Goal: Transaction & Acquisition: Purchase product/service

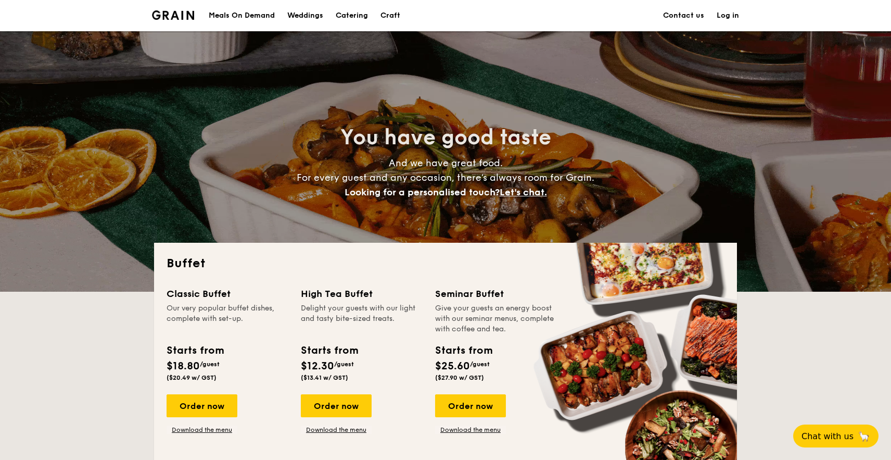
click at [725, 13] on link "Log in" at bounding box center [728, 15] width 22 height 31
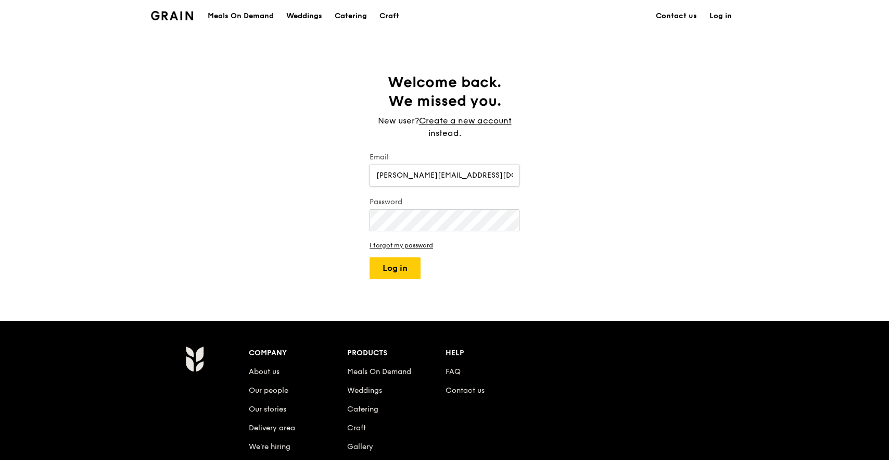
type input "[PERSON_NAME][EMAIL_ADDRESS][DOMAIN_NAME]"
click at [369, 257] on button "Log in" at bounding box center [394, 268] width 51 height 22
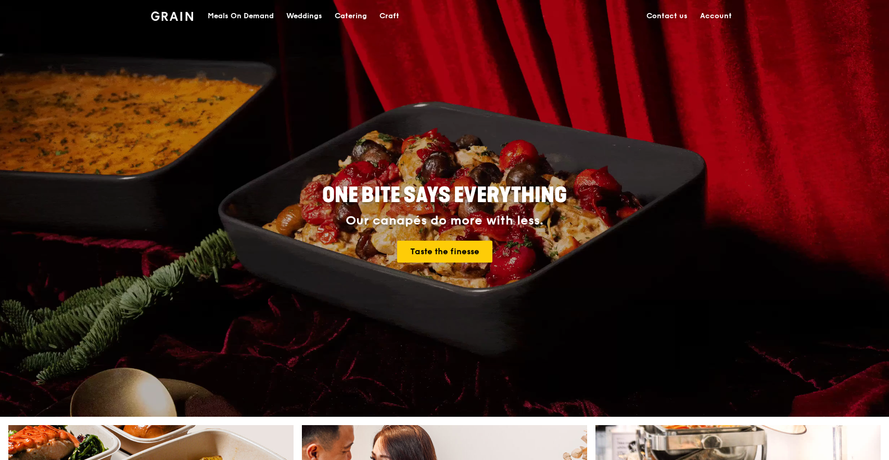
click at [337, 10] on div "Catering" at bounding box center [351, 16] width 32 height 31
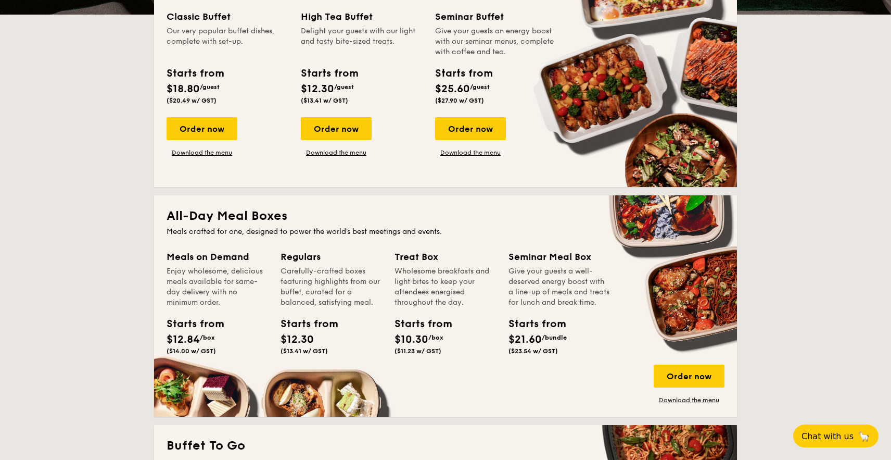
scroll to position [278, 0]
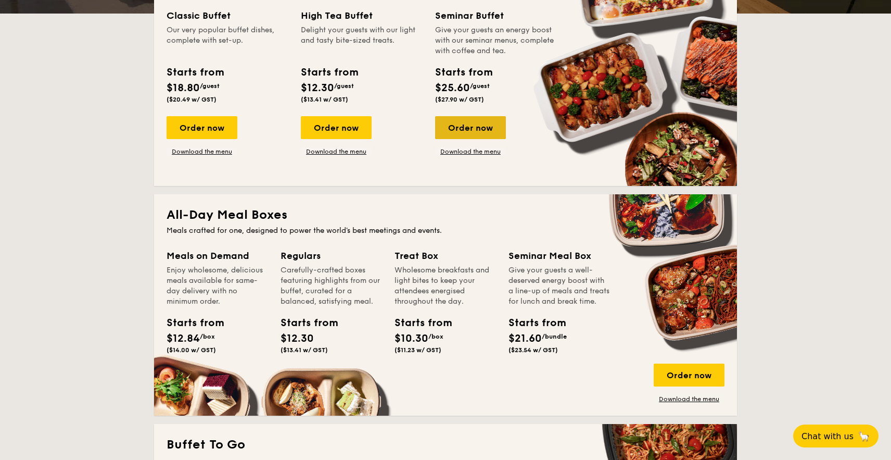
click at [464, 130] on div "Order now" at bounding box center [470, 127] width 71 height 23
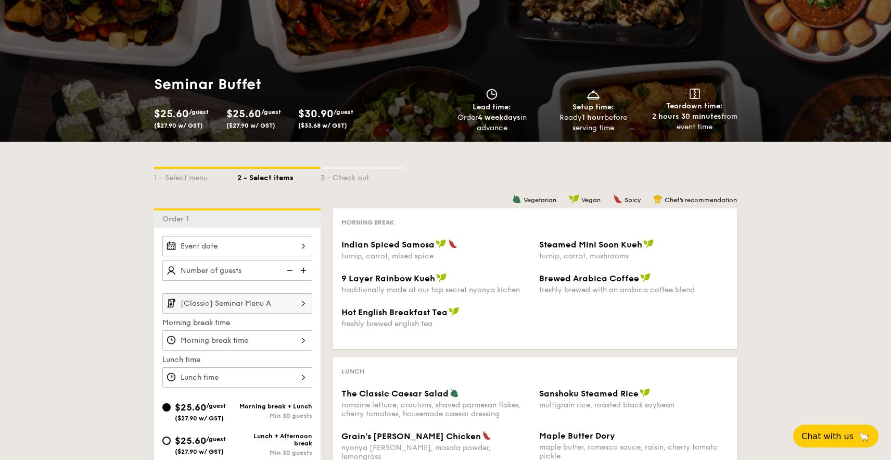
scroll to position [47, 0]
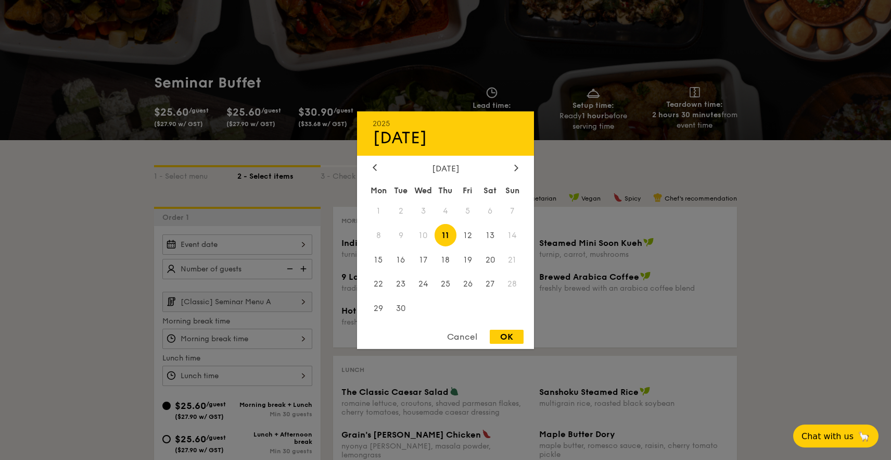
click at [278, 254] on div "2025 Sep 11 September 2025 Mon Tue Wed Thu Fri Sat Sun 1 2 3 4 5 6 7 8 9 10 11 …" at bounding box center [237, 244] width 150 height 20
click at [468, 237] on span "12" at bounding box center [467, 235] width 22 height 22
click at [506, 335] on div "OK" at bounding box center [507, 336] width 34 height 14
type input "Sep 12, 2025"
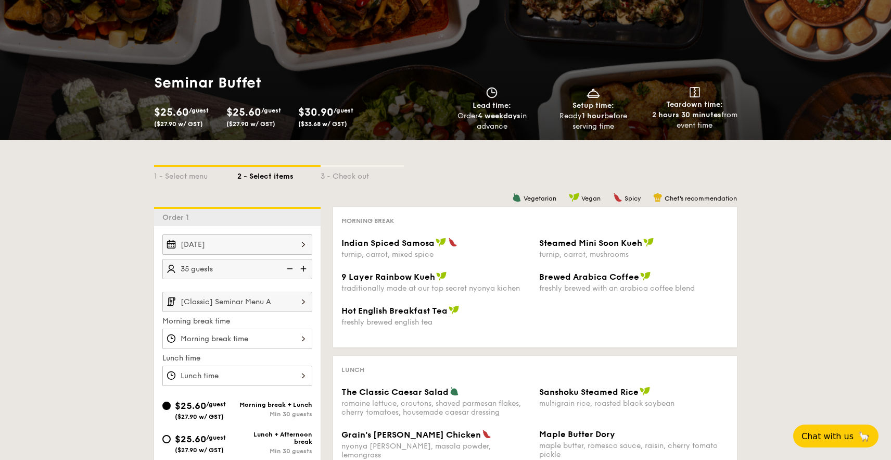
click at [113, 276] on div "1 - Select menu 2 - Select items 3 - Check out Order 1 Sep 12, 2025 35 guests […" at bounding box center [445, 407] width 891 height 535
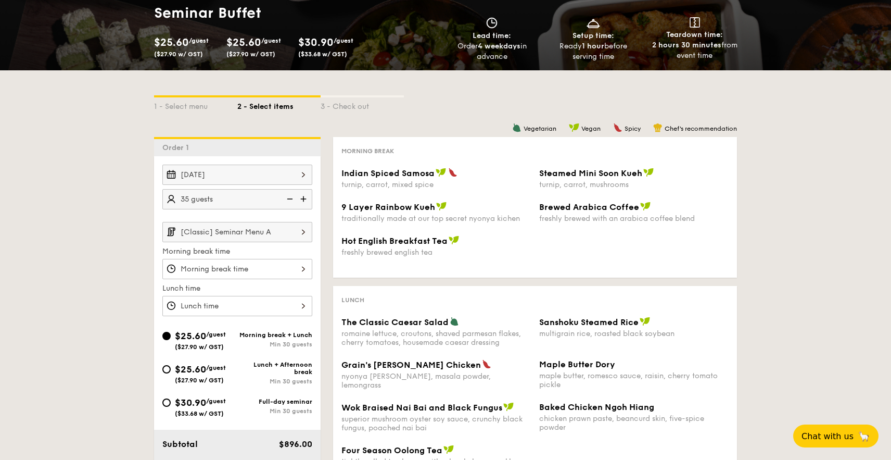
scroll to position [118, 0]
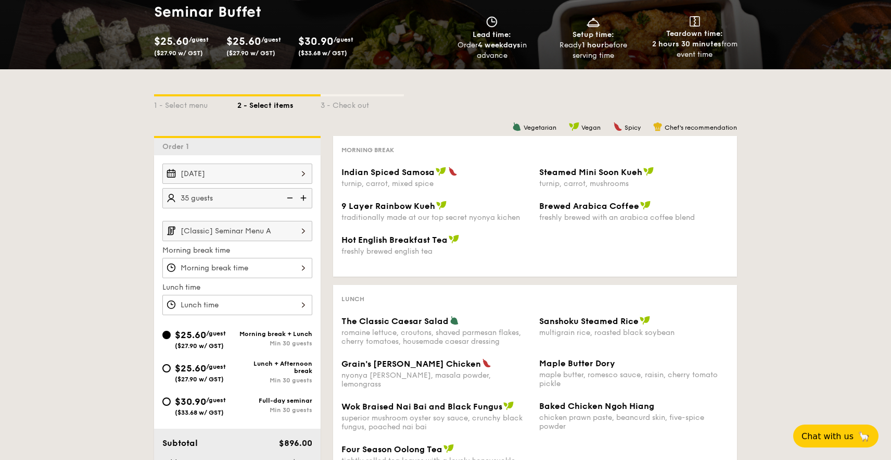
click at [290, 230] on input "[Classic] Seminar Menu A" at bounding box center [237, 231] width 150 height 20
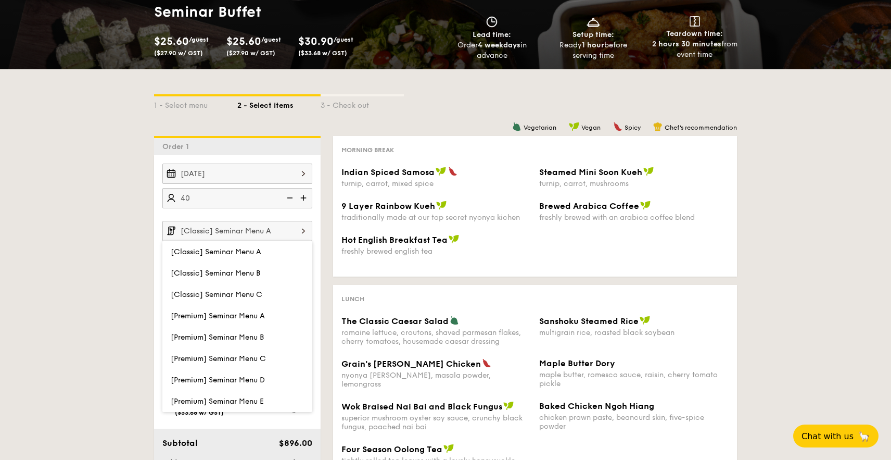
type input "40 guests"
click at [75, 204] on div "1 - Select menu 2 - Select items 3 - Check out Order 1 Sep 12, 2025 40 guests […" at bounding box center [445, 336] width 891 height 535
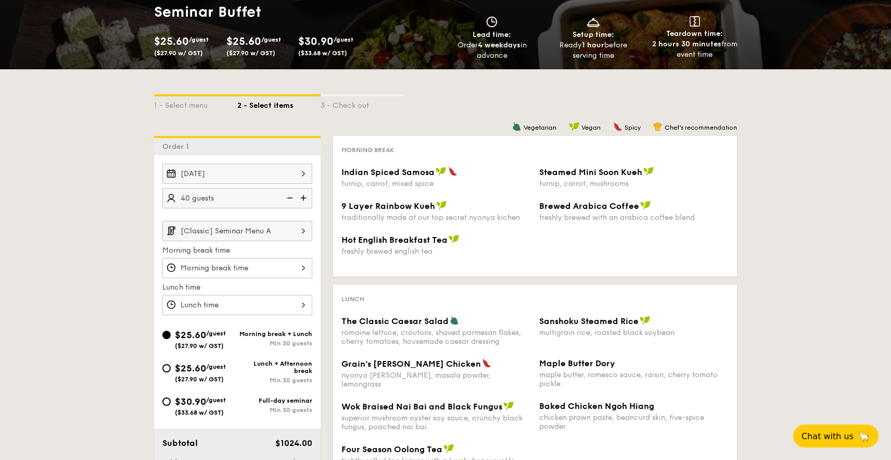
click at [227, 227] on input "[Classic] Seminar Menu A" at bounding box center [237, 231] width 150 height 20
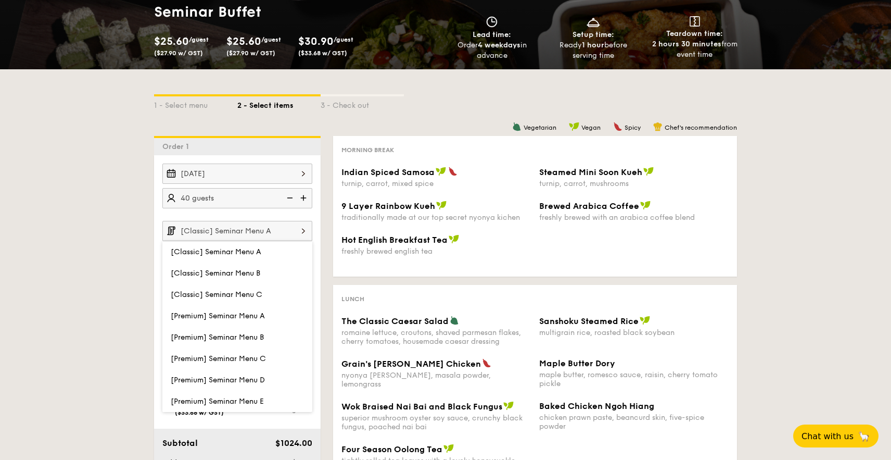
click at [363, 252] on div "freshly brewed english tea" at bounding box center [435, 251] width 189 height 9
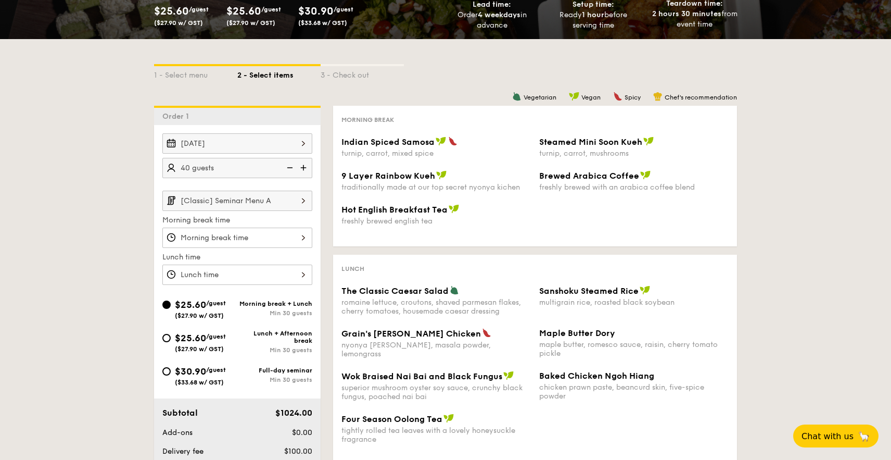
scroll to position [164, 0]
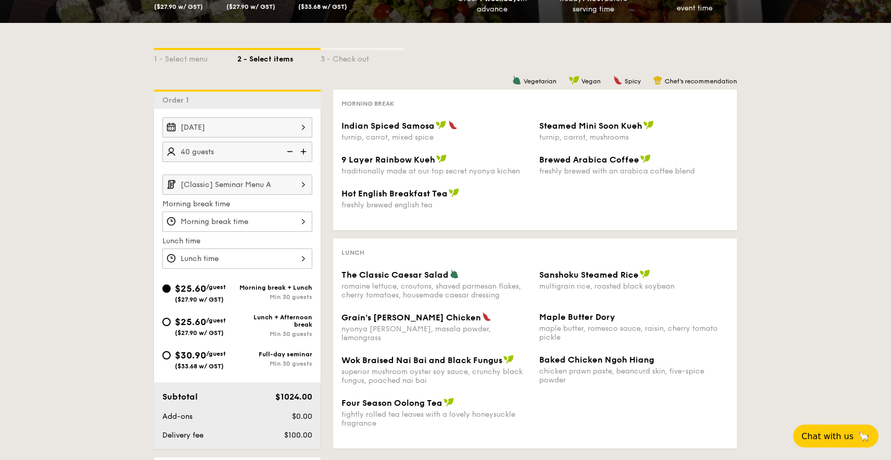
click at [238, 220] on div at bounding box center [237, 221] width 150 height 20
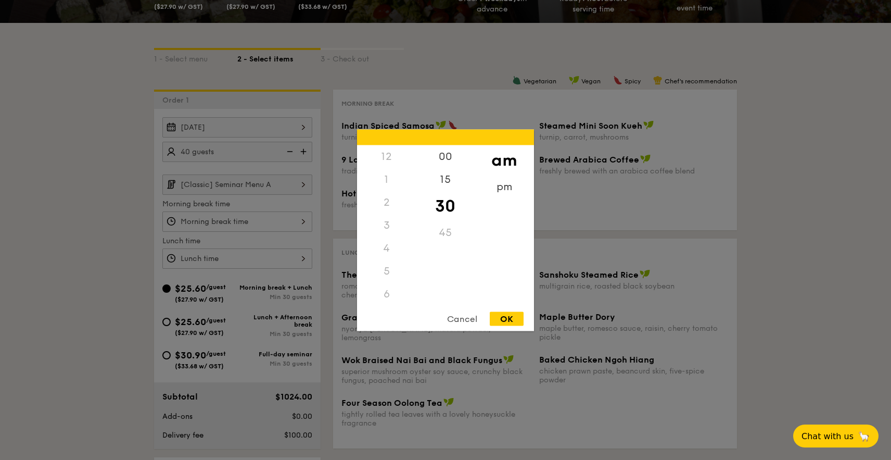
scroll to position [114, 0]
drag, startPoint x: 391, startPoint y: 232, endPoint x: 386, endPoint y: 226, distance: 7.4
click at [386, 226] on div "8" at bounding box center [386, 228] width 59 height 30
click at [388, 253] on div "9" at bounding box center [386, 259] width 59 height 30
click at [446, 158] on div "00" at bounding box center [445, 160] width 59 height 30
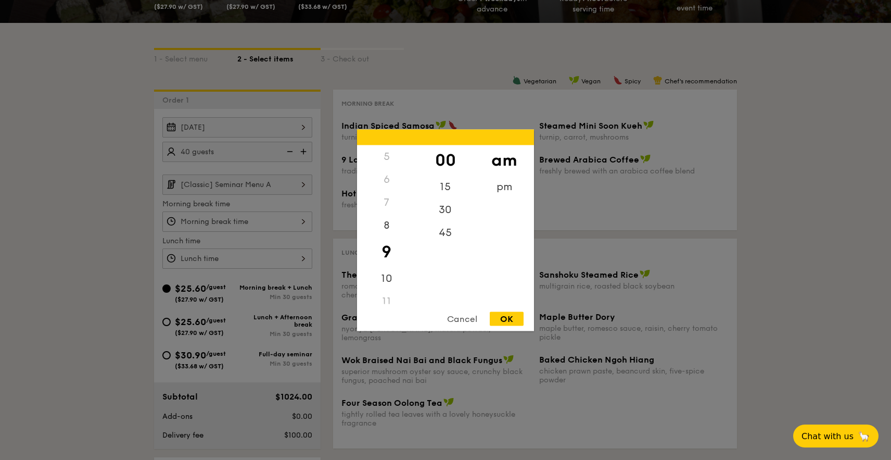
click at [509, 316] on div "OK" at bounding box center [507, 318] width 34 height 14
type input "9:00AM"
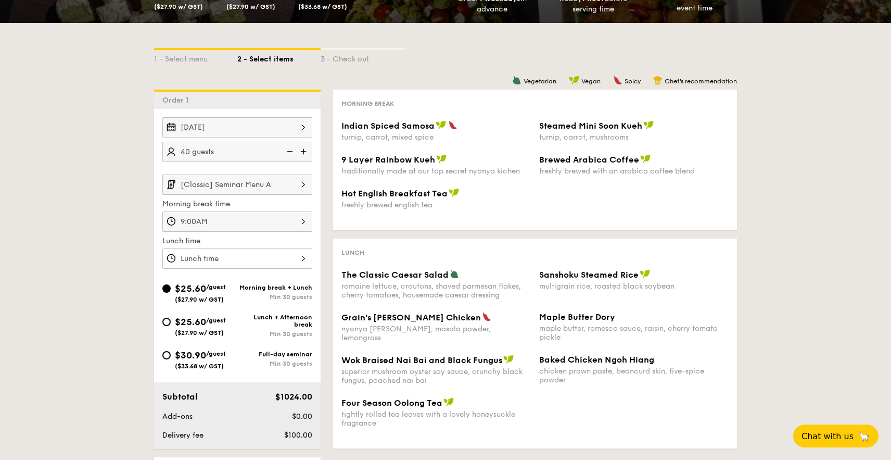
click at [250, 254] on div at bounding box center [237, 258] width 150 height 20
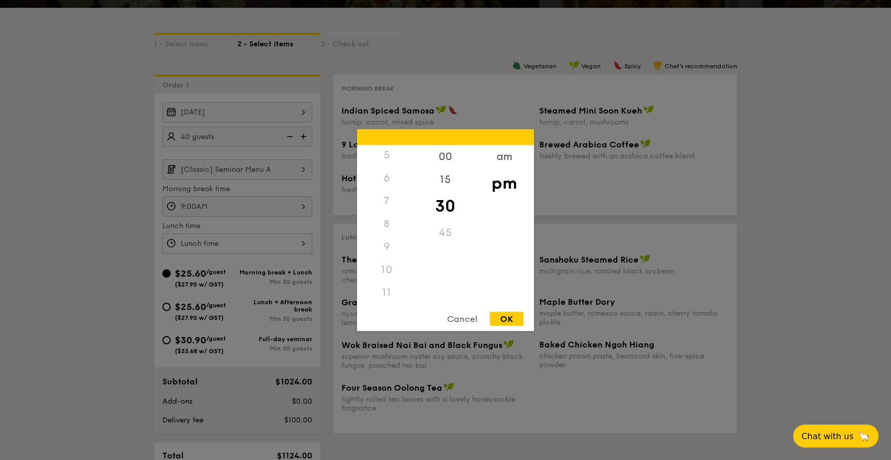
scroll to position [181, 0]
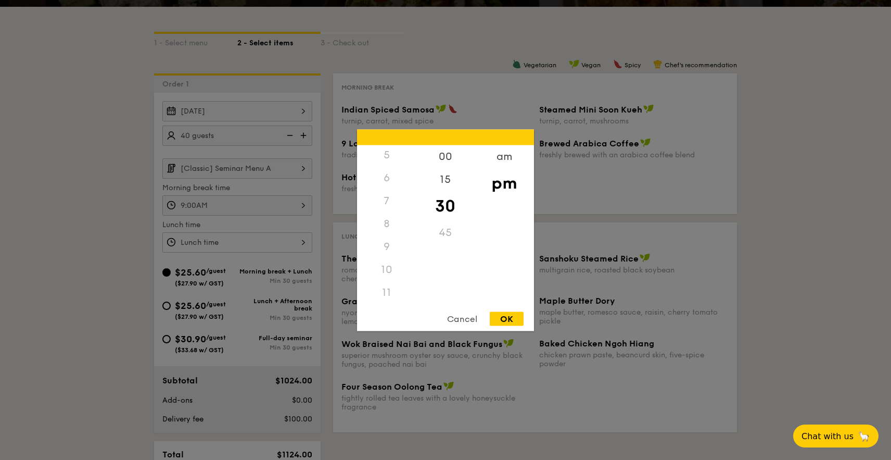
click at [386, 290] on div "11" at bounding box center [386, 291] width 59 height 23
click at [503, 154] on div "am" at bounding box center [504, 160] width 59 height 30
click at [388, 287] on div "11" at bounding box center [386, 295] width 59 height 30
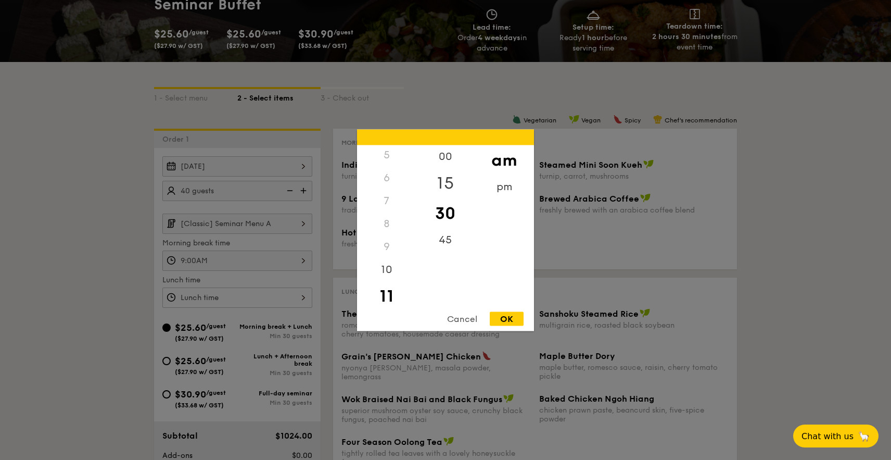
scroll to position [144, 0]
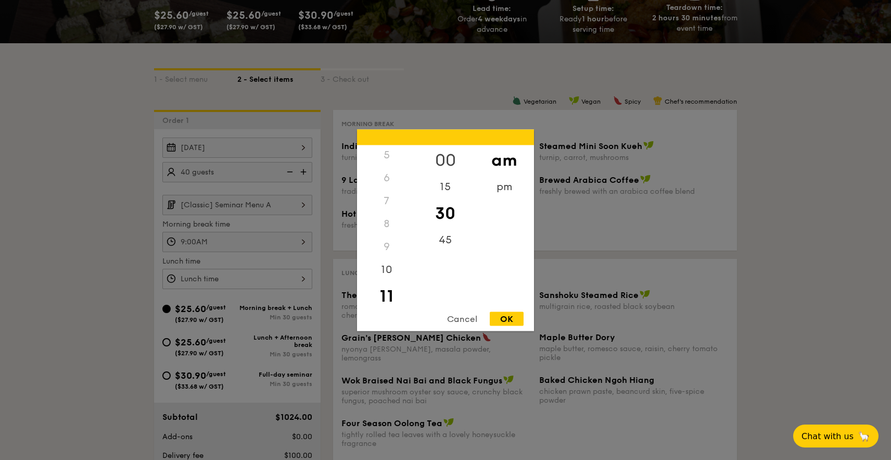
click at [449, 160] on div "00" at bounding box center [445, 160] width 59 height 30
click at [507, 315] on div "OK" at bounding box center [507, 318] width 34 height 14
type input "11:00AM"
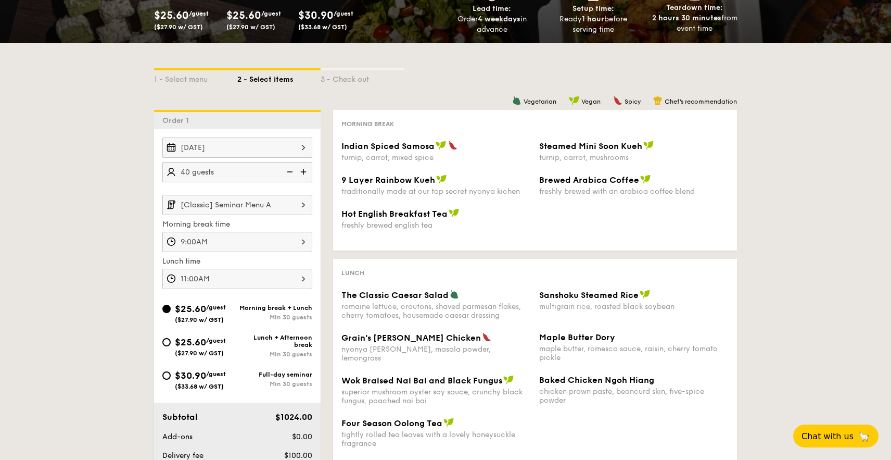
click at [108, 241] on div "1 - Select menu 2 - Select items 3 - Check out Order 1 Sep 12, 2025 40 guests […" at bounding box center [445, 310] width 891 height 535
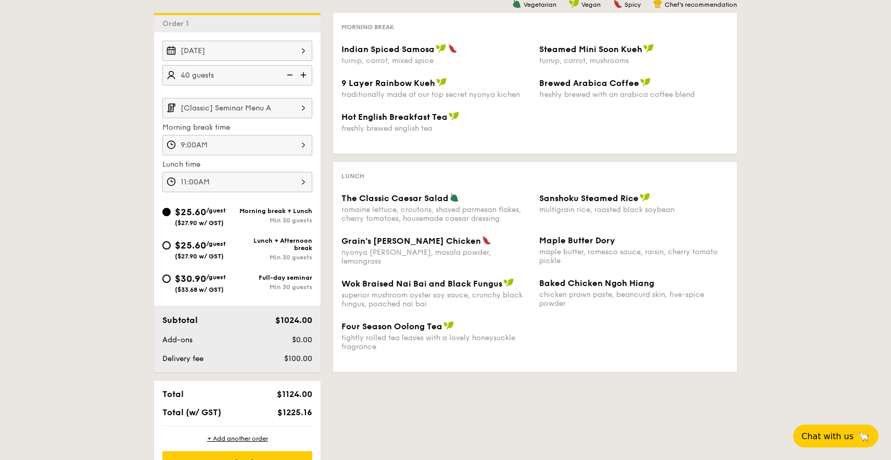
scroll to position [234, 0]
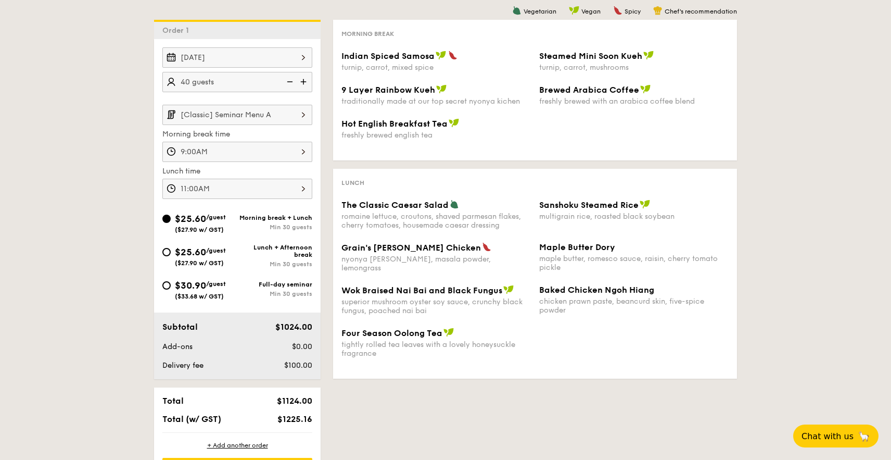
click at [233, 113] on input "[Classic] Seminar Menu A" at bounding box center [237, 115] width 150 height 20
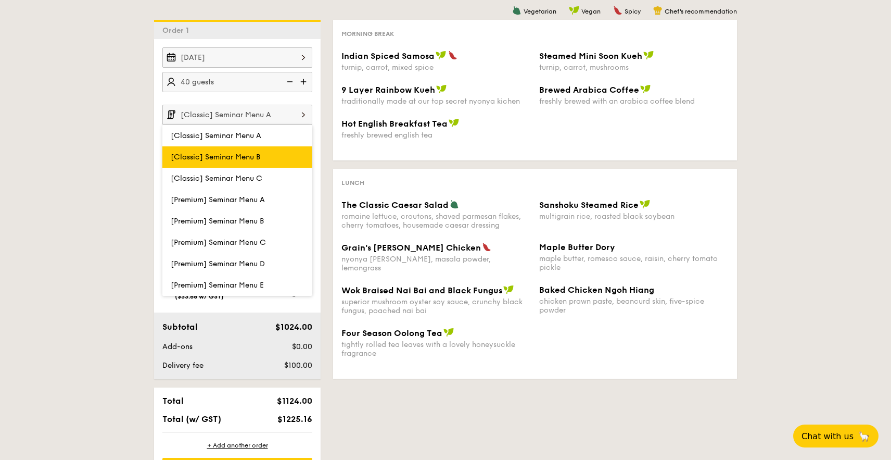
click at [248, 157] on span "[Classic] Seminar Menu B" at bounding box center [216, 156] width 90 height 9
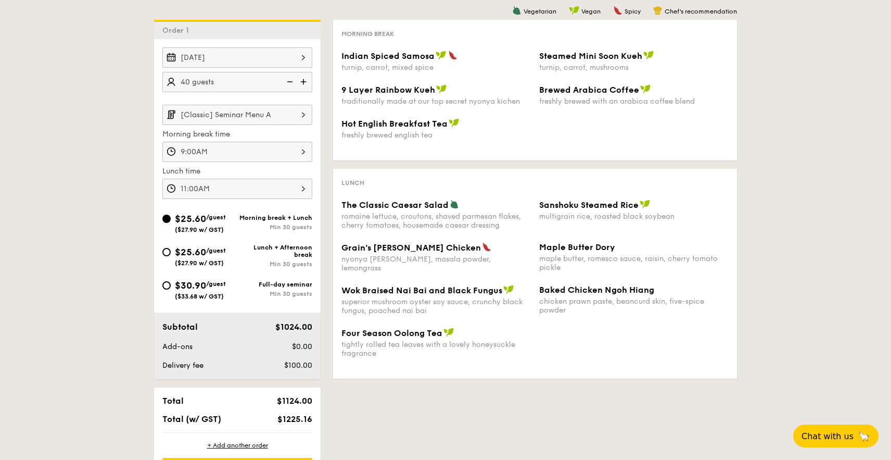
click at [246, 113] on input "[Classic] Seminar Menu A" at bounding box center [237, 115] width 150 height 20
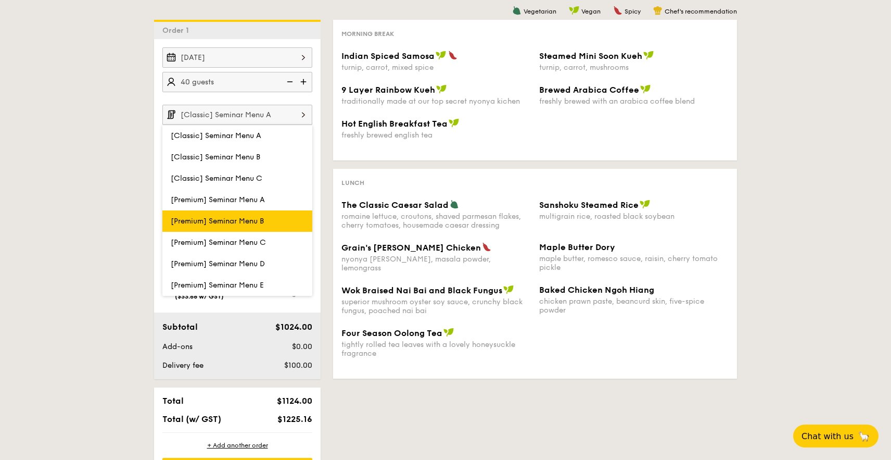
click at [240, 216] on label "[Premium] Seminar Menu B" at bounding box center [237, 220] width 150 height 21
click at [0, 0] on input "[Premium] Seminar Menu B" at bounding box center [0, 0] width 0 height 0
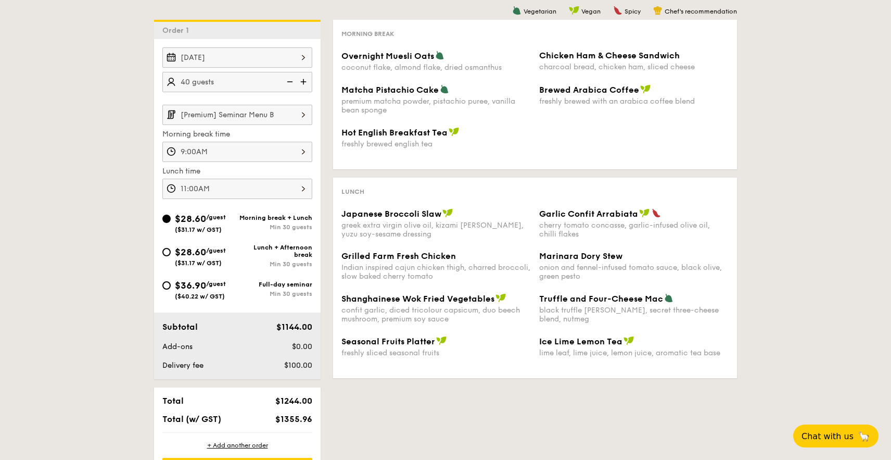
click at [231, 112] on input "[Premium] Seminar Menu B" at bounding box center [237, 115] width 150 height 20
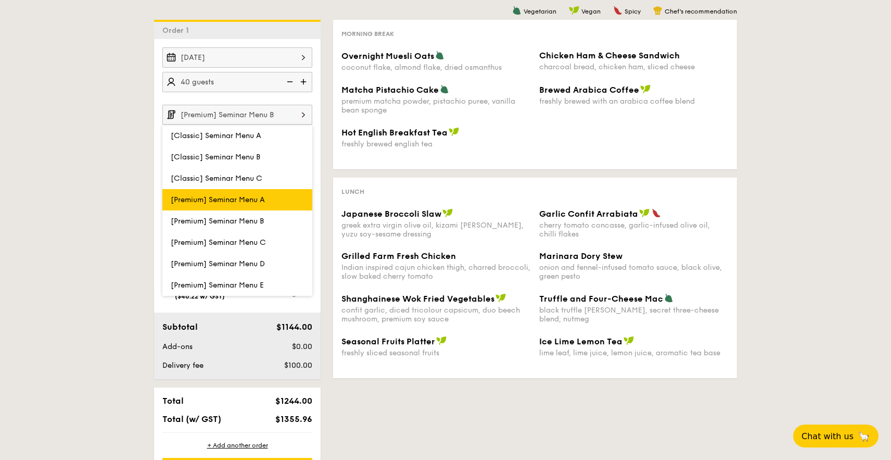
click at [230, 192] on label "[Premium] Seminar Menu A" at bounding box center [237, 199] width 150 height 21
click at [0, 0] on input "[Premium] Seminar Menu A" at bounding box center [0, 0] width 0 height 0
type input "[Premium] Seminar Menu A"
type input "11:00AM"
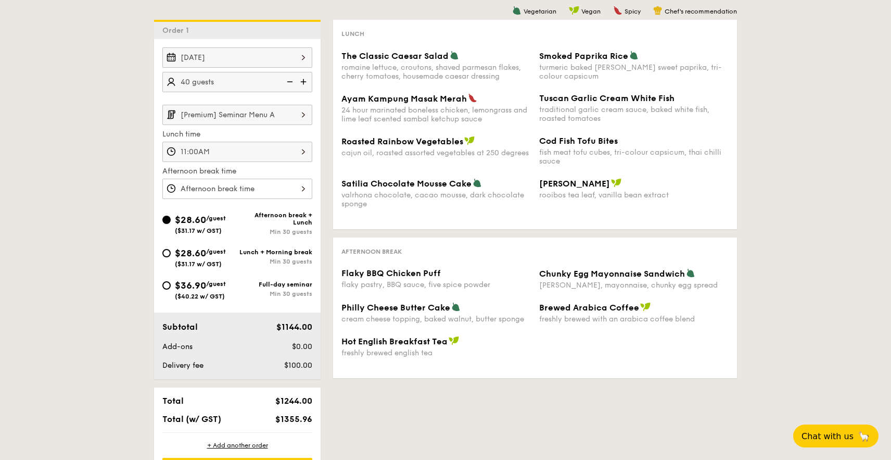
click at [231, 115] on input "[Premium] Seminar Menu A" at bounding box center [237, 115] width 150 height 20
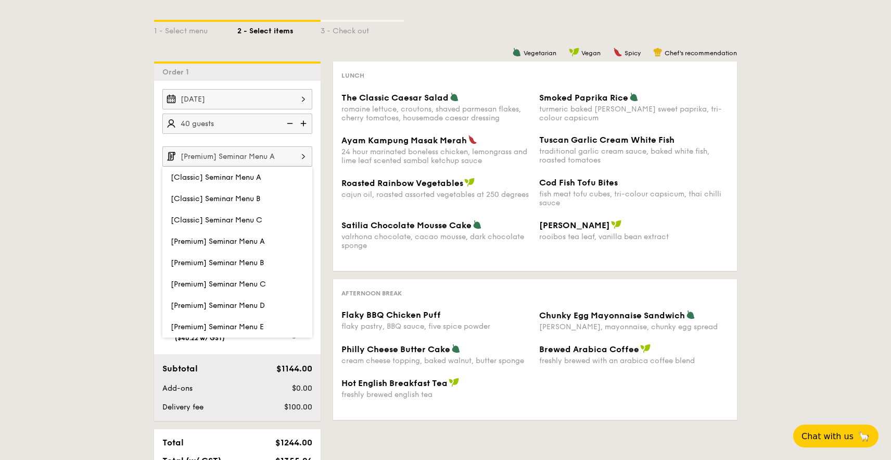
scroll to position [196, 0]
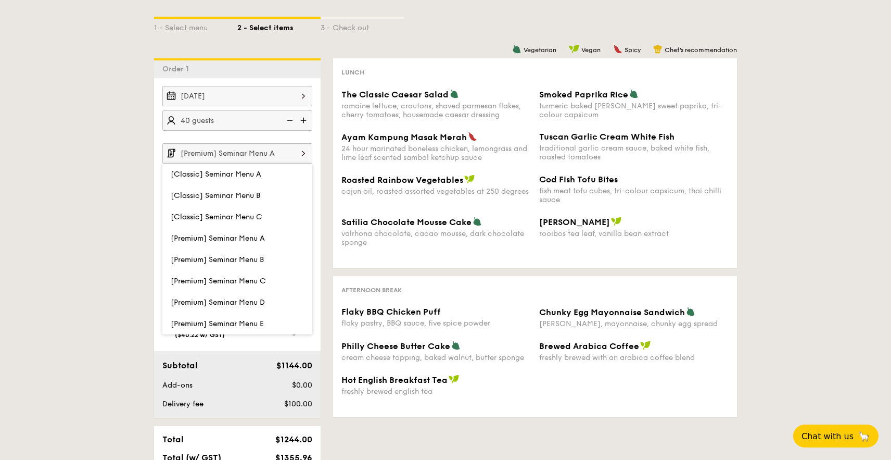
click at [47, 206] on div "1 - Select menu 2 - Select items 3 - Check out Order 1 Sep 12, 2025 40 guests […" at bounding box center [445, 259] width 891 height 535
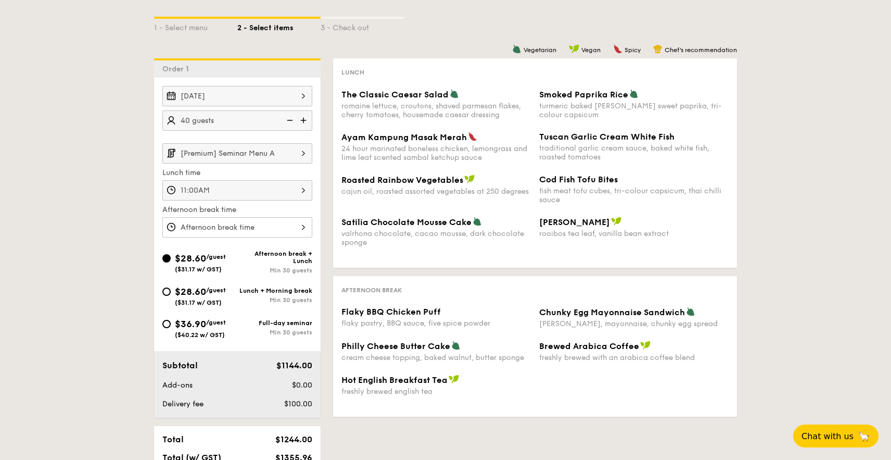
click at [226, 153] on input "[Premium] Seminar Menu A" at bounding box center [237, 153] width 150 height 20
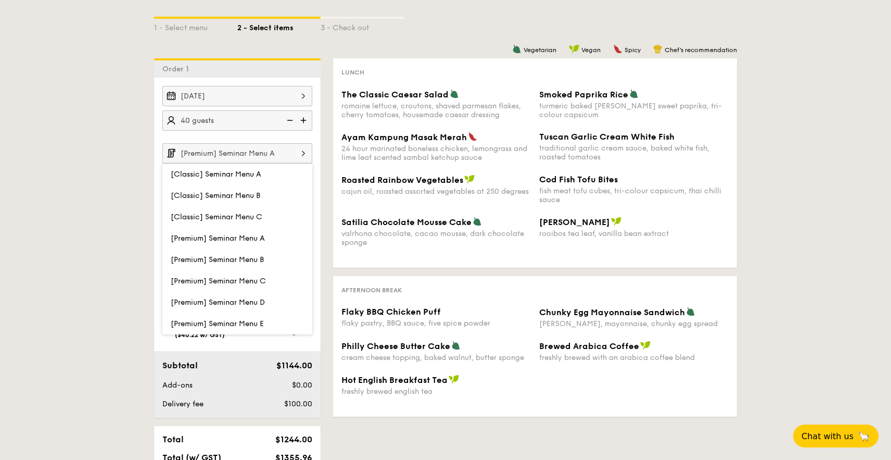
click at [356, 145] on div "24 hour marinated boneless chicken, lemongrass and lime leaf scented sambal ket…" at bounding box center [435, 153] width 189 height 18
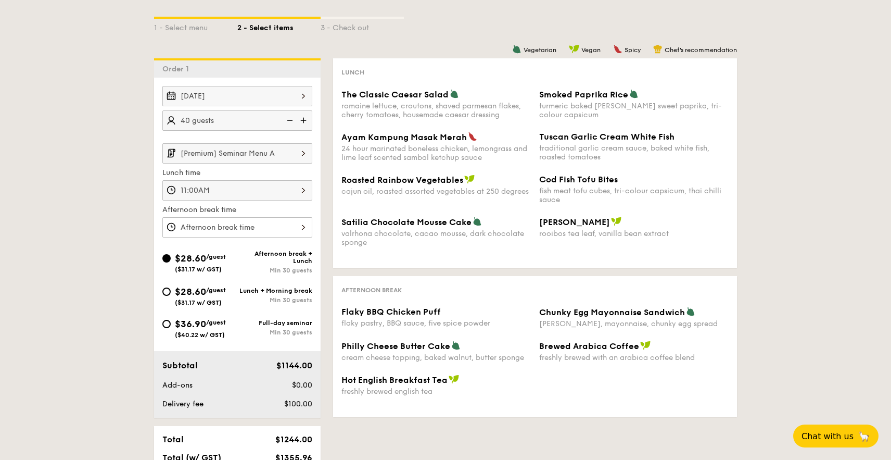
click at [252, 195] on div "11:00AM" at bounding box center [237, 190] width 150 height 20
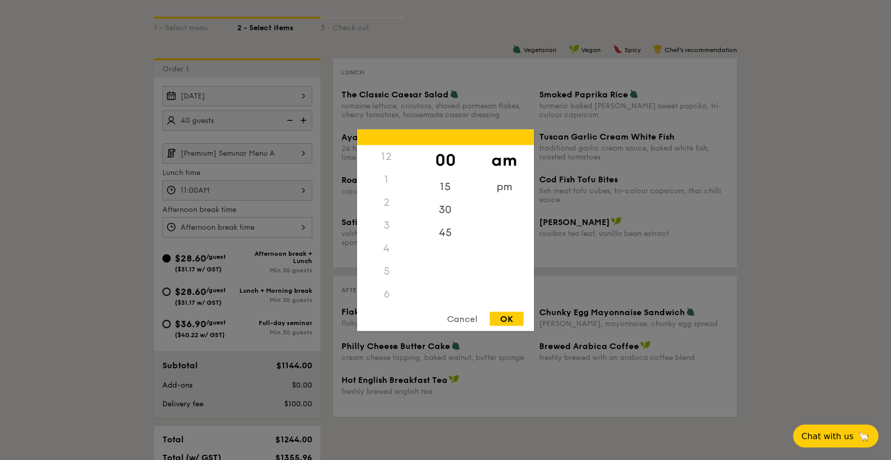
scroll to position [123, 0]
click at [112, 214] on div at bounding box center [445, 230] width 891 height 460
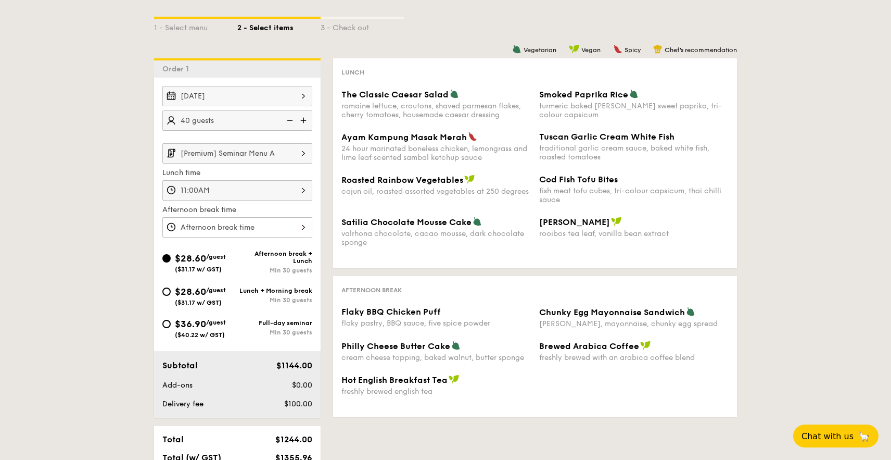
click at [226, 215] on div "[Premium] Seminar Menu A Lunch time 11:00AM Afternoon break time" at bounding box center [237, 190] width 150 height 94
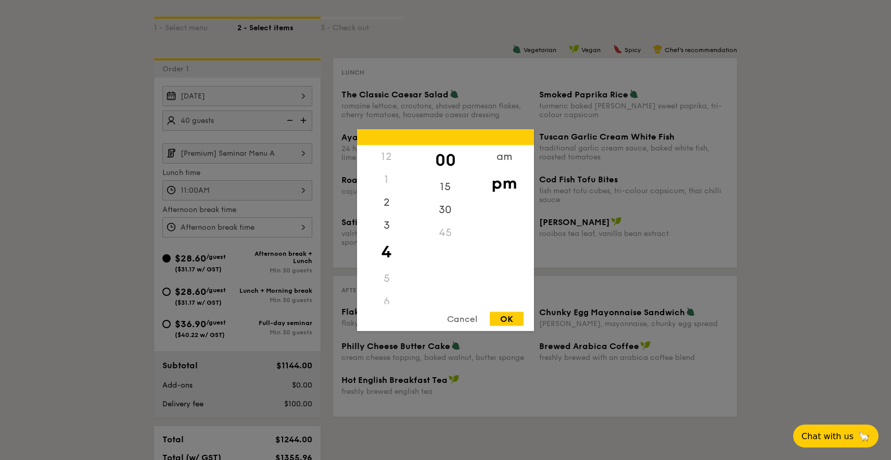
click at [226, 220] on div "12 1 2 3 4 5 6 7 8 9 10 11 00 15 30 45 am pm Cancel OK" at bounding box center [237, 227] width 150 height 20
click at [110, 214] on div at bounding box center [445, 230] width 891 height 460
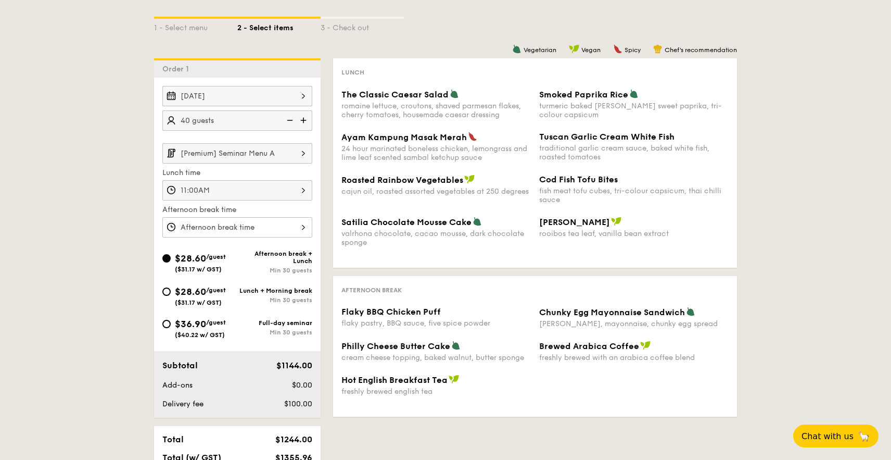
click at [232, 151] on input "[Premium] Seminar Menu A" at bounding box center [237, 153] width 150 height 20
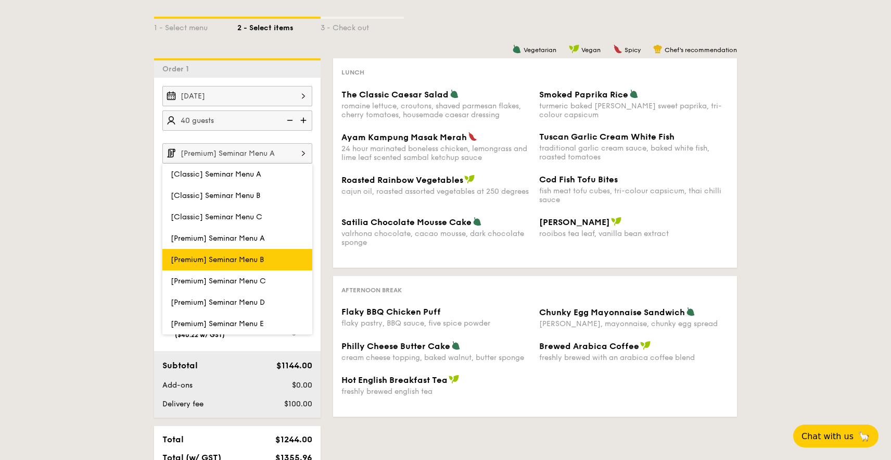
click at [253, 259] on span "[Premium] Seminar Menu B" at bounding box center [217, 259] width 93 height 9
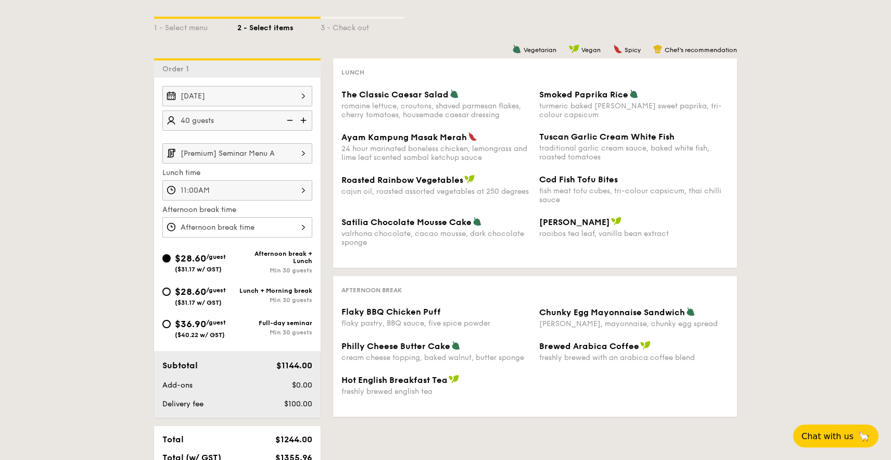
click at [232, 153] on input "[Premium] Seminar Menu A" at bounding box center [237, 153] width 150 height 20
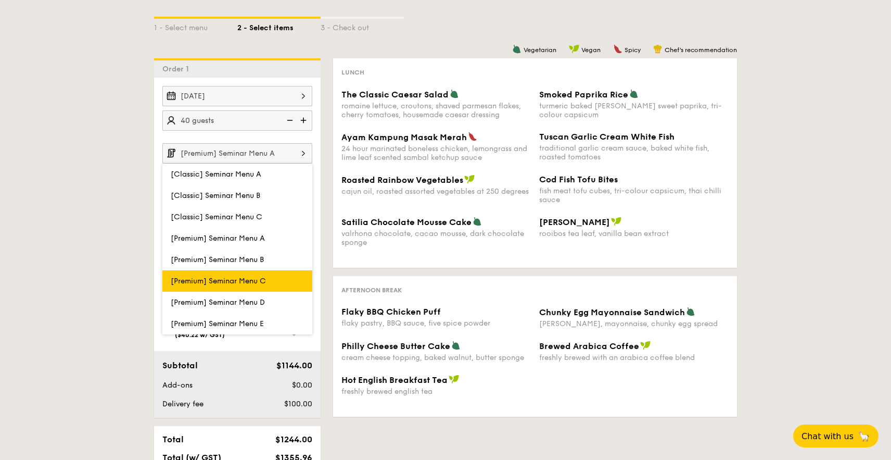
click at [243, 283] on span "[Premium] Seminar Menu C" at bounding box center [218, 280] width 95 height 9
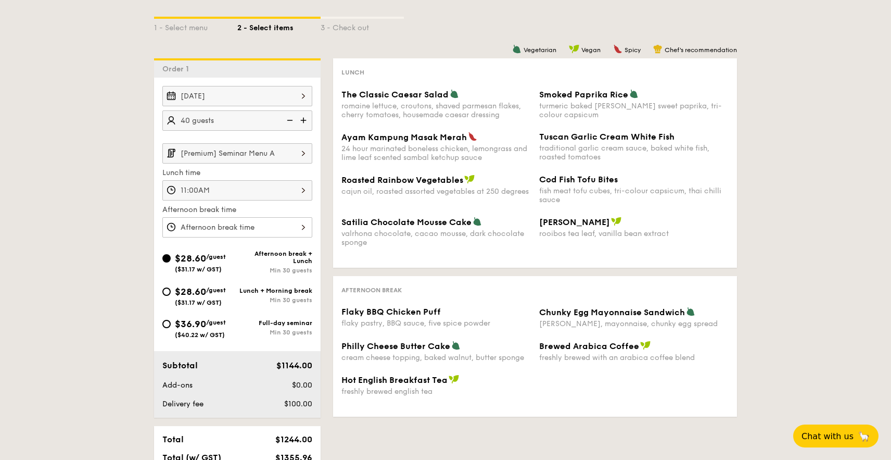
click at [235, 152] on input "[Premium] Seminar Menu A" at bounding box center [237, 153] width 150 height 20
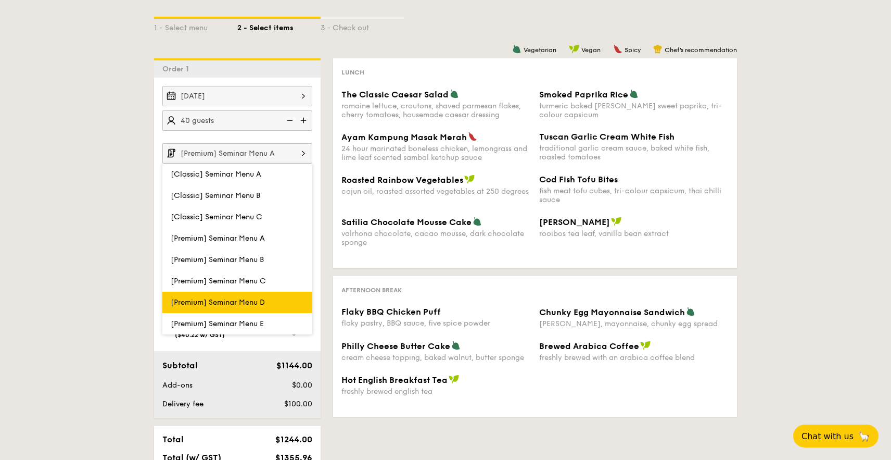
click at [253, 307] on label "[Premium] Seminar Menu D" at bounding box center [237, 301] width 150 height 21
click at [0, 0] on input "[Premium] Seminar Menu D" at bounding box center [0, 0] width 0 height 0
type input "[Premium] Seminar Menu D"
type input "9:00AM"
type input "11:00AM"
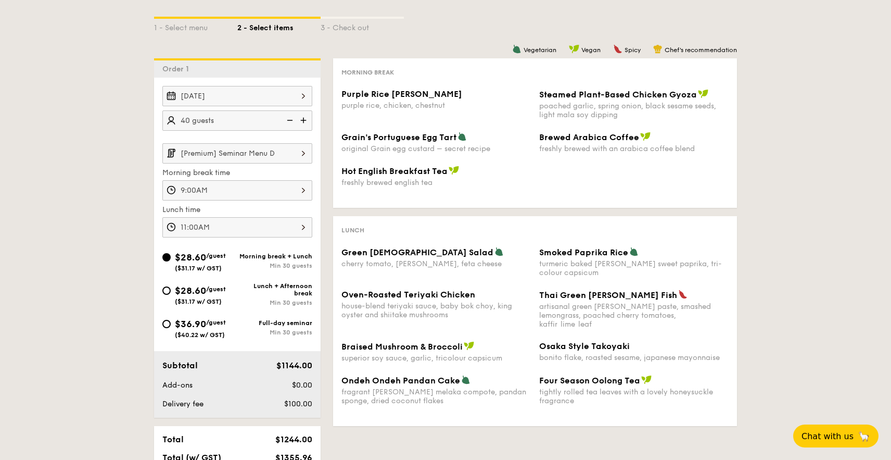
click at [241, 154] on input "[Premium] Seminar Menu D" at bounding box center [237, 153] width 150 height 20
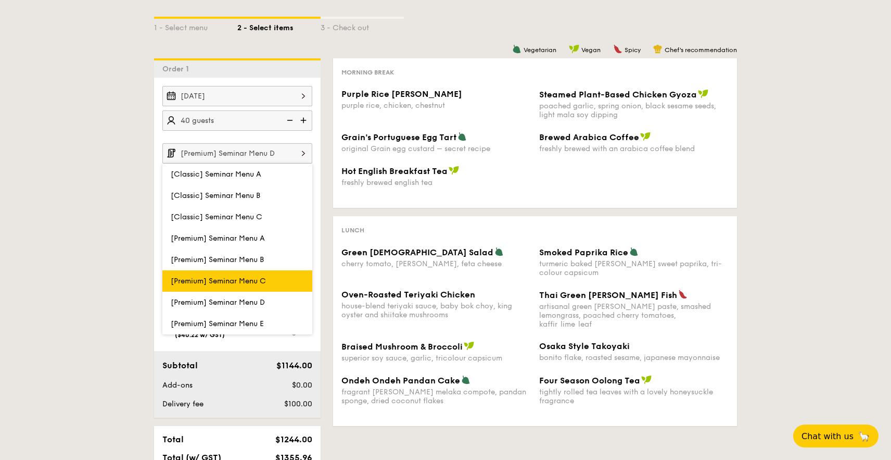
click at [247, 279] on span "[Premium] Seminar Menu C" at bounding box center [218, 280] width 95 height 9
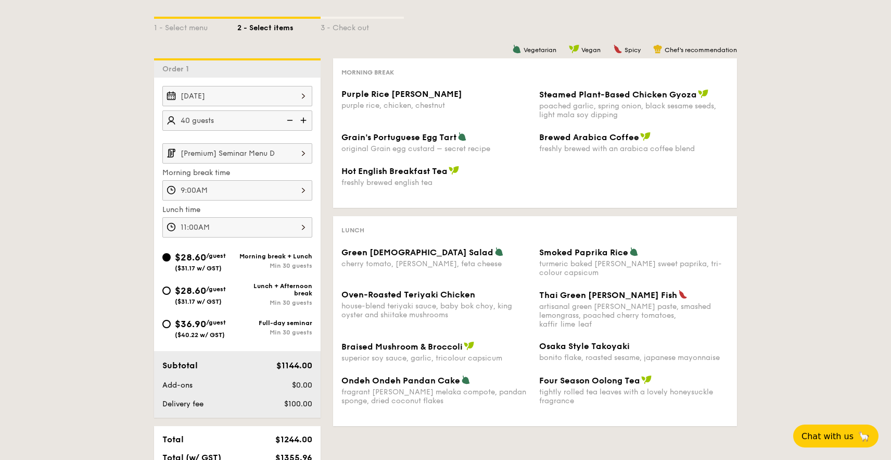
click at [260, 151] on input "[Premium] Seminar Menu D" at bounding box center [237, 153] width 150 height 20
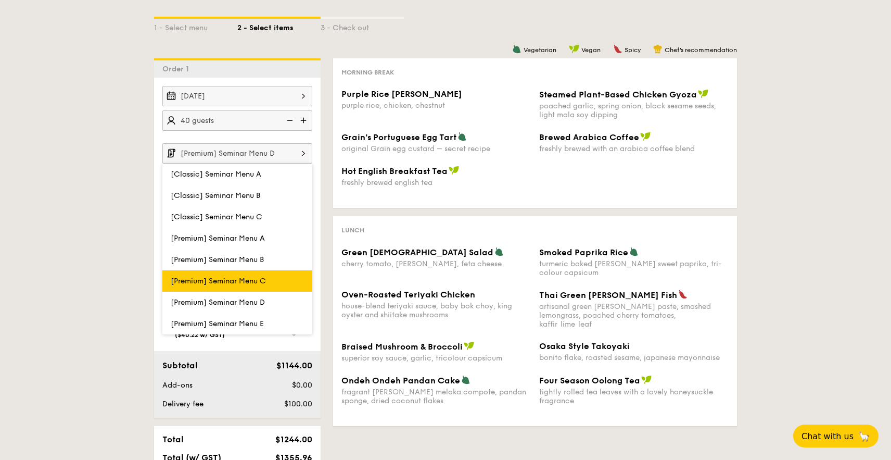
click at [252, 275] on label "[Premium] Seminar Menu C" at bounding box center [237, 280] width 150 height 21
click at [0, 0] on input "[Premium] Seminar Menu C" at bounding box center [0, 0] width 0 height 0
type input "[Premium] Seminar Menu C"
type input "11:00AM"
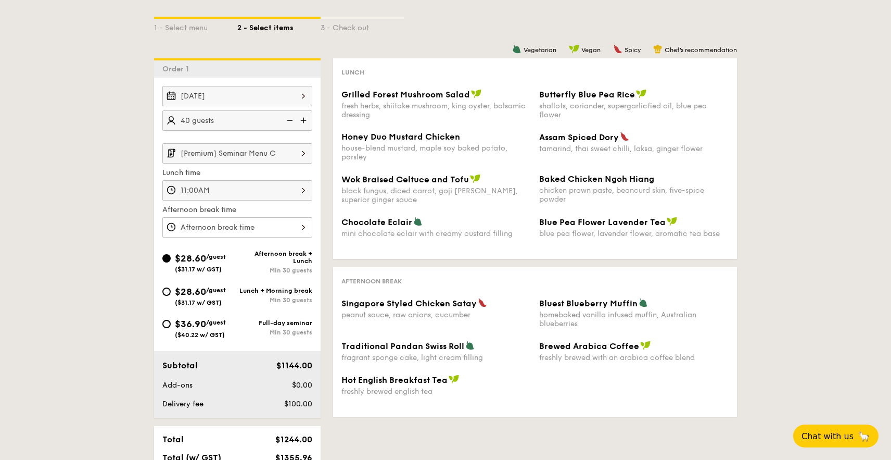
click at [253, 152] on input "[Premium] Seminar Menu C" at bounding box center [237, 153] width 150 height 20
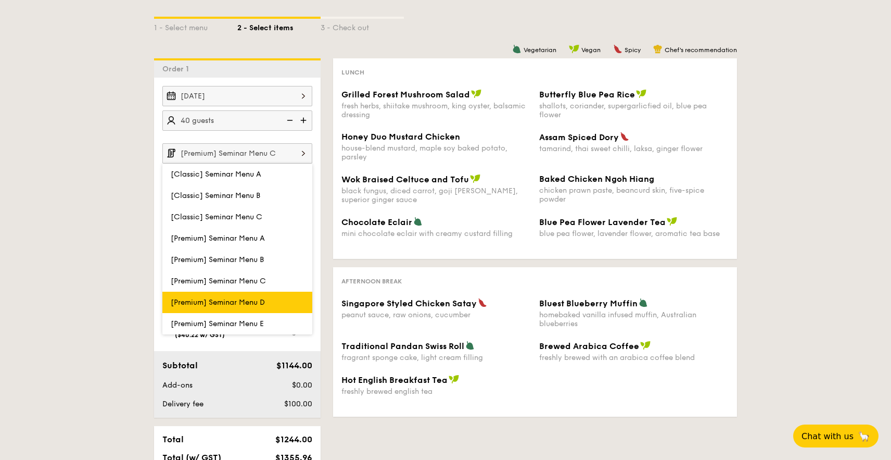
click at [264, 299] on span "[Premium] Seminar Menu D" at bounding box center [218, 302] width 94 height 9
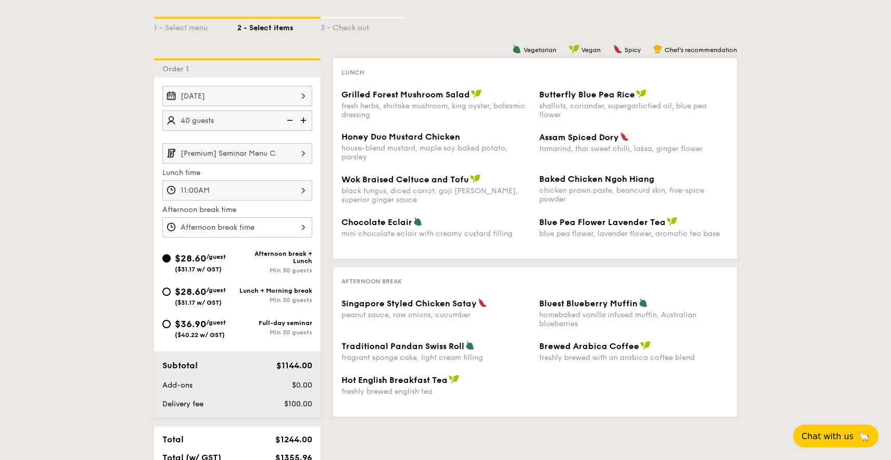
click at [250, 156] on input "[Premium] Seminar Menu C" at bounding box center [237, 153] width 150 height 20
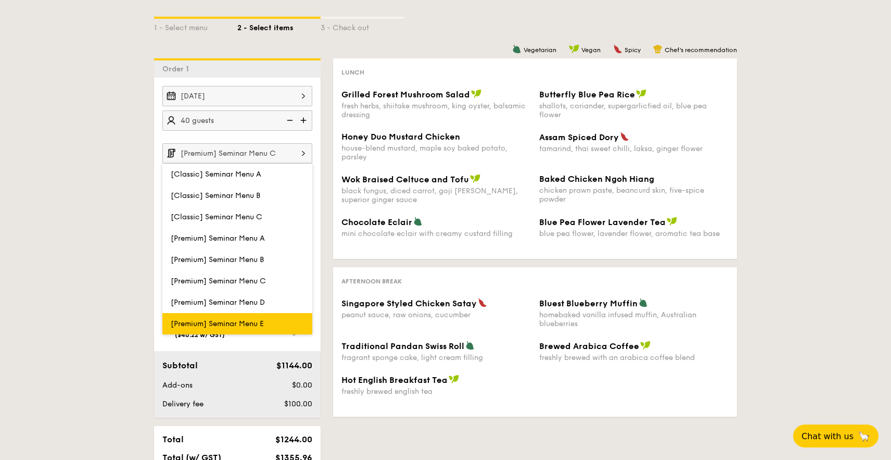
click at [252, 323] on span "[Premium] Seminar Menu E" at bounding box center [217, 323] width 93 height 9
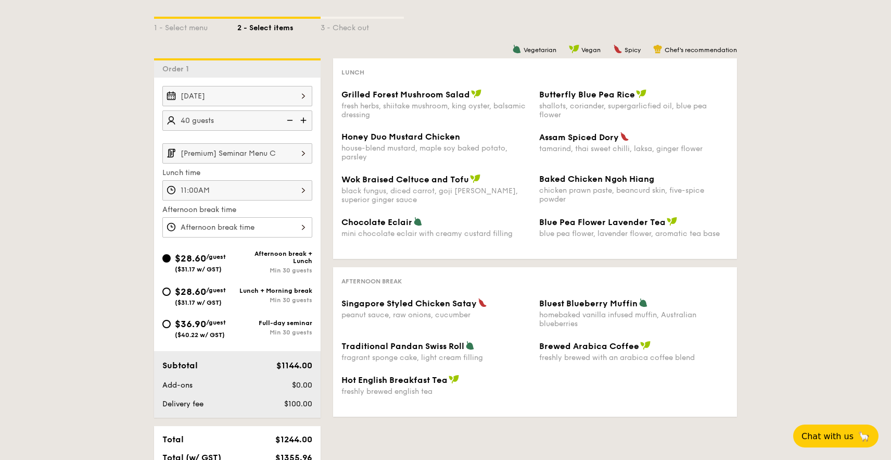
click at [261, 154] on input "[Premium] Seminar Menu C" at bounding box center [237, 153] width 150 height 20
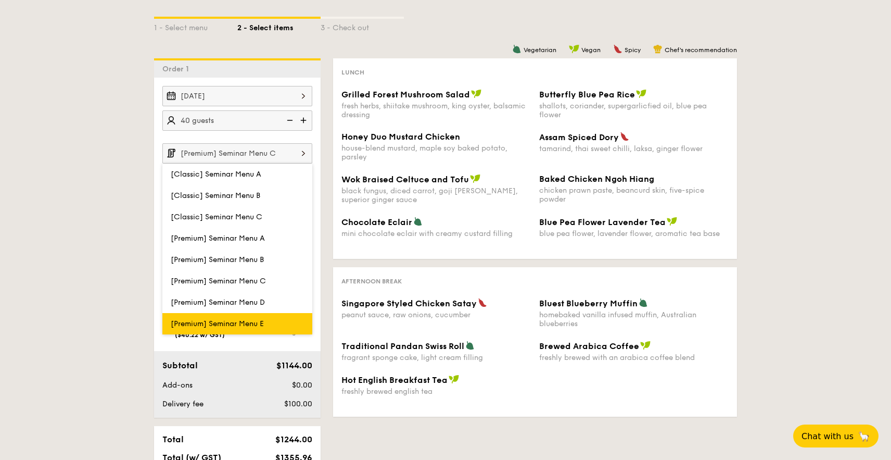
click at [253, 314] on label "[Premium] Seminar Menu E" at bounding box center [237, 323] width 150 height 21
click at [0, 0] on input "[Premium] Seminar Menu E" at bounding box center [0, 0] width 0 height 0
type input "[Premium] Seminar Menu E"
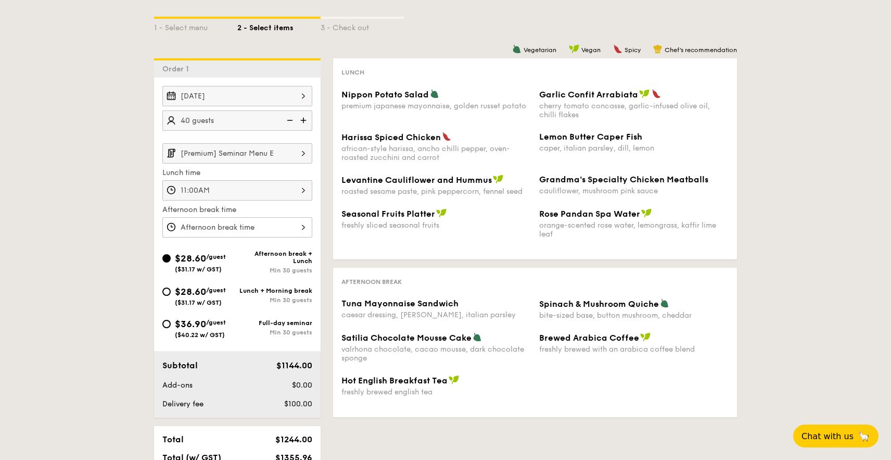
click at [262, 155] on input "[Premium] Seminar Menu E" at bounding box center [237, 153] width 150 height 20
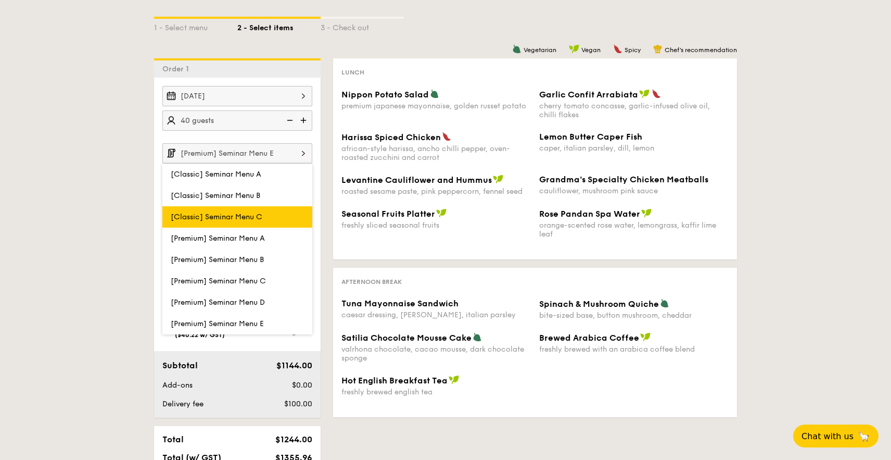
scroll to position [232, 0]
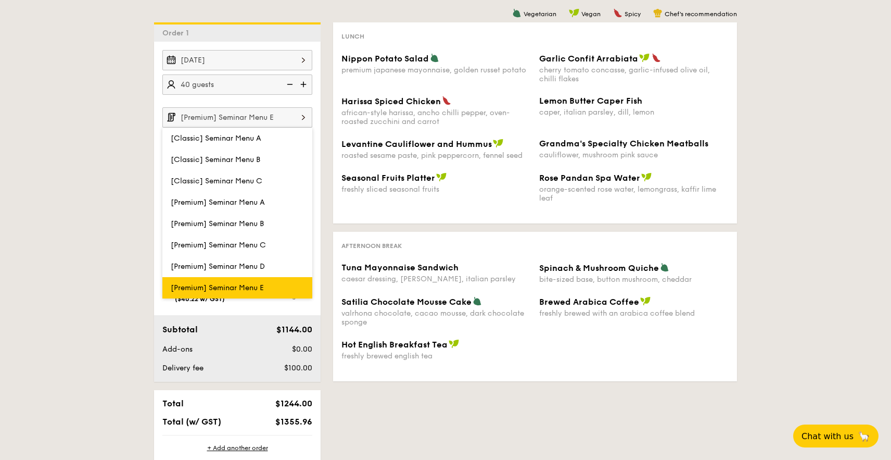
click at [252, 287] on span "[Premium] Seminar Menu E" at bounding box center [217, 287] width 93 height 9
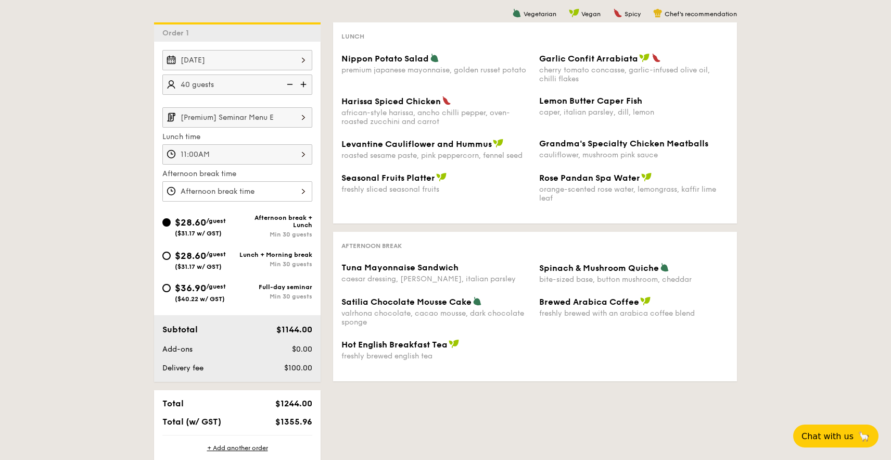
click at [194, 260] on span "$28.60" at bounding box center [190, 255] width 31 height 11
click at [171, 260] on input "$28.60 /guest ($31.17 w/ GST) Lunch + Morning break Min 30 guests" at bounding box center [166, 255] width 8 height 8
radio input "true"
type input "9:00AM"
type input "11:00AM"
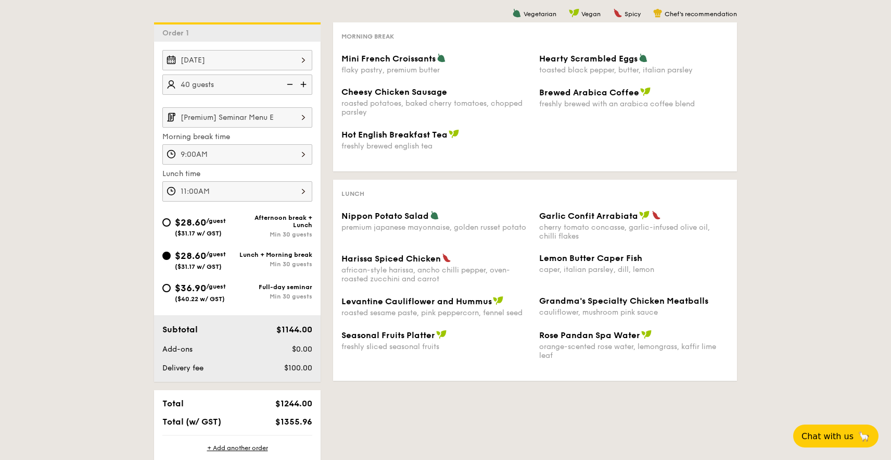
click at [238, 120] on input "[Premium] Seminar Menu E" at bounding box center [237, 117] width 150 height 20
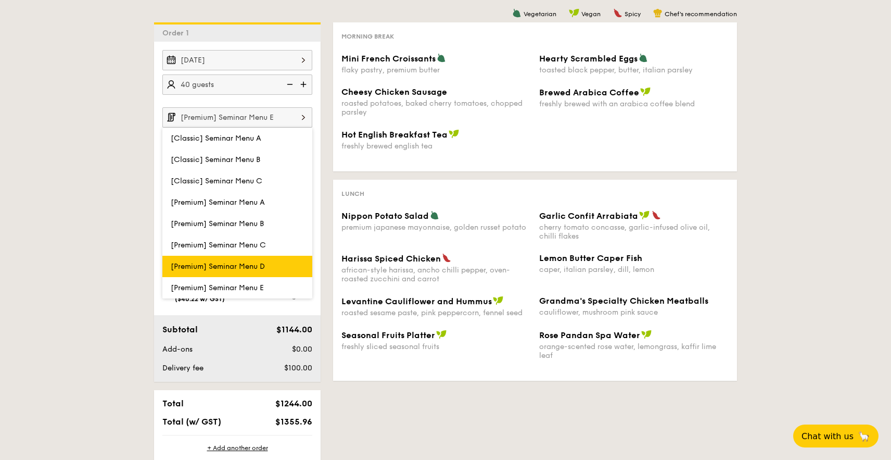
click at [256, 265] on span "[Premium] Seminar Menu D" at bounding box center [218, 266] width 94 height 9
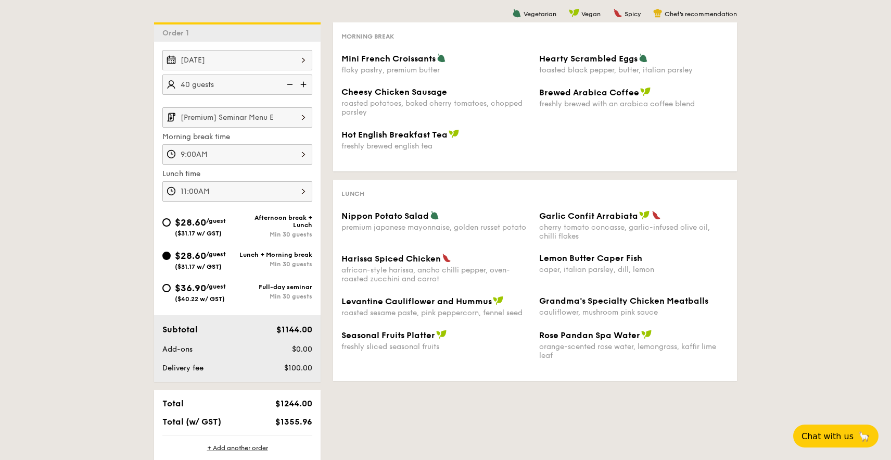
click at [244, 121] on input "[Premium] Seminar Menu E" at bounding box center [237, 117] width 150 height 20
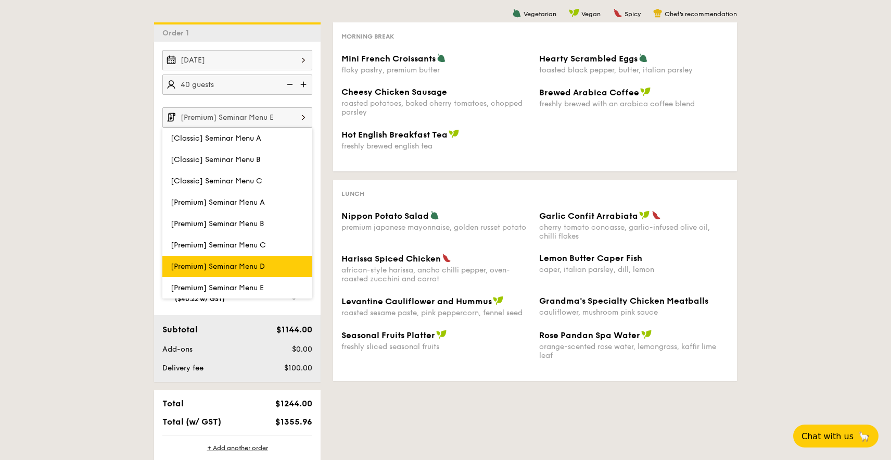
click at [248, 261] on label "[Premium] Seminar Menu D" at bounding box center [237, 266] width 150 height 21
click at [0, 0] on input "[Premium] Seminar Menu D" at bounding box center [0, 0] width 0 height 0
type input "[Premium] Seminar Menu D"
type input "11:00AM"
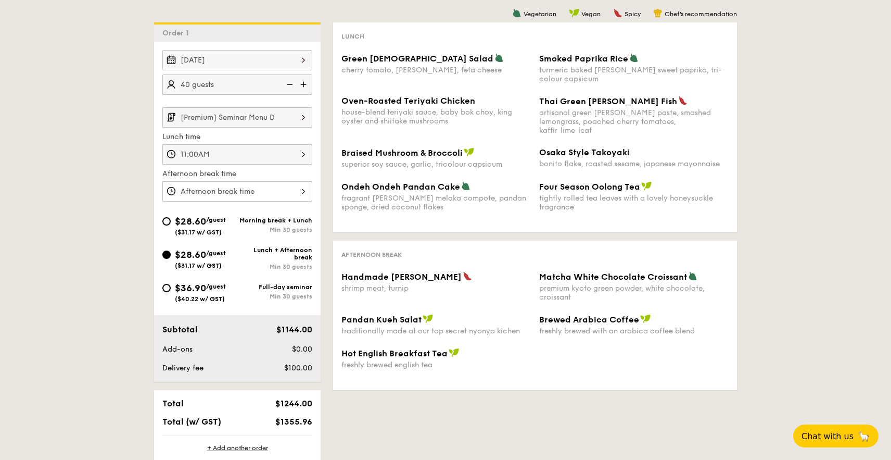
click at [256, 121] on input "[Premium] Seminar Menu D" at bounding box center [237, 117] width 150 height 20
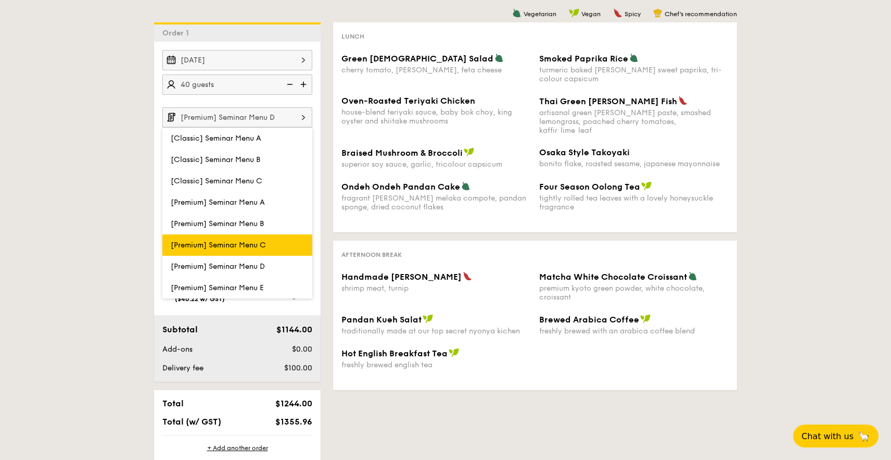
click at [265, 247] on span "[Premium] Seminar Menu C" at bounding box center [218, 244] width 95 height 9
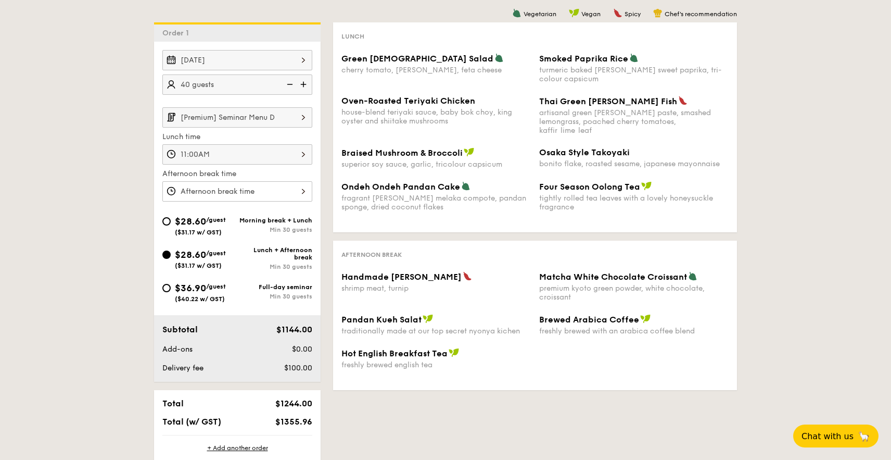
click at [249, 118] on input "[Premium] Seminar Menu D" at bounding box center [237, 117] width 150 height 20
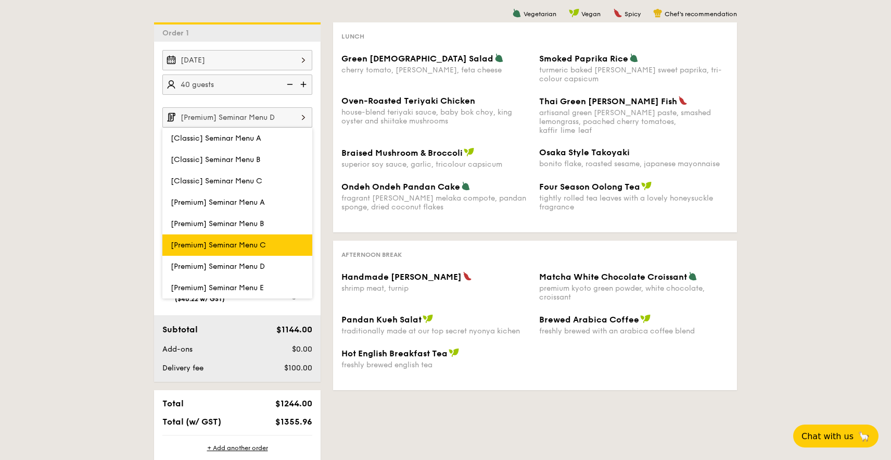
click at [265, 247] on span "[Premium] Seminar Menu C" at bounding box center [218, 244] width 95 height 9
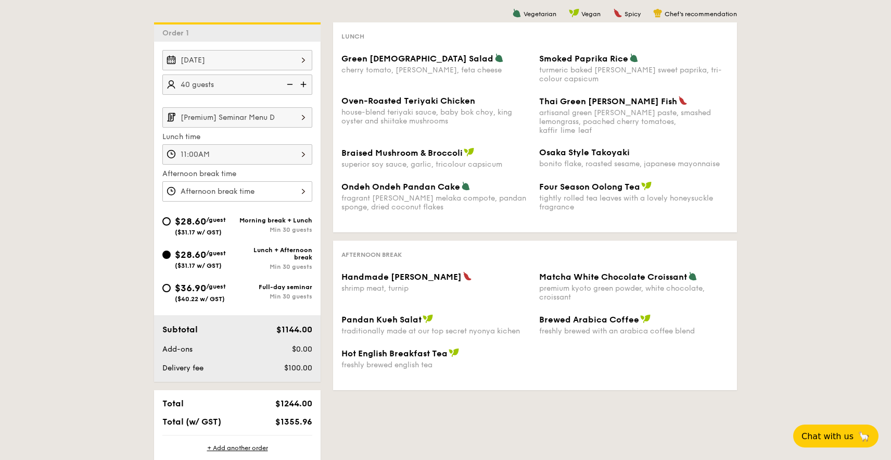
click at [243, 108] on input "[Premium] Seminar Menu D" at bounding box center [237, 117] width 150 height 20
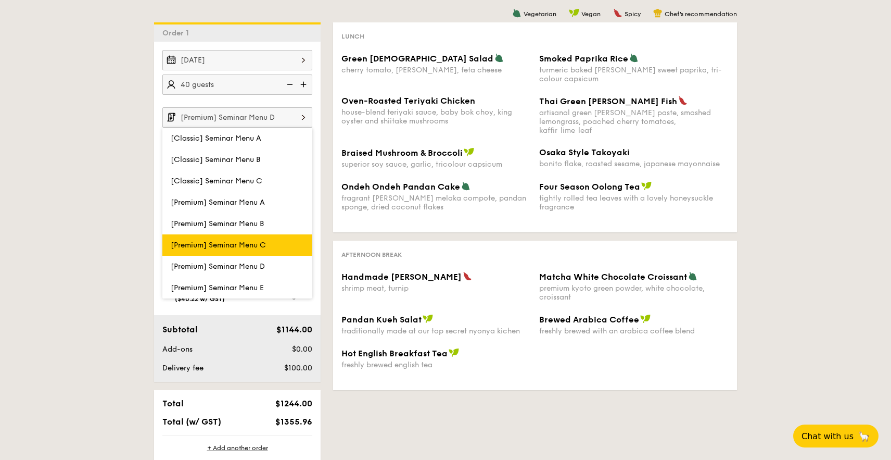
click at [237, 248] on span "[Premium] Seminar Menu C" at bounding box center [218, 244] width 95 height 9
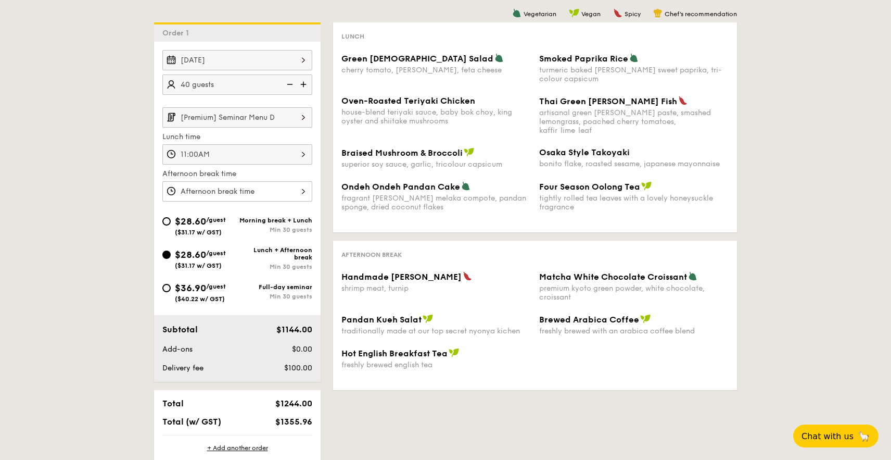
click at [182, 223] on span "$28.60" at bounding box center [190, 220] width 31 height 11
click at [171, 223] on input "$28.60 /guest ($31.17 w/ GST) Morning break + Lunch Min 30 guests" at bounding box center [166, 221] width 8 height 8
radio input "true"
type input "9:00AM"
type input "11:00AM"
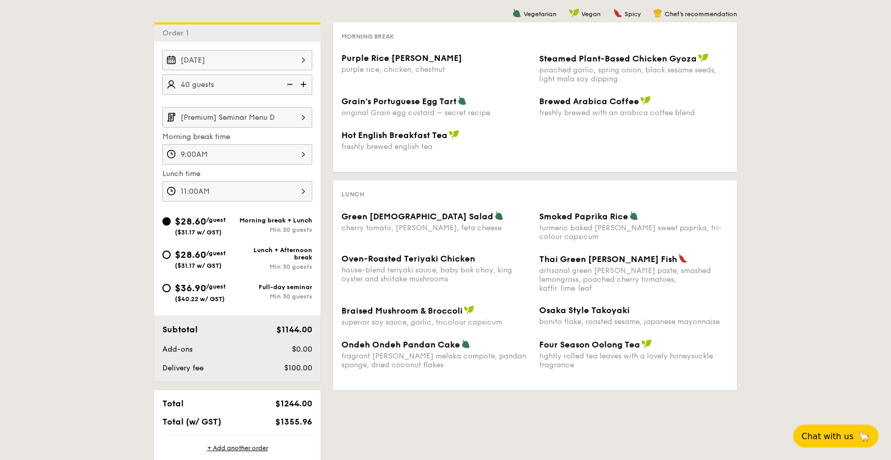
click at [253, 119] on input "[Premium] Seminar Menu D" at bounding box center [237, 117] width 150 height 20
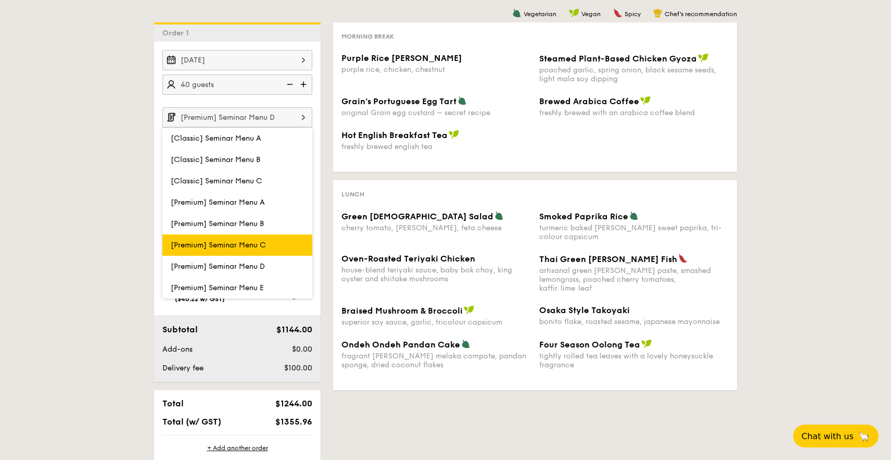
click at [258, 245] on span "[Premium] Seminar Menu C" at bounding box center [218, 244] width 95 height 9
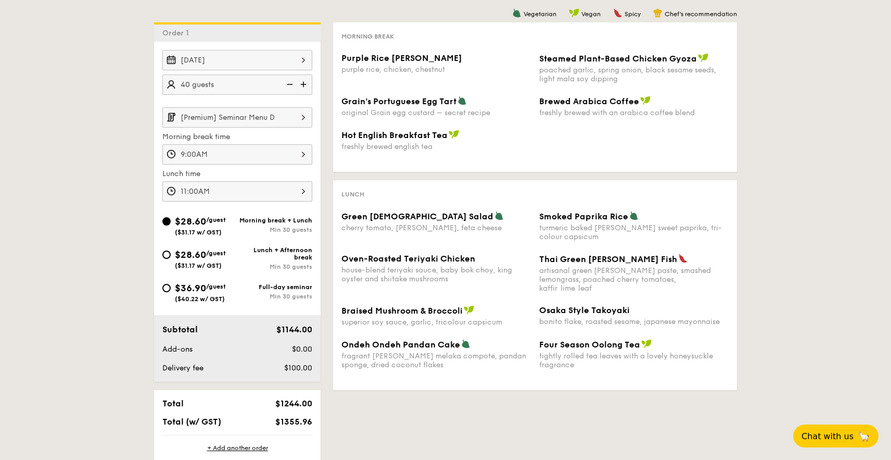
click at [254, 123] on input "[Premium] Seminar Menu D" at bounding box center [237, 117] width 150 height 20
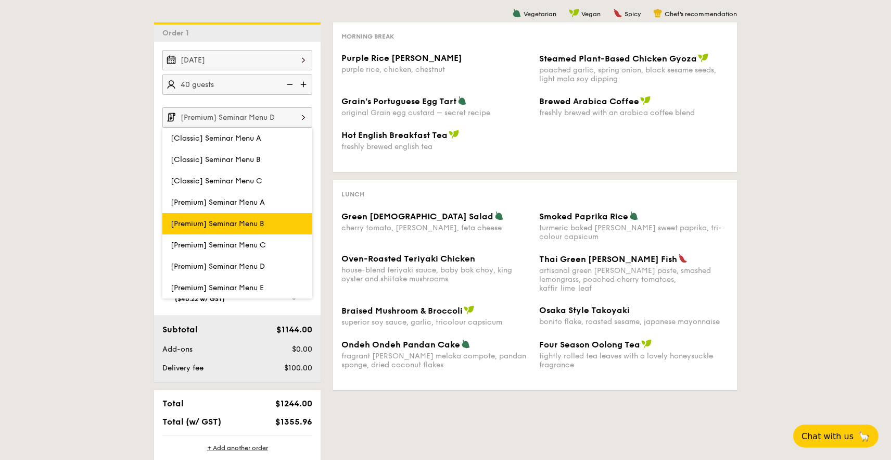
click at [258, 222] on span "[Premium] Seminar Menu B" at bounding box center [217, 223] width 93 height 9
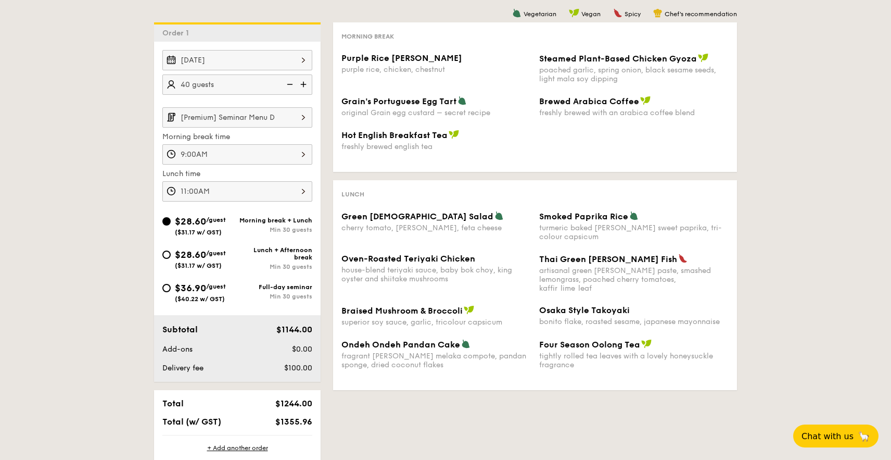
click at [249, 112] on input "[Premium] Seminar Menu D" at bounding box center [237, 117] width 150 height 20
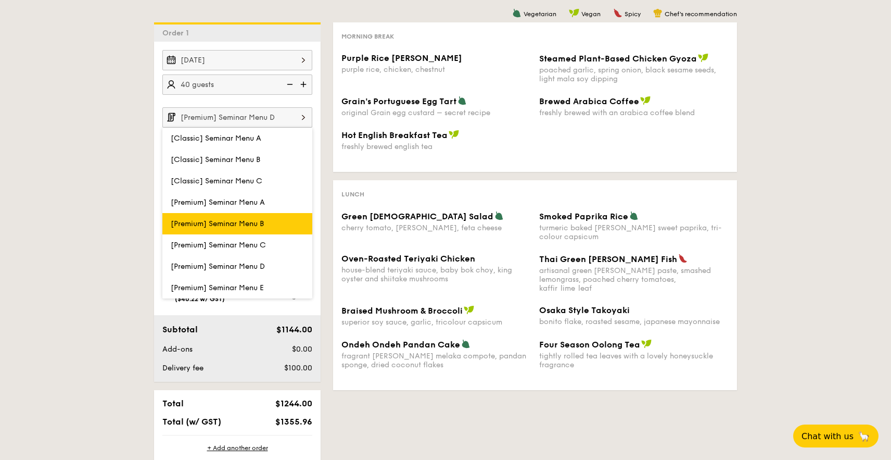
click at [261, 231] on label "[Premium] Seminar Menu B" at bounding box center [237, 223] width 150 height 21
click at [0, 0] on input "[Premium] Seminar Menu B" at bounding box center [0, 0] width 0 height 0
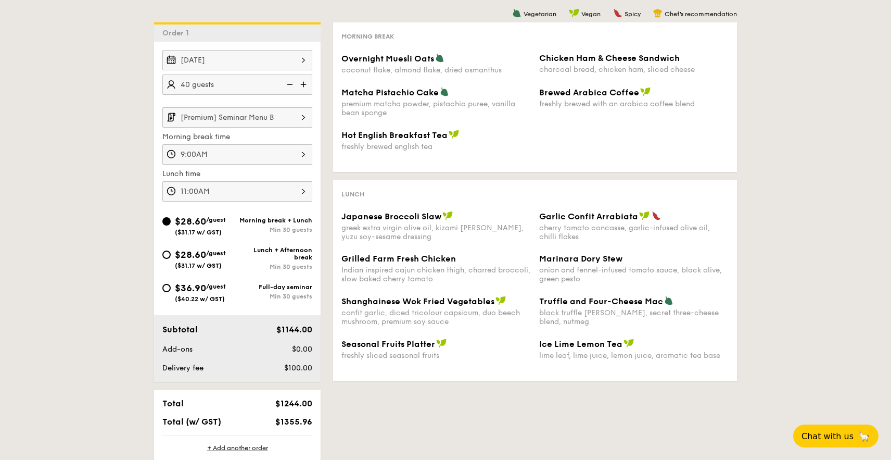
click at [267, 118] on input "[Premium] Seminar Menu B" at bounding box center [237, 117] width 150 height 20
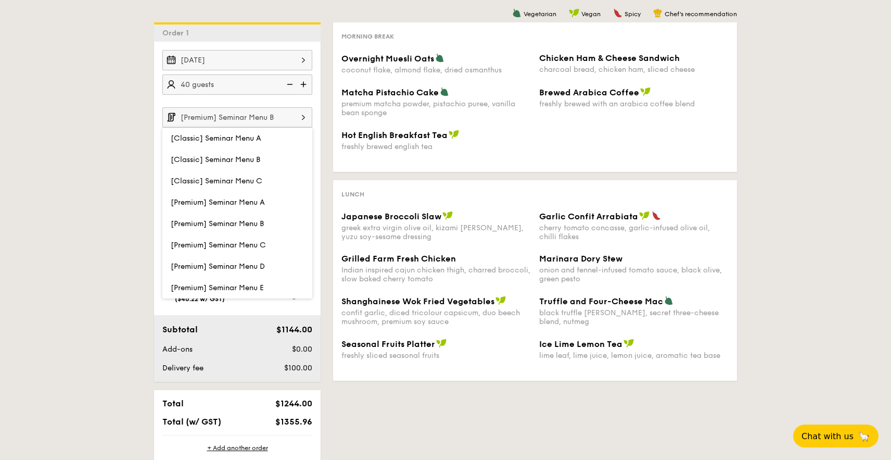
click at [381, 135] on span "Hot English Breakfast Tea" at bounding box center [394, 135] width 106 height 10
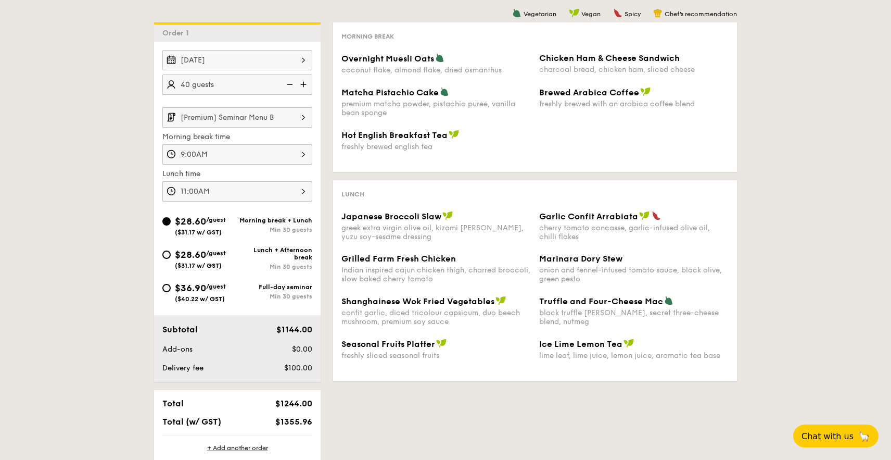
click at [301, 119] on img at bounding box center [304, 117] width 18 height 20
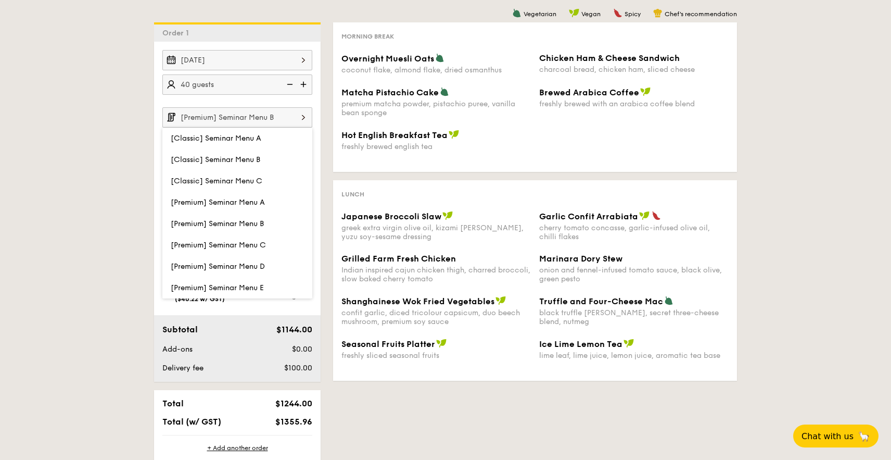
click at [360, 156] on div "Hot English Breakfast Tea freshly brewed english tea" at bounding box center [534, 147] width 395 height 34
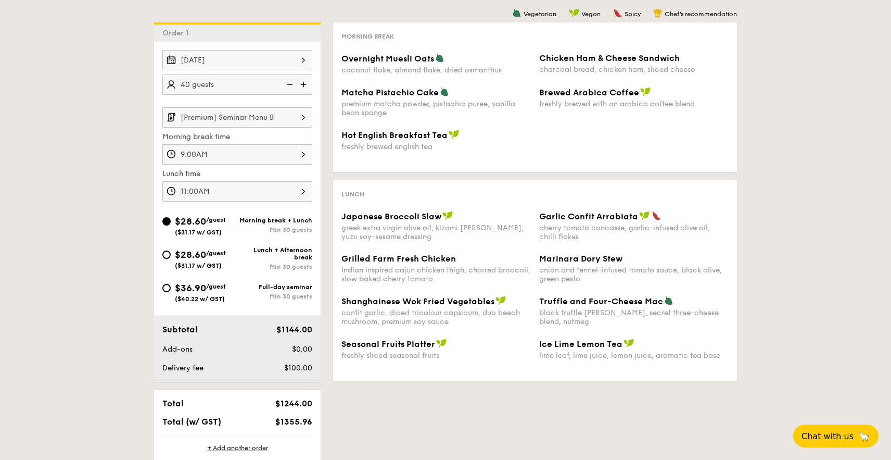
click at [270, 119] on input "[Premium] Seminar Menu B" at bounding box center [237, 117] width 150 height 20
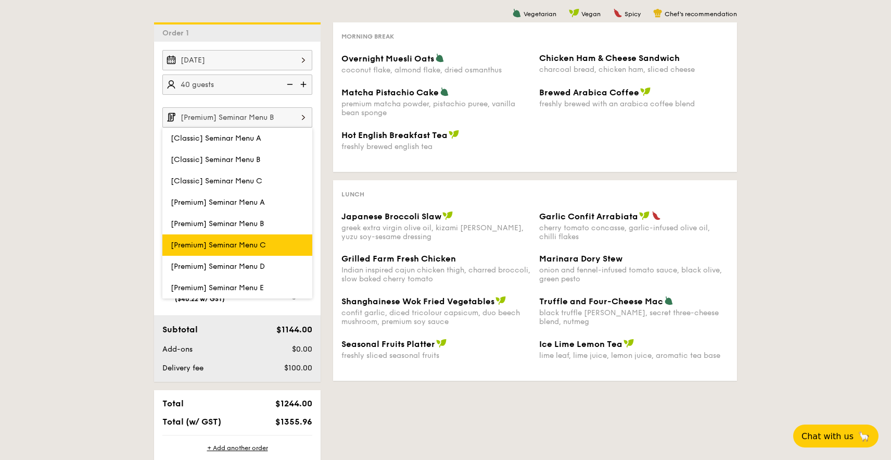
click at [274, 240] on label "[Premium] Seminar Menu C" at bounding box center [237, 244] width 150 height 21
click at [0, 0] on input "[Premium] Seminar Menu C" at bounding box center [0, 0] width 0 height 0
type input "[Premium] Seminar Menu C"
type input "11:00AM"
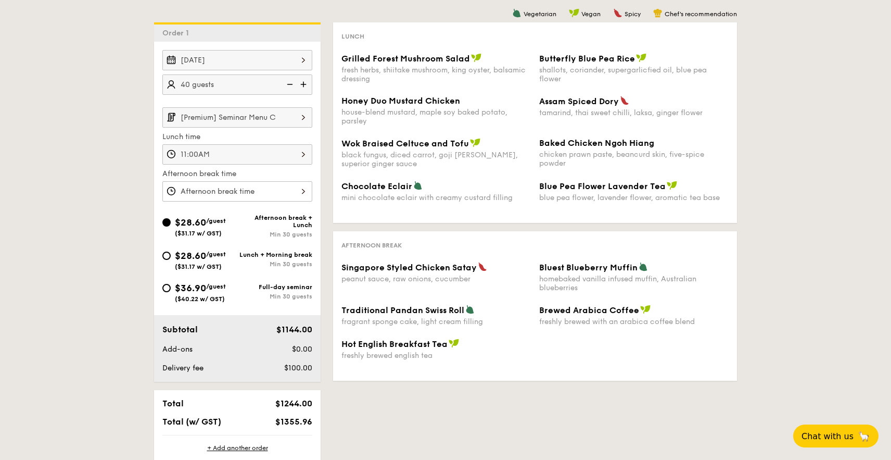
click at [190, 261] on span "$28.60" at bounding box center [190, 255] width 31 height 11
click at [171, 260] on input "$28.60 /guest ($31.17 w/ GST) Lunch + Morning break Min 30 guests" at bounding box center [166, 255] width 8 height 8
radio input "true"
type input "9:00AM"
type input "11:00AM"
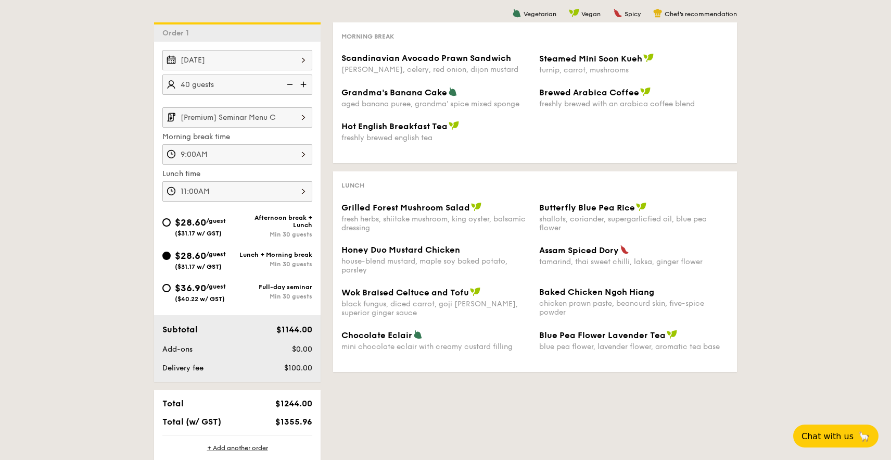
click at [517, 147] on div "Hot English Breakfast Tea freshly brewed english tea" at bounding box center [534, 138] width 395 height 34
click at [245, 118] on input "[Premium] Seminar Menu C" at bounding box center [237, 117] width 150 height 20
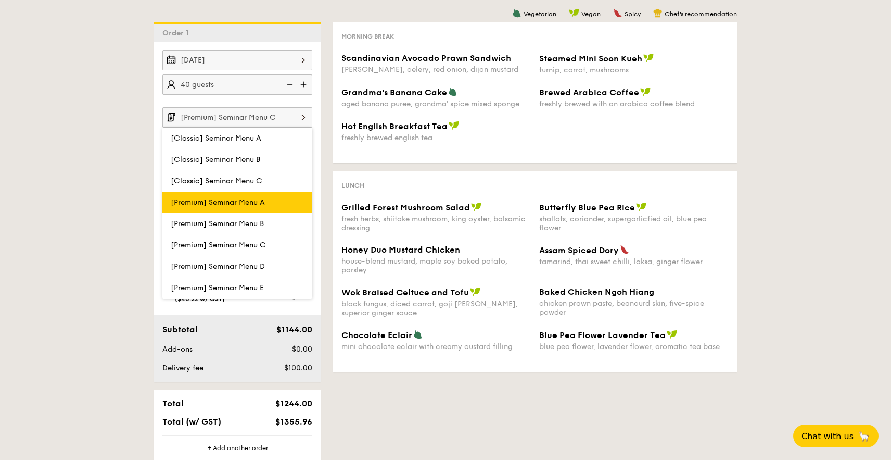
click at [244, 205] on span "[Premium] Seminar Menu A" at bounding box center [218, 202] width 94 height 9
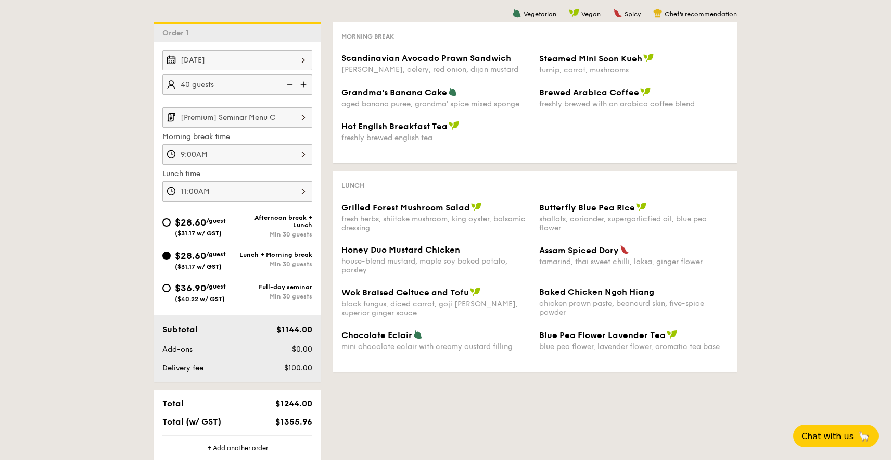
click at [248, 120] on input "[Premium] Seminar Menu C" at bounding box center [237, 117] width 150 height 20
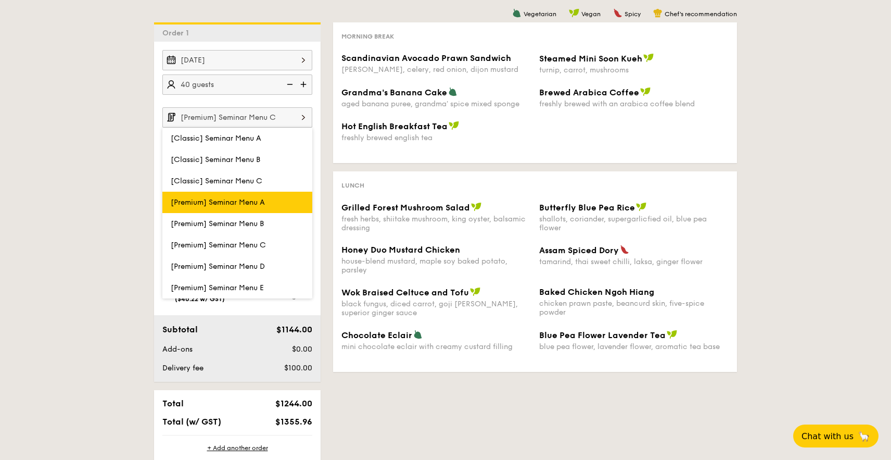
click at [239, 199] on span "[Premium] Seminar Menu A" at bounding box center [218, 202] width 94 height 9
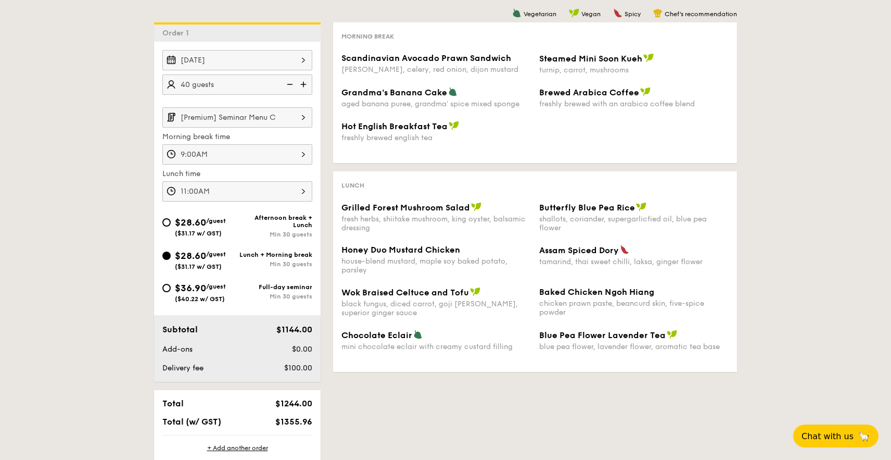
click at [188, 227] on span "$28.60" at bounding box center [190, 221] width 31 height 11
click at [171, 226] on input "$28.60 /guest ($31.17 w/ GST) Afternoon break + Lunch Min 30 guests" at bounding box center [166, 222] width 8 height 8
radio input "true"
type input "11:00AM"
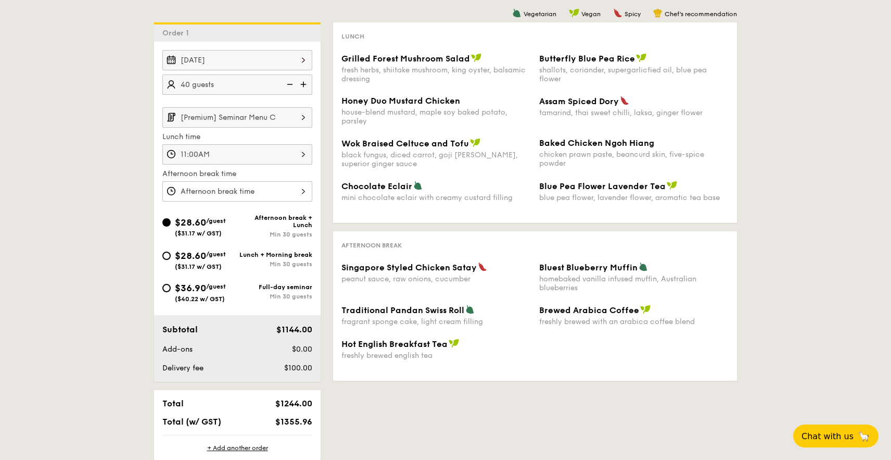
click at [230, 123] on input "[Premium] Seminar Menu C" at bounding box center [237, 117] width 150 height 20
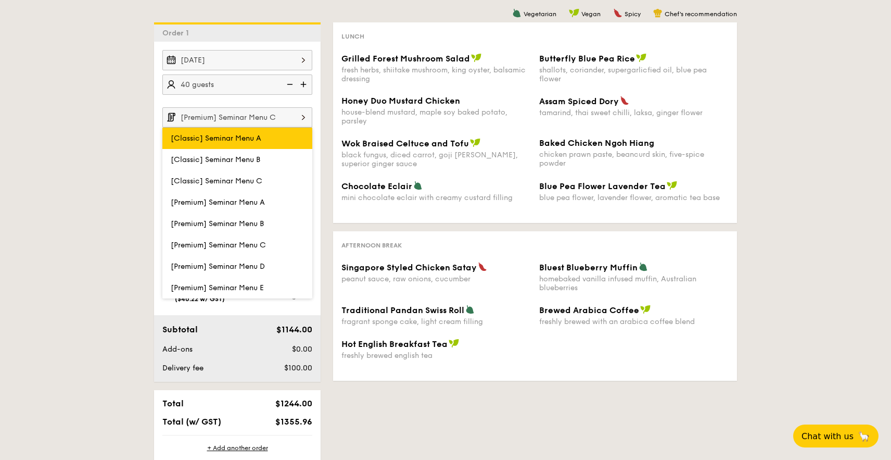
click at [232, 139] on span "[Classic] Seminar Menu A" at bounding box center [216, 138] width 91 height 9
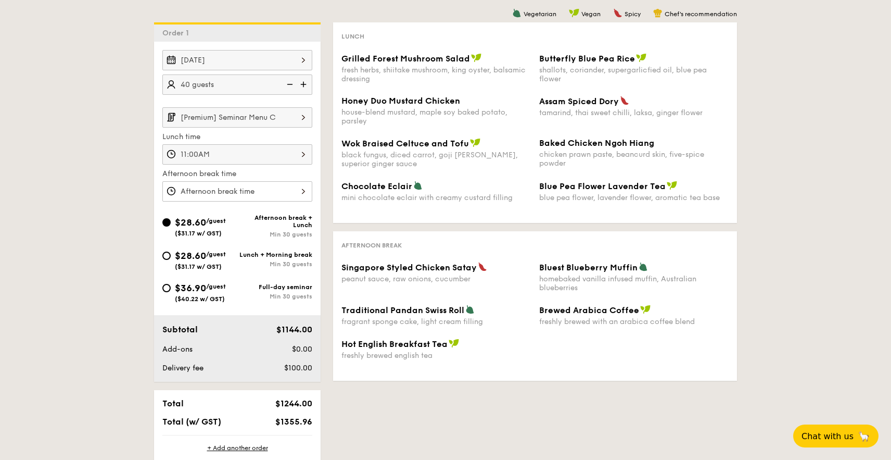
click at [218, 126] on input "[Premium] Seminar Menu C" at bounding box center [237, 117] width 150 height 20
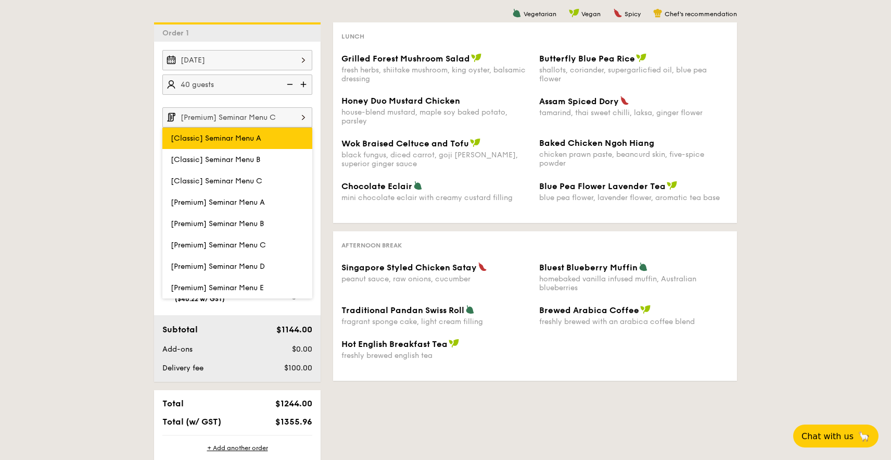
click at [225, 143] on label "[Classic] Seminar Menu A" at bounding box center [237, 137] width 150 height 21
click at [0, 0] on input "[Classic] Seminar Menu A" at bounding box center [0, 0] width 0 height 0
type input "[Classic] Seminar Menu A"
type input "9:00AM"
type input "11:00AM"
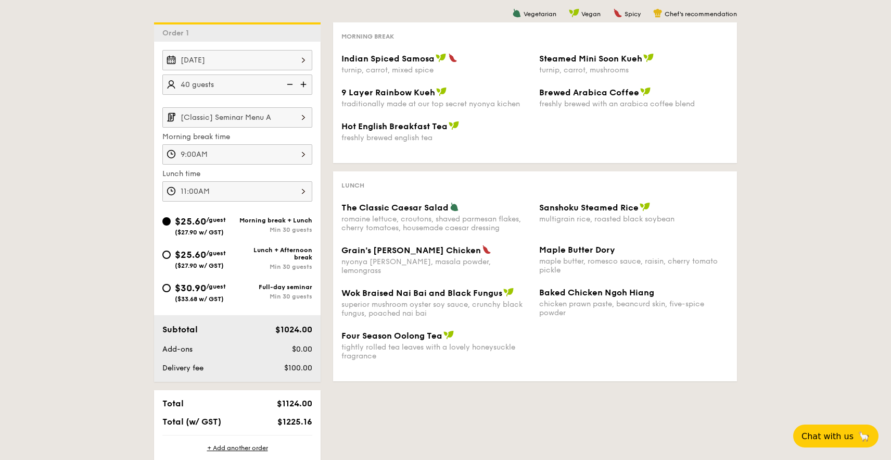
click at [227, 117] on input "[Classic] Seminar Menu A" at bounding box center [237, 117] width 150 height 20
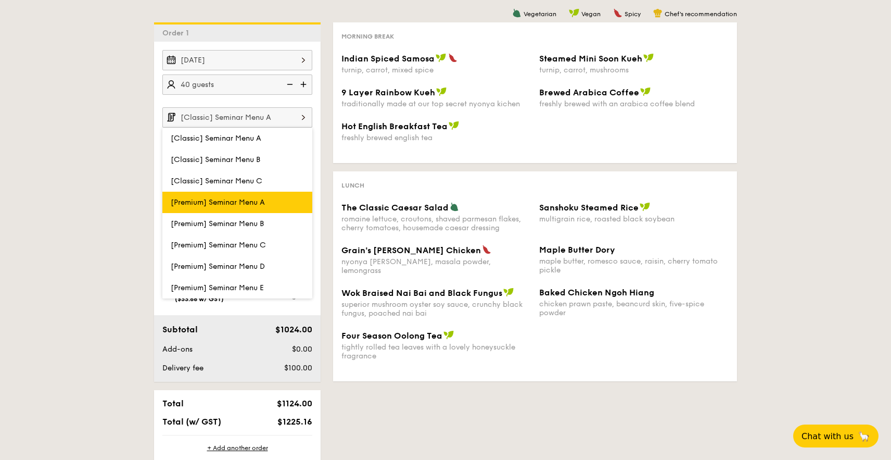
click at [227, 205] on span "[Premium] Seminar Menu A" at bounding box center [218, 202] width 94 height 9
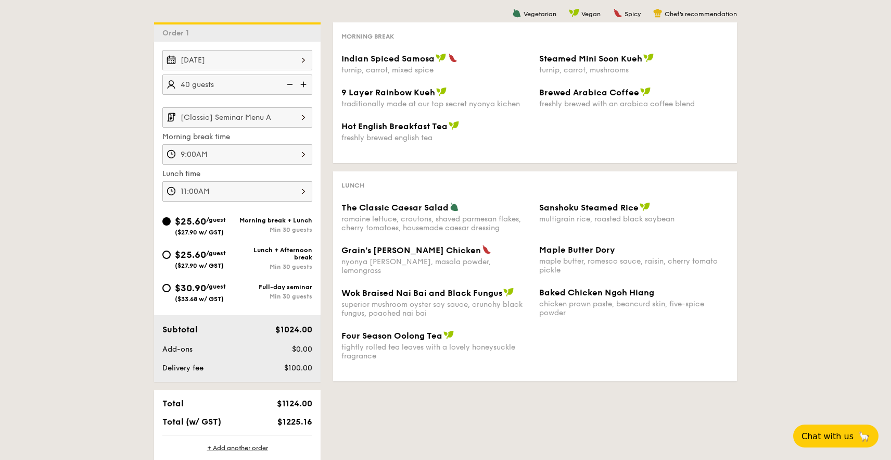
click at [228, 123] on input "[Classic] Seminar Menu A" at bounding box center [237, 117] width 150 height 20
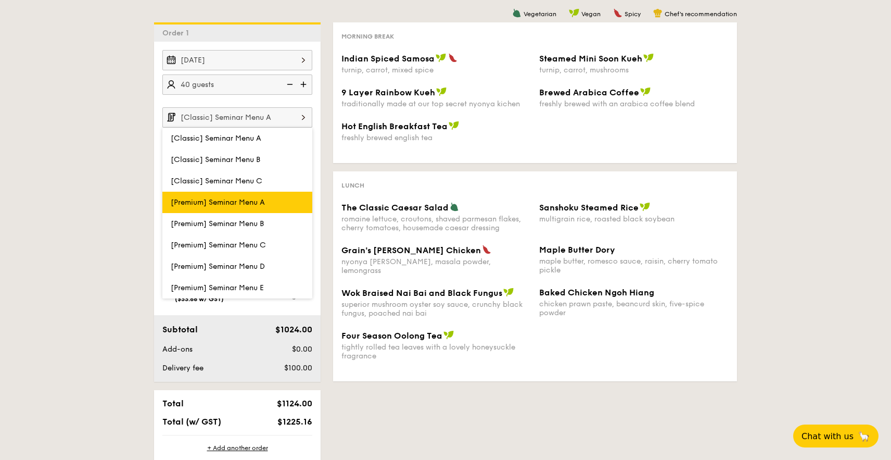
click at [233, 203] on span "[Premium] Seminar Menu A" at bounding box center [218, 202] width 94 height 9
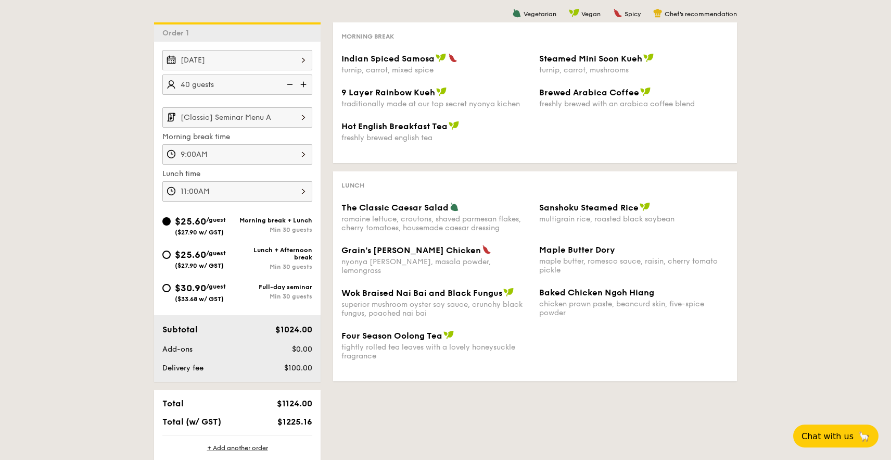
click at [232, 121] on input "[Classic] Seminar Menu A" at bounding box center [237, 117] width 150 height 20
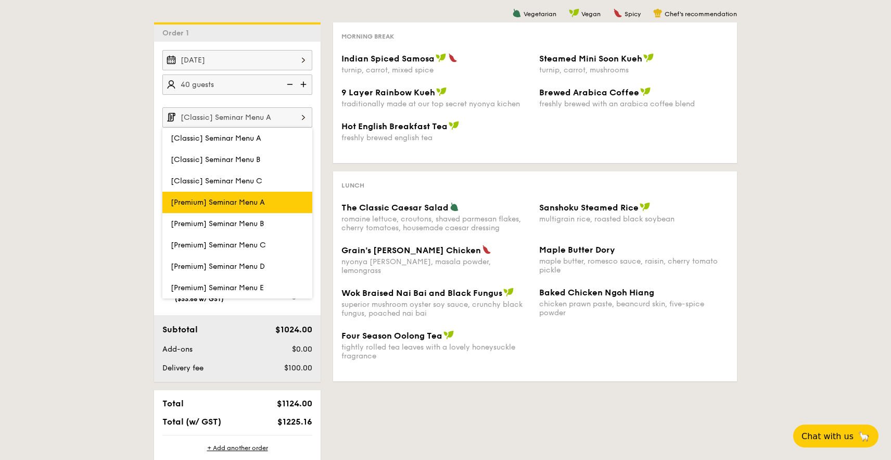
click at [237, 207] on label "[Premium] Seminar Menu A" at bounding box center [237, 202] width 150 height 21
click at [0, 0] on input "[Premium] Seminar Menu A" at bounding box center [0, 0] width 0 height 0
type input "[Premium] Seminar Menu A"
type input "11:00AM"
click at [237, 207] on div "Sep 12, 2025 40 guests [Premium] Seminar Menu A [Classic] Seminar Menu A [Class…" at bounding box center [237, 212] width 167 height 340
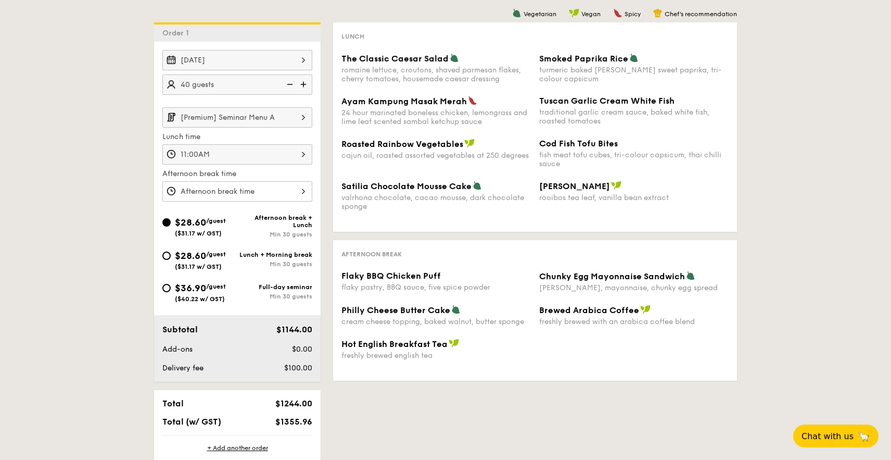
click at [187, 260] on span "$28.60" at bounding box center [190, 255] width 31 height 11
click at [171, 260] on input "$28.60 /guest ($31.17 w/ GST) Lunch + Morning break Min 30 guests" at bounding box center [166, 255] width 8 height 8
radio input "true"
type input "9:00AM"
type input "11:00AM"
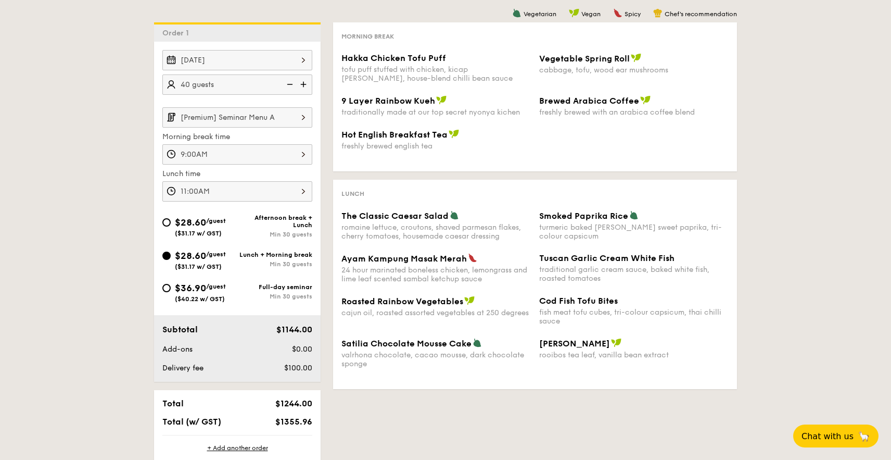
click at [248, 122] on input "[Premium] Seminar Menu A" at bounding box center [237, 117] width 150 height 20
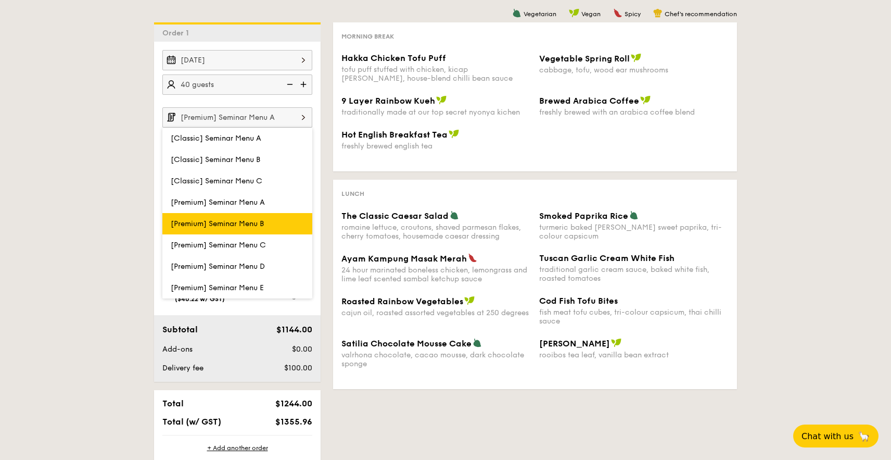
click at [254, 217] on label "[Premium] Seminar Menu B" at bounding box center [237, 223] width 150 height 21
click at [0, 0] on input "[Premium] Seminar Menu B" at bounding box center [0, 0] width 0 height 0
type input "[Premium] Seminar Menu B"
type input "11:00AM"
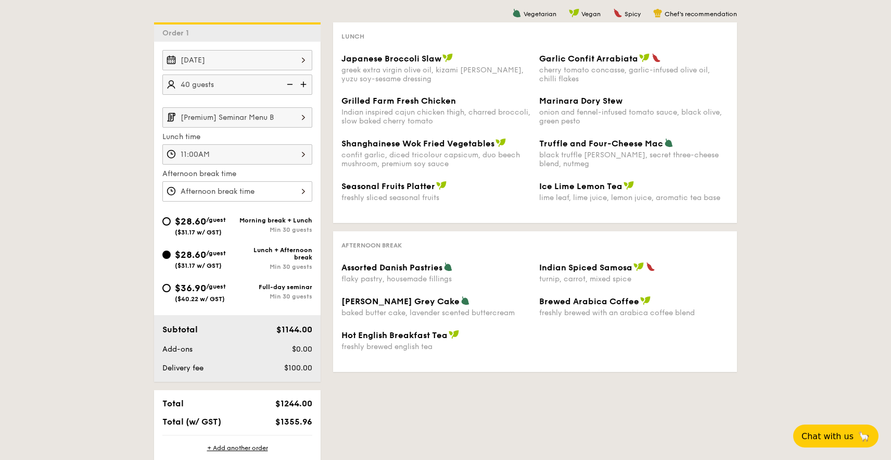
click at [205, 256] on span "$28.60" at bounding box center [190, 254] width 31 height 11
click at [171, 256] on input "$28.60 /guest ($31.17 w/ GST) Lunch + Afternoon break Min 30 guests" at bounding box center [166, 254] width 8 height 8
click at [198, 227] on div "$28.60 /guest ($31.17 w/ GST)" at bounding box center [200, 225] width 51 height 22
click at [171, 225] on input "$28.60 /guest ($31.17 w/ GST) Morning break + Lunch Min 30 guests" at bounding box center [166, 221] width 8 height 8
radio input "true"
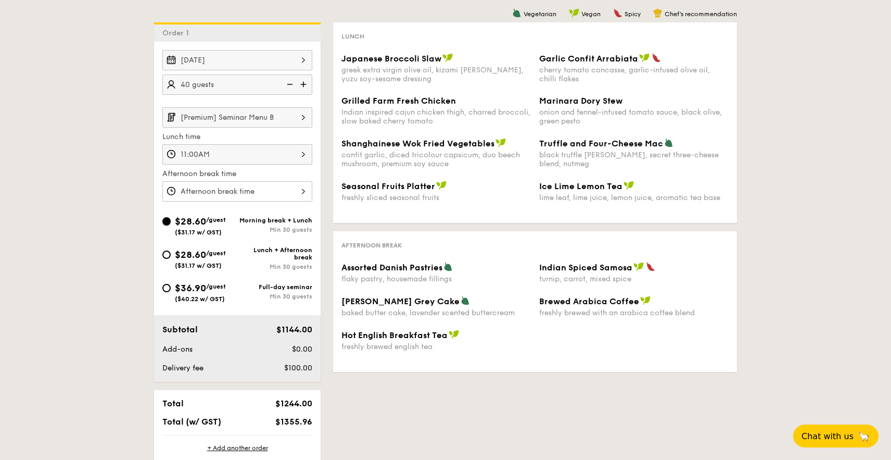
type input "9:00AM"
type input "11:00AM"
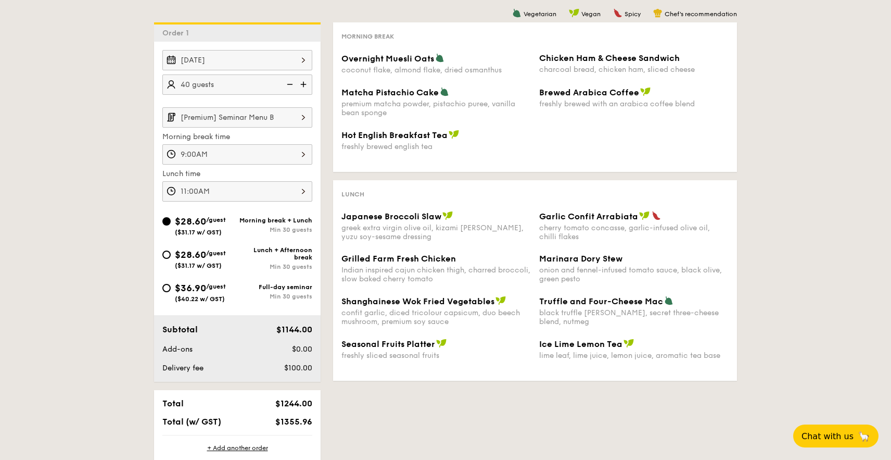
click at [232, 120] on input "[Premium] Seminar Menu B" at bounding box center [237, 117] width 150 height 20
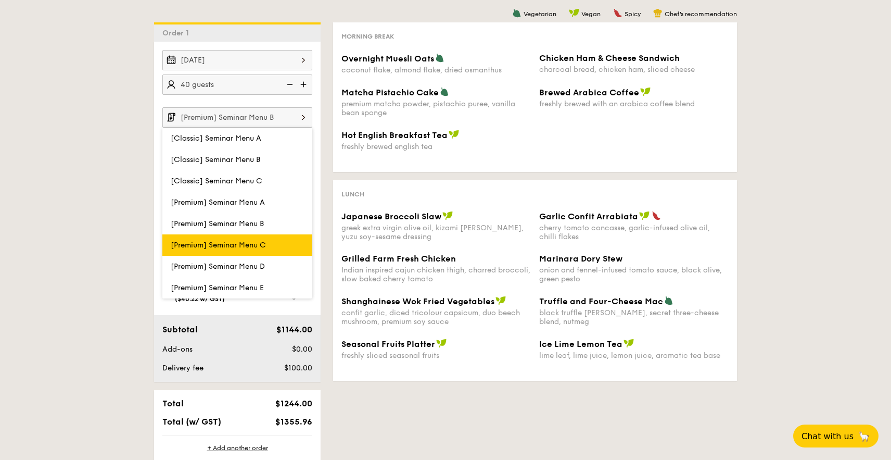
click at [252, 248] on span "[Premium] Seminar Menu C" at bounding box center [218, 244] width 95 height 9
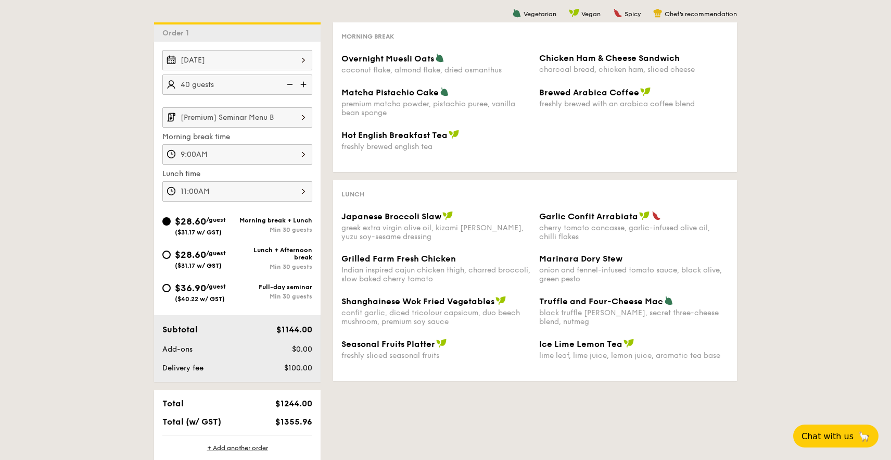
click at [248, 113] on input "[Premium] Seminar Menu B" at bounding box center [237, 117] width 150 height 20
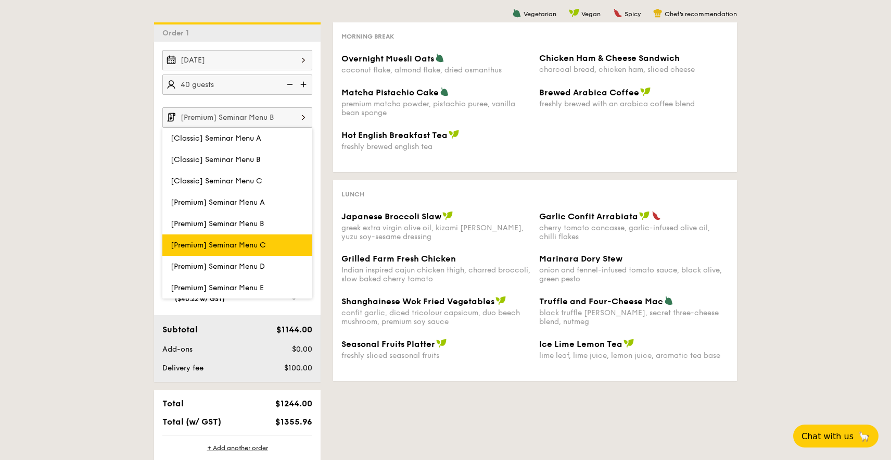
click at [236, 249] on span "[Premium] Seminar Menu C" at bounding box center [218, 244] width 95 height 9
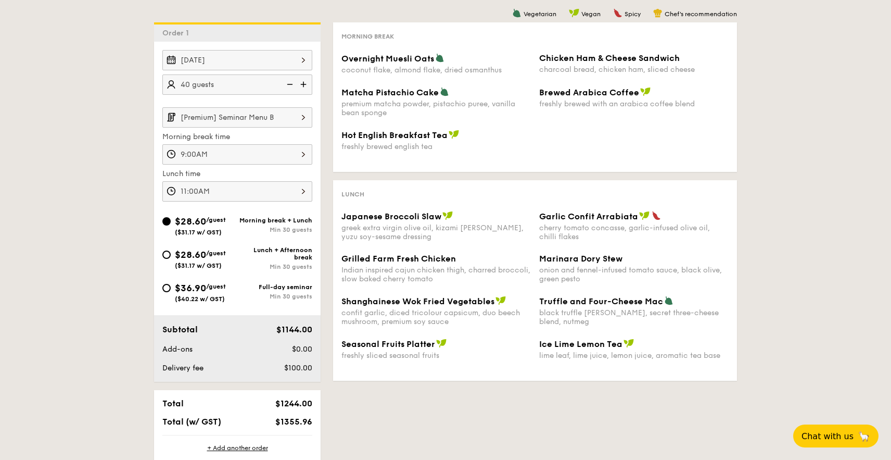
click at [201, 109] on input "[Premium] Seminar Menu B" at bounding box center [237, 117] width 150 height 20
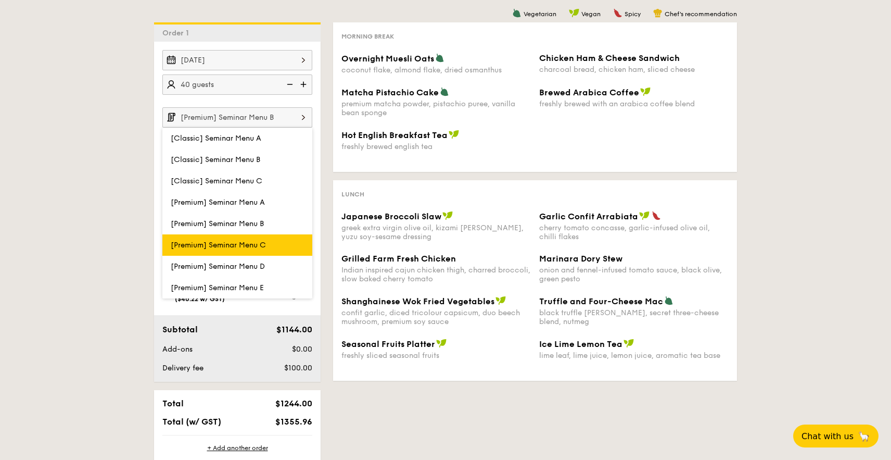
click at [215, 250] on label "[Premium] Seminar Menu C" at bounding box center [237, 244] width 150 height 21
click at [0, 0] on input "[Premium] Seminar Menu C" at bounding box center [0, 0] width 0 height 0
type input "[Premium] Seminar Menu C"
type input "11:00AM"
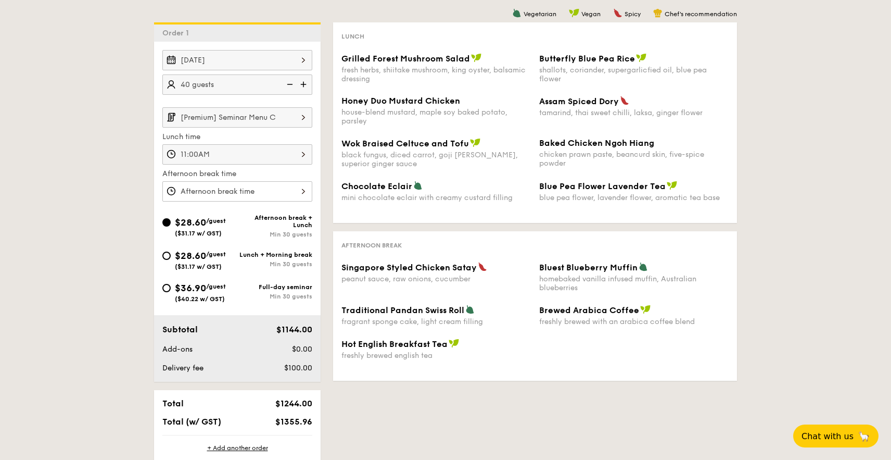
click at [211, 261] on div "$28.60 /guest ($31.17 w/ GST)" at bounding box center [200, 259] width 51 height 22
click at [171, 260] on input "$28.60 /guest ($31.17 w/ GST) Lunch + Morning break Min 30 guests" at bounding box center [166, 255] width 8 height 8
radio input "true"
type input "9:00AM"
type input "11:00AM"
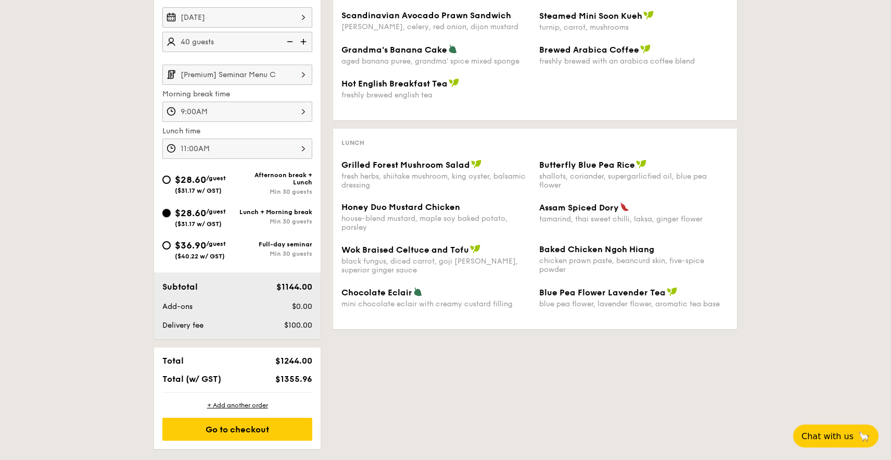
scroll to position [272, 0]
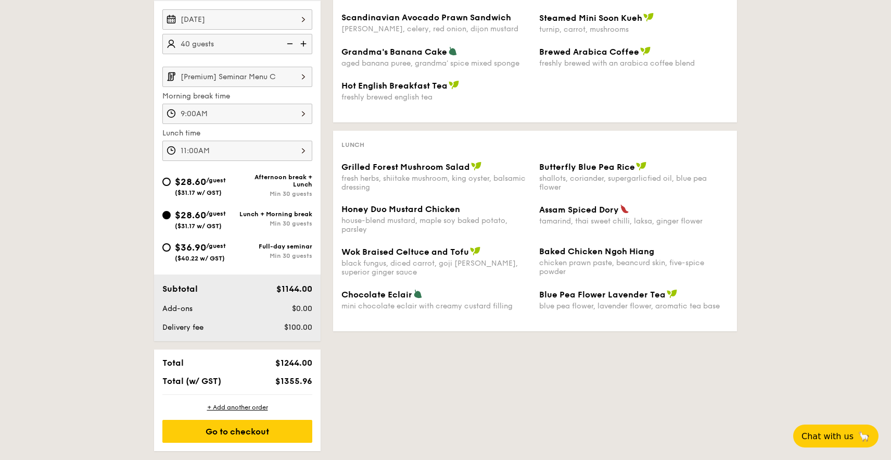
click at [247, 75] on input "[Premium] Seminar Menu C" at bounding box center [237, 77] width 150 height 20
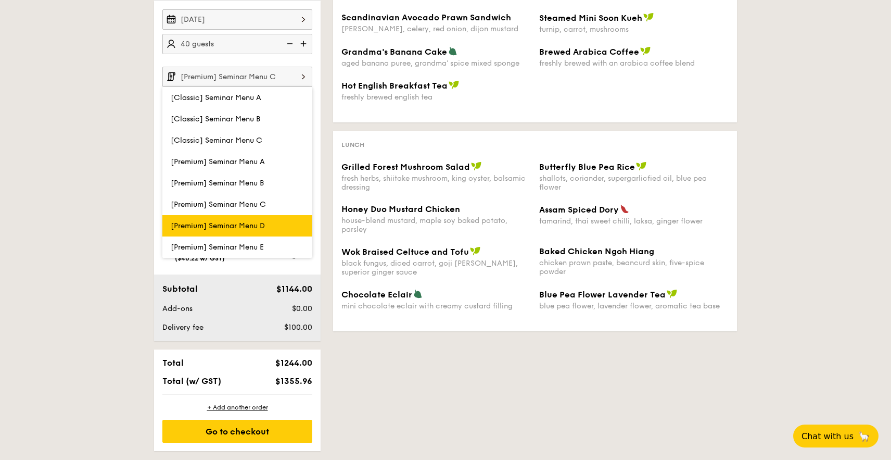
click at [254, 223] on span "[Premium] Seminar Menu D" at bounding box center [218, 225] width 94 height 9
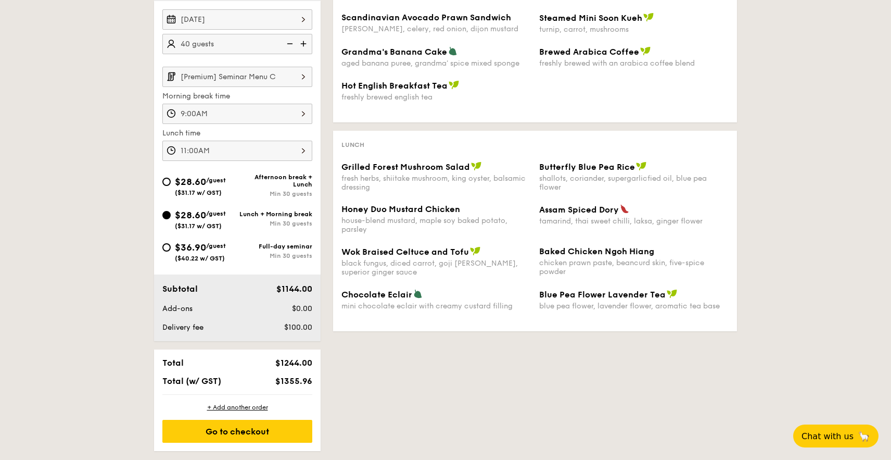
click at [250, 72] on input "[Premium] Seminar Menu C" at bounding box center [237, 77] width 150 height 20
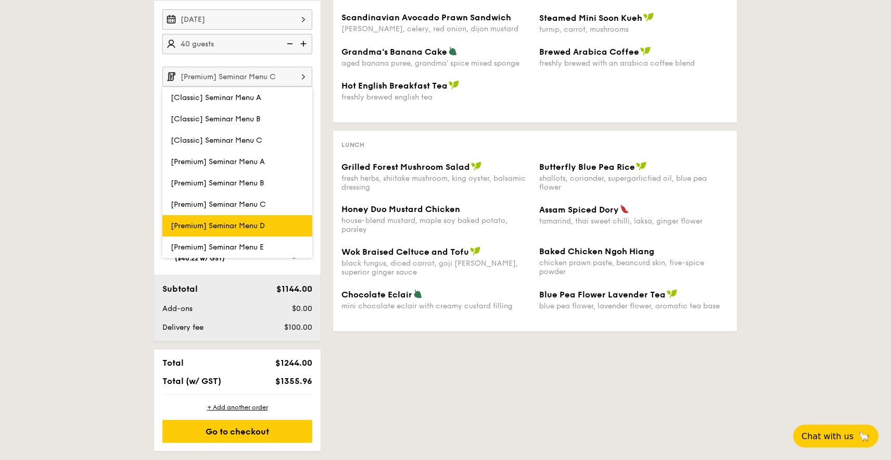
click at [257, 222] on span "[Premium] Seminar Menu D" at bounding box center [218, 225] width 94 height 9
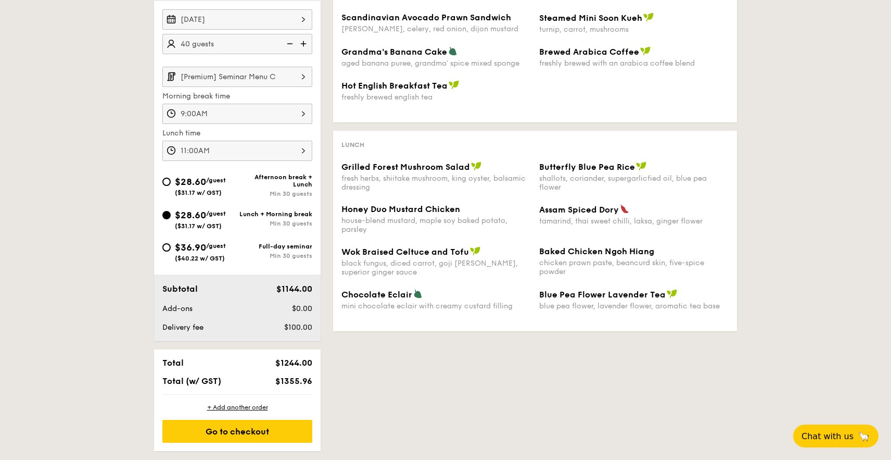
click at [234, 79] on input "[Premium] Seminar Menu C" at bounding box center [237, 77] width 150 height 20
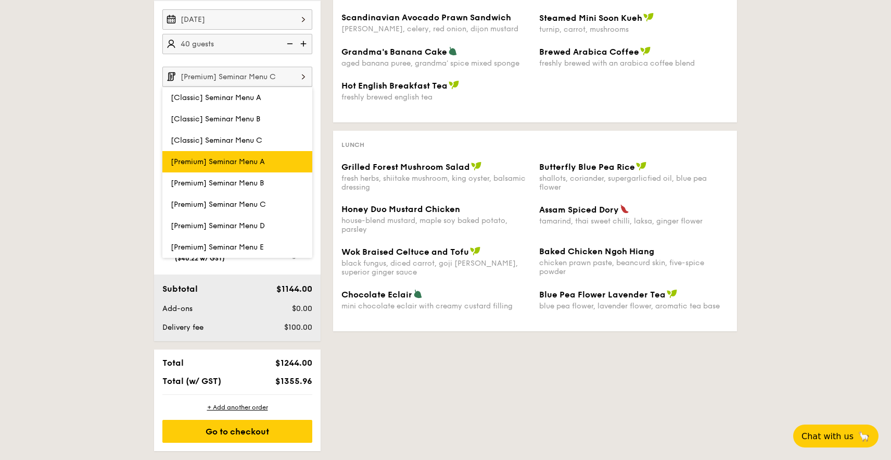
click at [247, 166] on label "[Premium] Seminar Menu A" at bounding box center [237, 161] width 150 height 21
click at [0, 0] on input "[Premium] Seminar Menu A" at bounding box center [0, 0] width 0 height 0
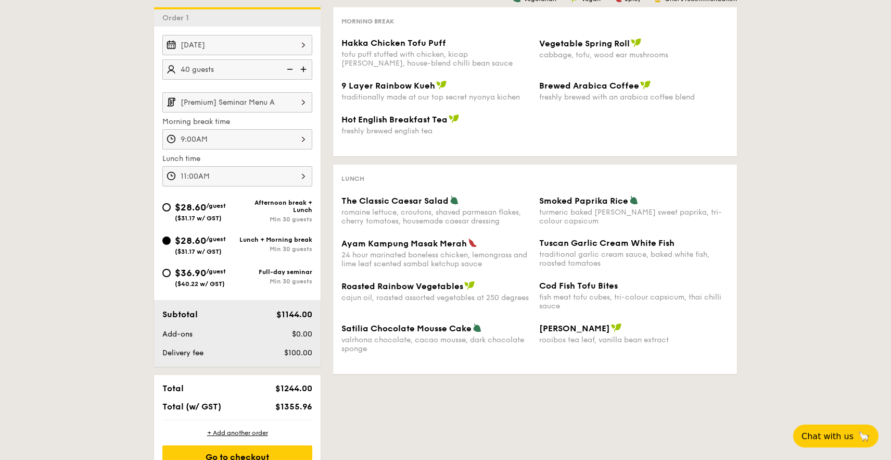
scroll to position [251, 0]
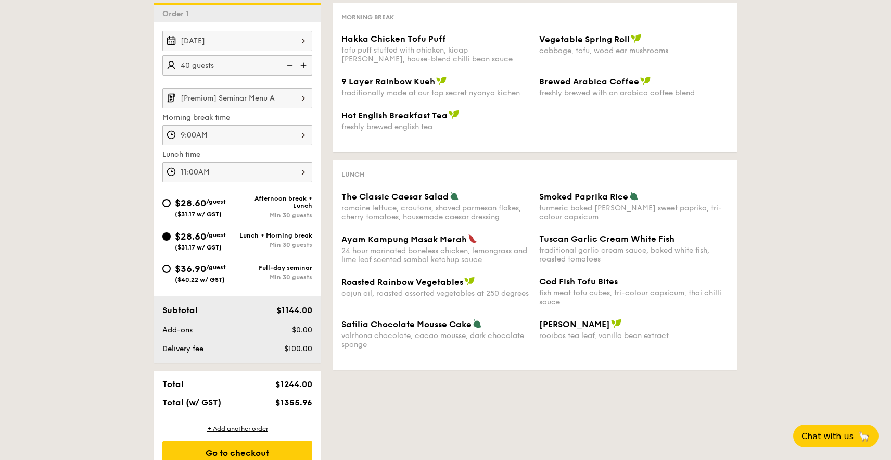
click at [268, 104] on input "[Premium] Seminar Menu A" at bounding box center [237, 98] width 150 height 20
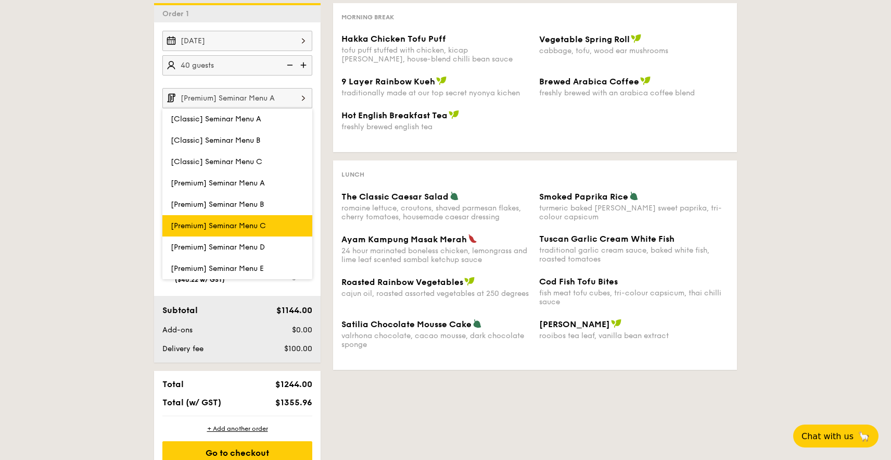
click at [265, 227] on span "[Premium] Seminar Menu C" at bounding box center [218, 225] width 95 height 9
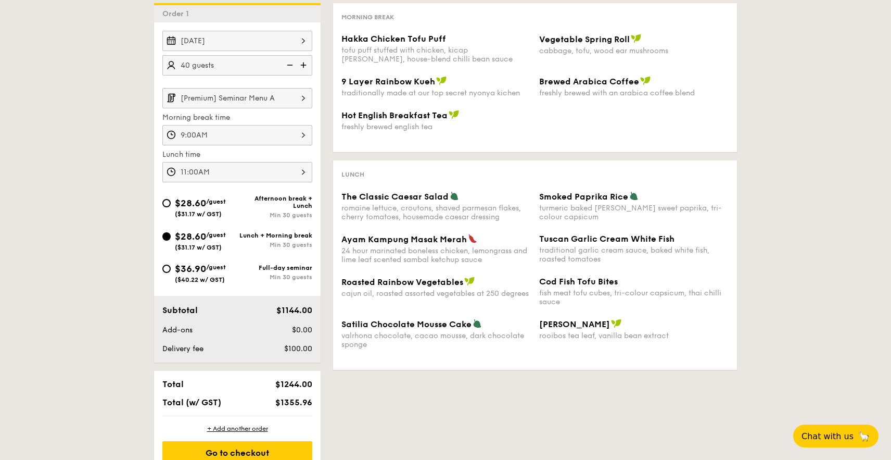
click at [259, 82] on div "Sep 12, 2025 40 guests [Premium] Seminar Menu A Morning break time 9:00AM Lunch…" at bounding box center [237, 106] width 150 height 151
click at [250, 105] on input "[Premium] Seminar Menu A" at bounding box center [237, 98] width 150 height 20
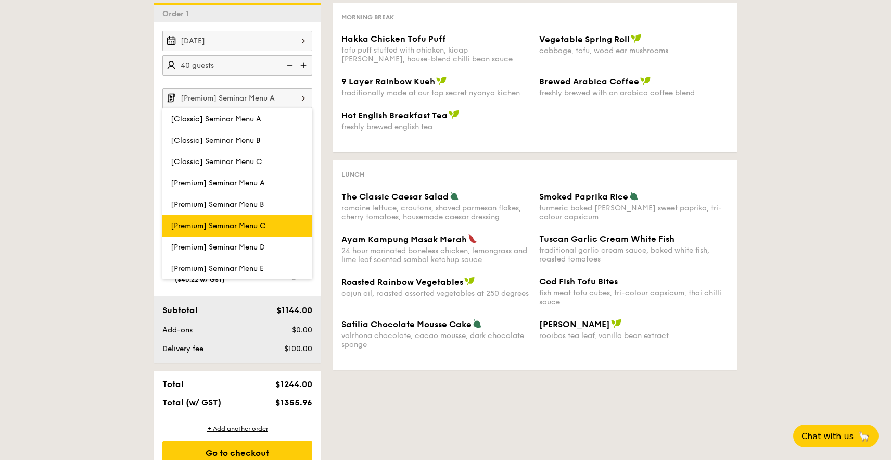
click at [188, 227] on span "[Premium] Seminar Menu C" at bounding box center [218, 225] width 95 height 9
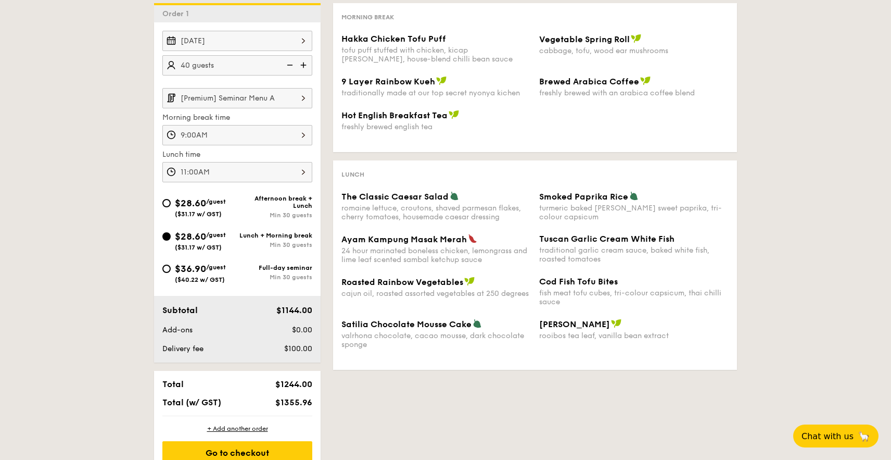
click at [227, 96] on input "[Premium] Seminar Menu A" at bounding box center [237, 98] width 150 height 20
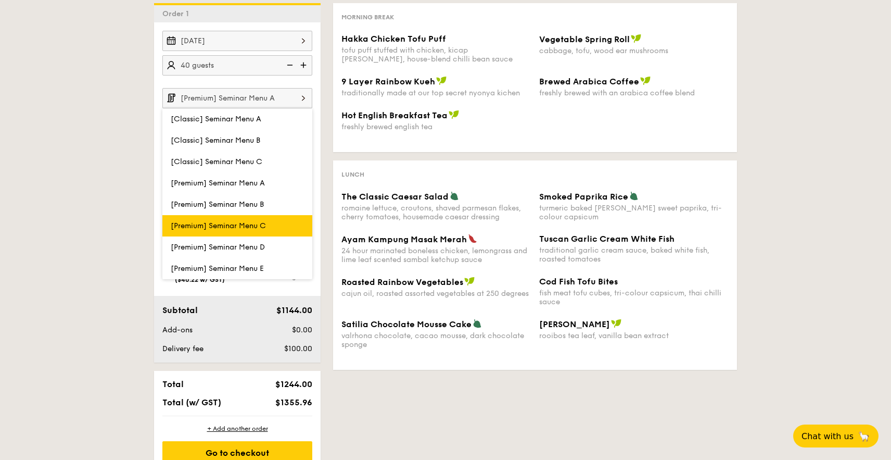
click at [216, 227] on span "[Premium] Seminar Menu C" at bounding box center [218, 225] width 95 height 9
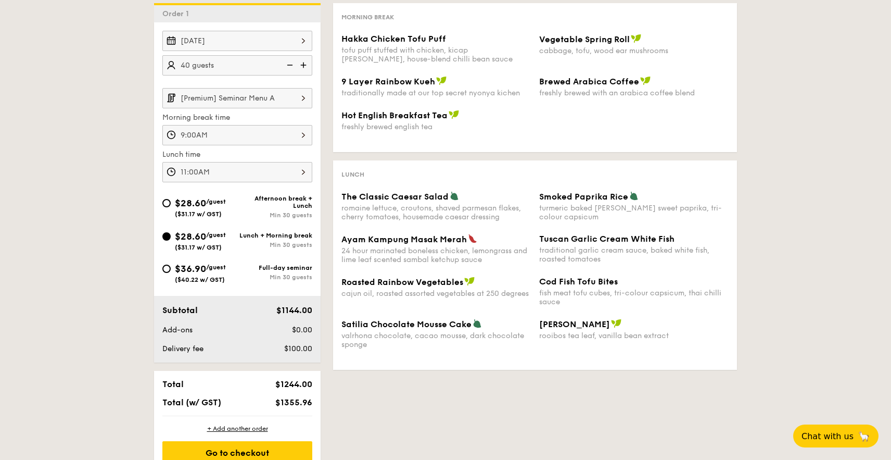
click at [248, 96] on input "[Premium] Seminar Menu A" at bounding box center [237, 98] width 150 height 20
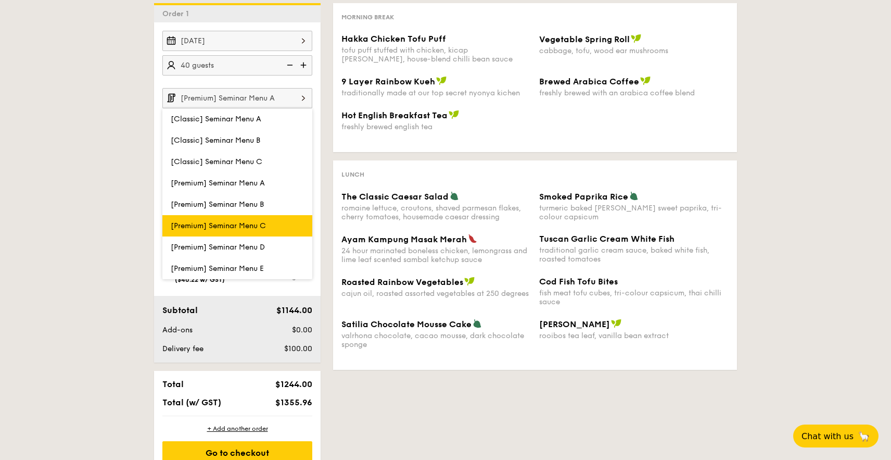
click at [251, 227] on span "[Premium] Seminar Menu C" at bounding box center [218, 225] width 95 height 9
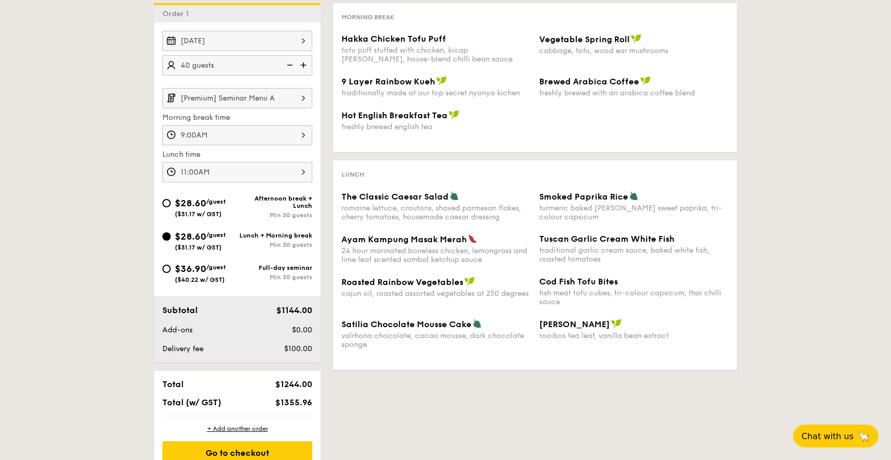
click at [250, 106] on input "[Premium] Seminar Menu A" at bounding box center [237, 98] width 150 height 20
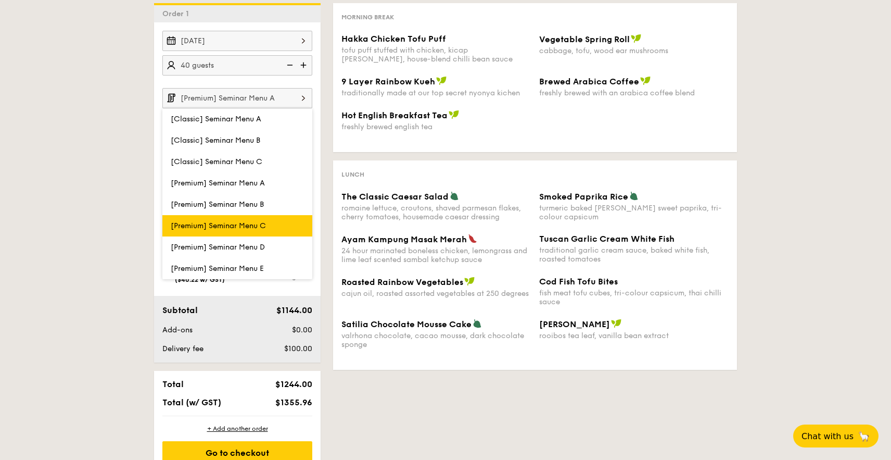
click at [245, 224] on span "[Premium] Seminar Menu C" at bounding box center [218, 225] width 95 height 9
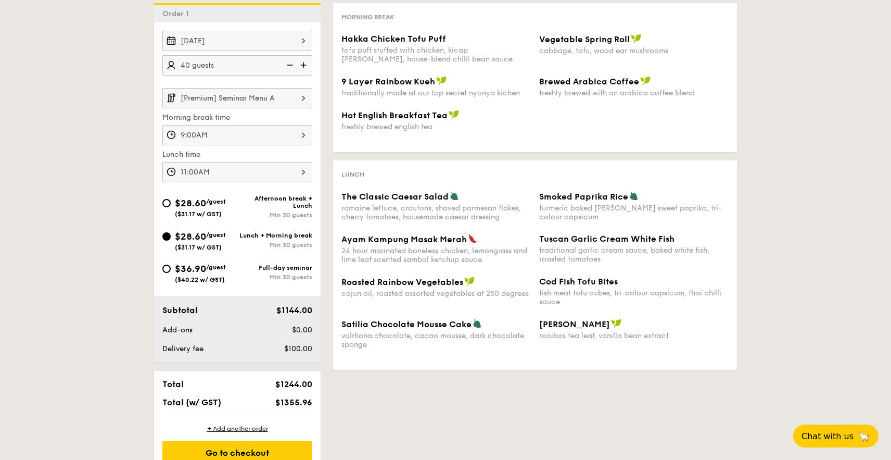
click at [237, 99] on input "[Premium] Seminar Menu A" at bounding box center [237, 98] width 150 height 20
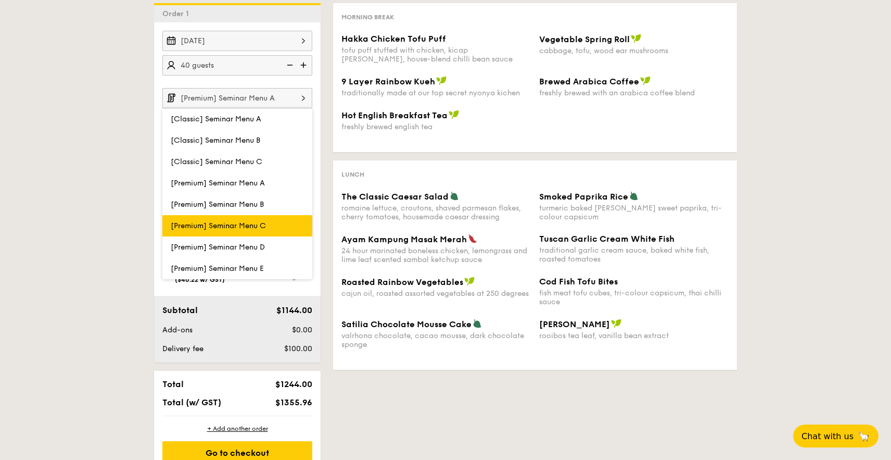
click at [251, 229] on span "[Premium] Seminar Menu C" at bounding box center [218, 225] width 95 height 9
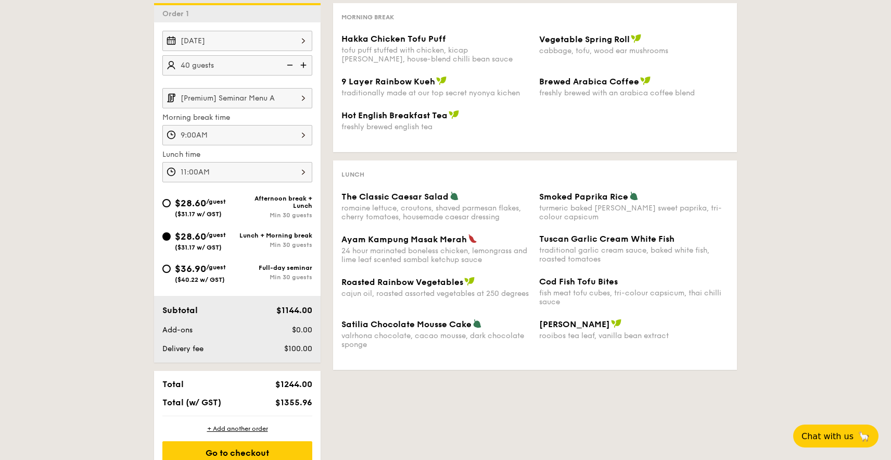
click at [246, 97] on input "[Premium] Seminar Menu A" at bounding box center [237, 98] width 150 height 20
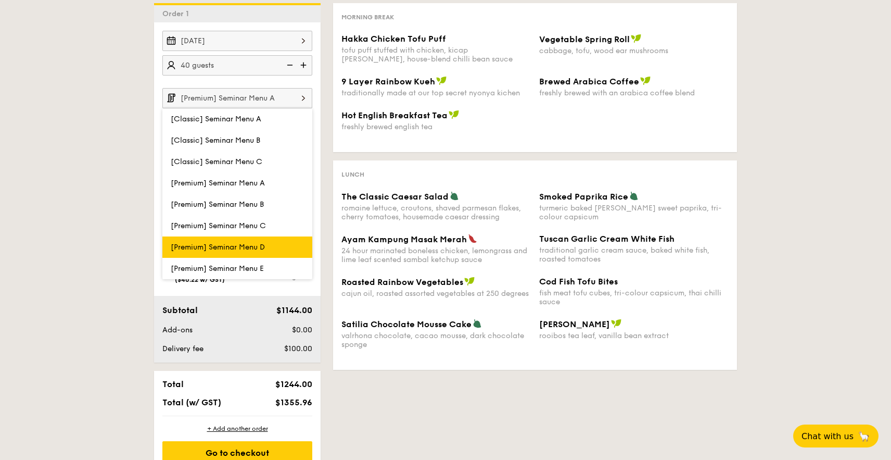
click at [223, 245] on span "[Premium] Seminar Menu D" at bounding box center [218, 247] width 94 height 9
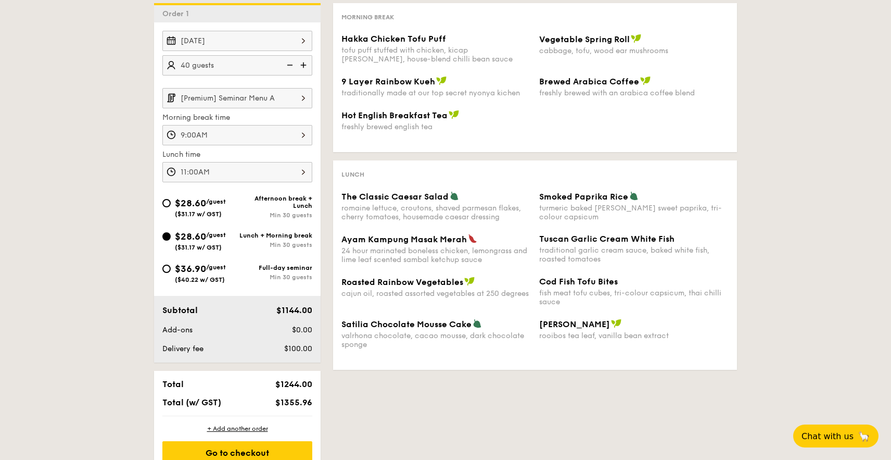
click at [222, 96] on input "[Premium] Seminar Menu A" at bounding box center [237, 98] width 150 height 20
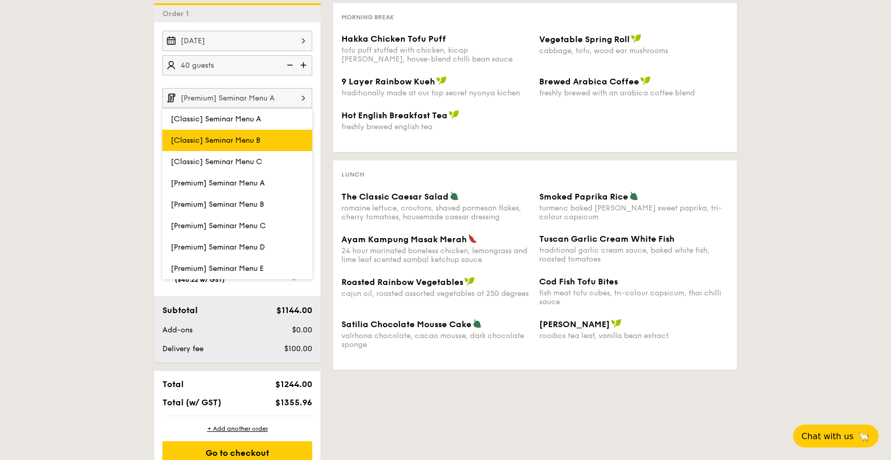
click at [215, 135] on label "[Classic] Seminar Menu B" at bounding box center [237, 140] width 150 height 21
click at [0, 0] on input "[Classic] Seminar Menu B" at bounding box center [0, 0] width 0 height 0
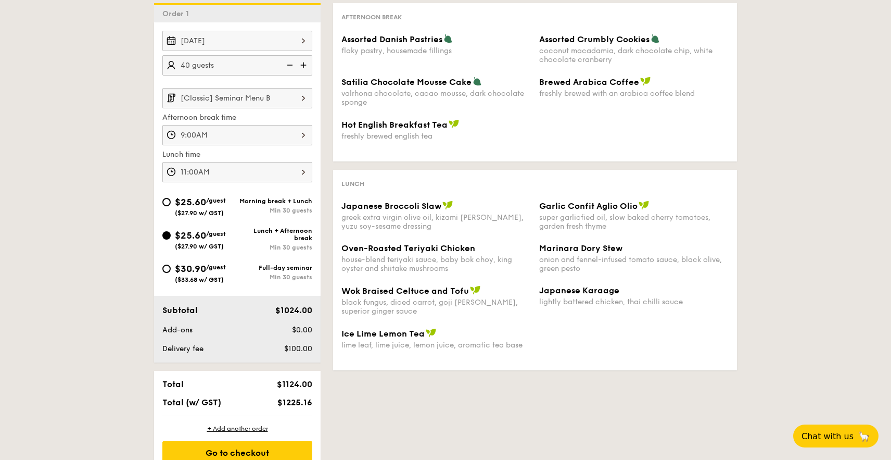
click at [243, 87] on div "Sep 12, 2025 40 guests [Classic] Seminar Menu B Afternoon break time 9:00AM Lun…" at bounding box center [237, 106] width 150 height 151
click at [240, 104] on input "[Classic] Seminar Menu B" at bounding box center [237, 98] width 150 height 20
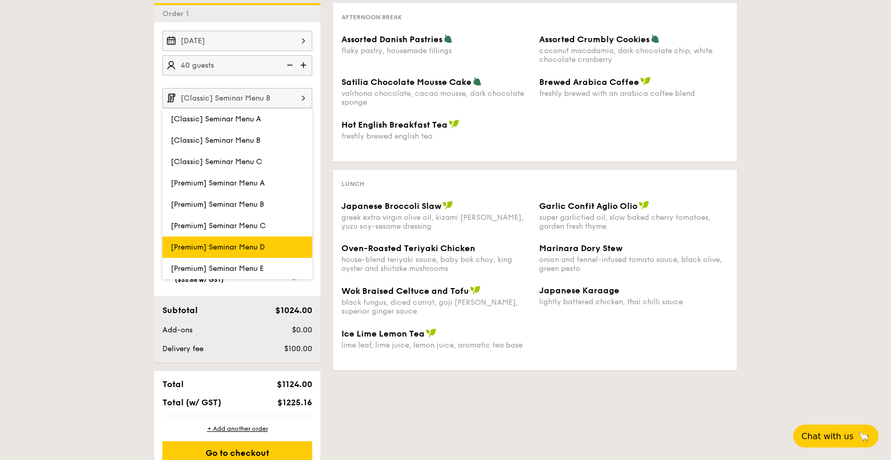
click at [237, 244] on span "[Premium] Seminar Menu D" at bounding box center [218, 247] width 94 height 9
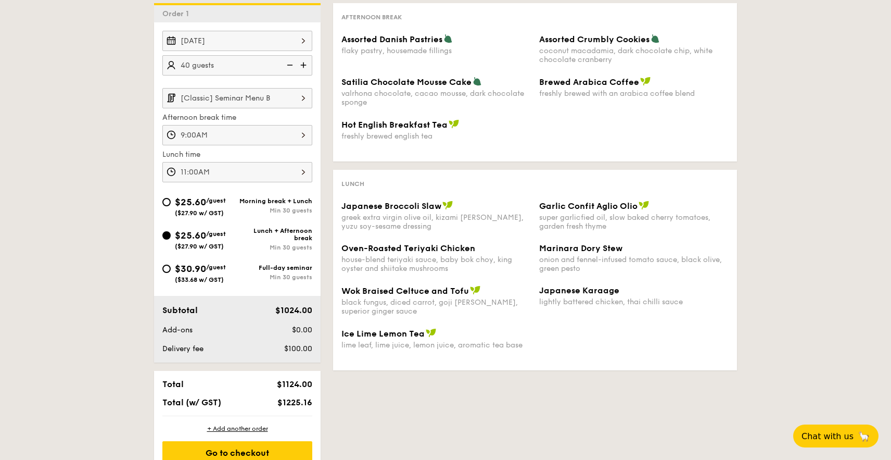
click at [242, 100] on input "[Classic] Seminar Menu B" at bounding box center [237, 98] width 150 height 20
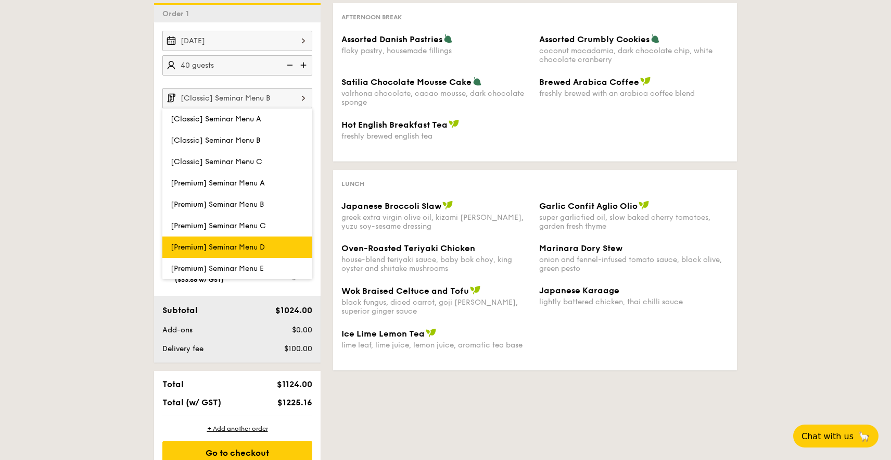
click at [250, 252] on label "[Premium] Seminar Menu D" at bounding box center [237, 246] width 150 height 21
click at [0, 0] on input "[Premium] Seminar Menu D" at bounding box center [0, 0] width 0 height 0
type input "[Premium] Seminar Menu D"
type input "11:00AM"
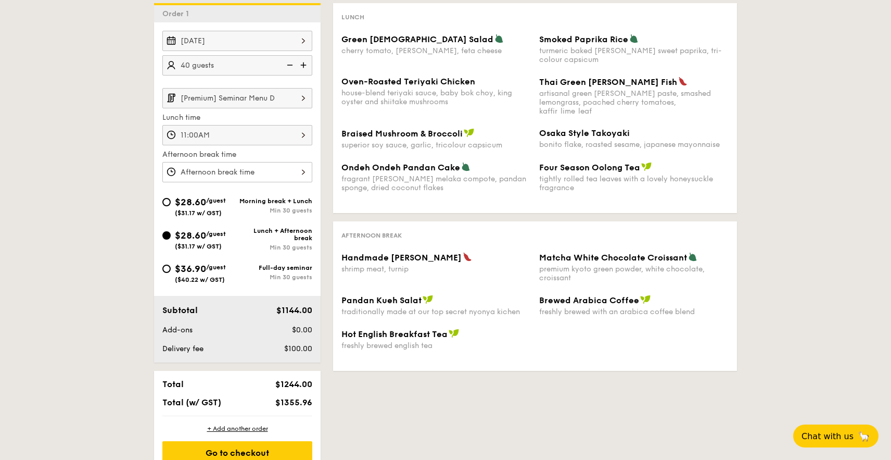
click at [211, 209] on span "($31.17 w/ GST)" at bounding box center [198, 212] width 47 height 7
click at [171, 206] on input "$28.60 /guest ($31.17 w/ GST) Morning break + Lunch Min 30 guests" at bounding box center [166, 202] width 8 height 8
radio input "true"
type input "9:00AM"
type input "11:00AM"
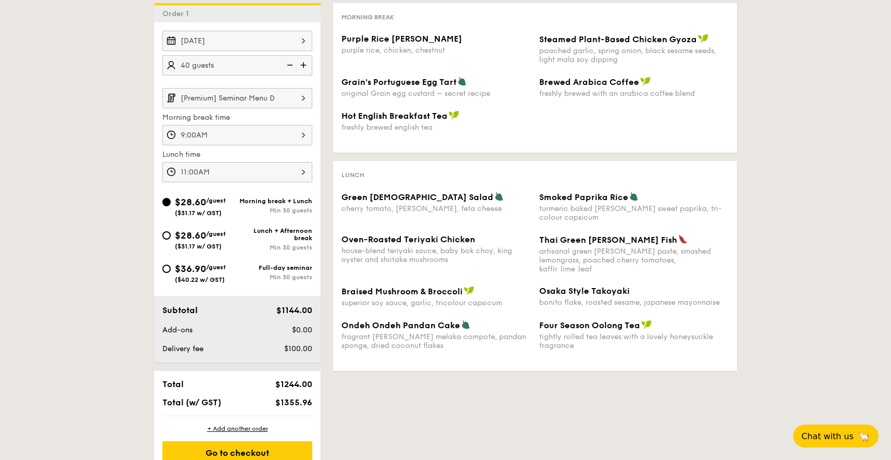
click at [237, 101] on input "[Premium] Seminar Menu D" at bounding box center [237, 98] width 150 height 20
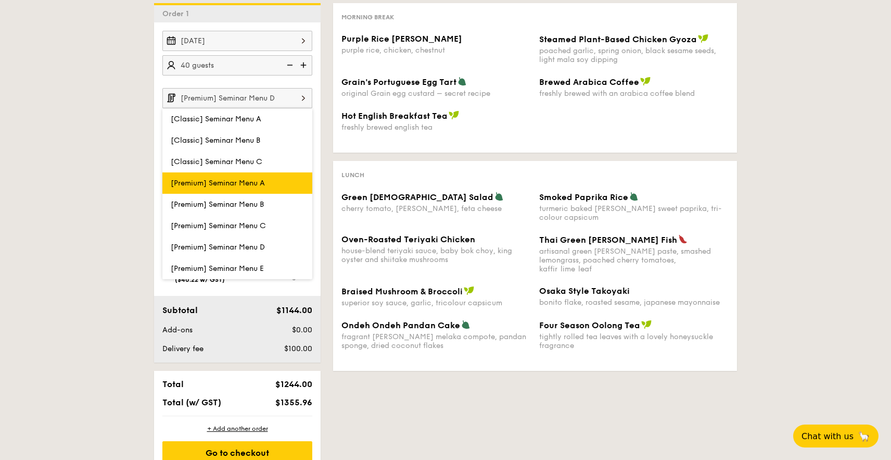
click at [241, 193] on label "[Premium] Seminar Menu A" at bounding box center [237, 182] width 150 height 21
click at [0, 0] on input "[Premium] Seminar Menu A" at bounding box center [0, 0] width 0 height 0
type input "[Premium] Seminar Menu A"
type input "11:00AM"
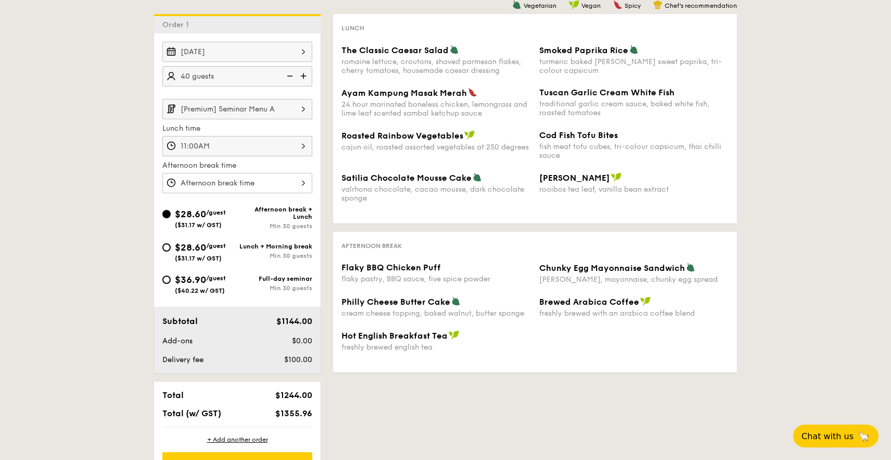
scroll to position [246, 0]
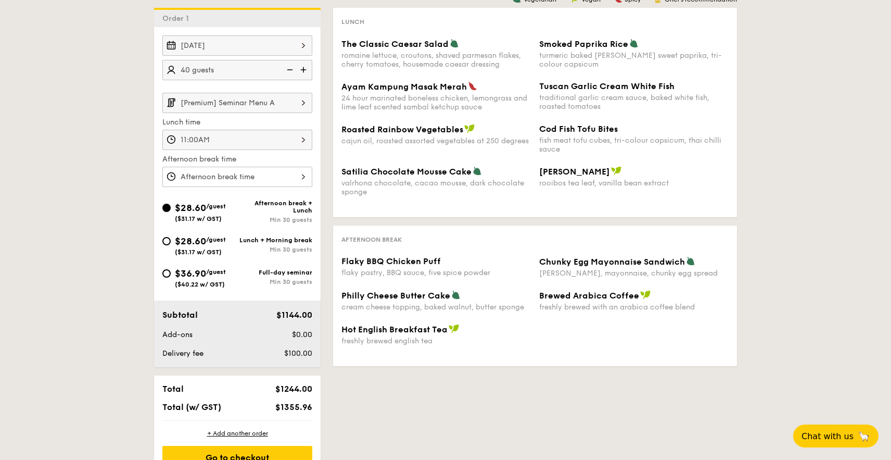
click at [186, 242] on span "$28.60" at bounding box center [190, 240] width 31 height 11
click at [171, 242] on input "$28.60 /guest ($31.17 w/ GST) Lunch + Morning break Min 30 guests" at bounding box center [166, 241] width 8 height 8
radio input "true"
type input "9:00AM"
type input "11:00AM"
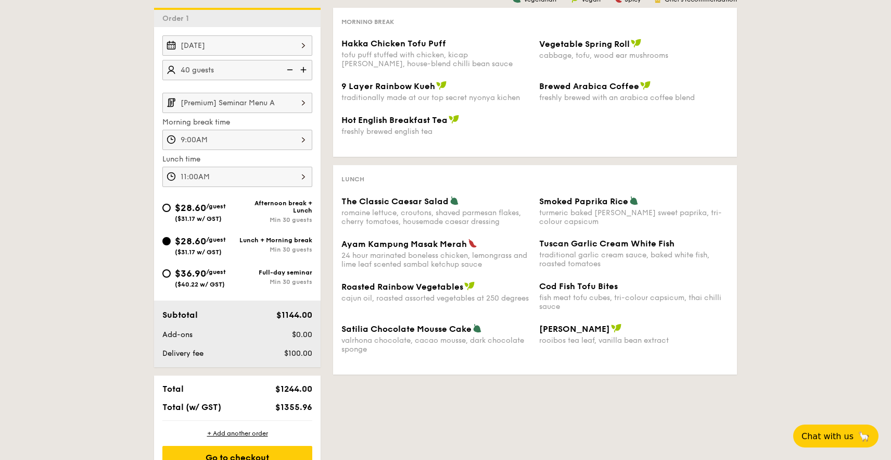
click at [263, 103] on input "[Premium] Seminar Menu A" at bounding box center [237, 103] width 150 height 20
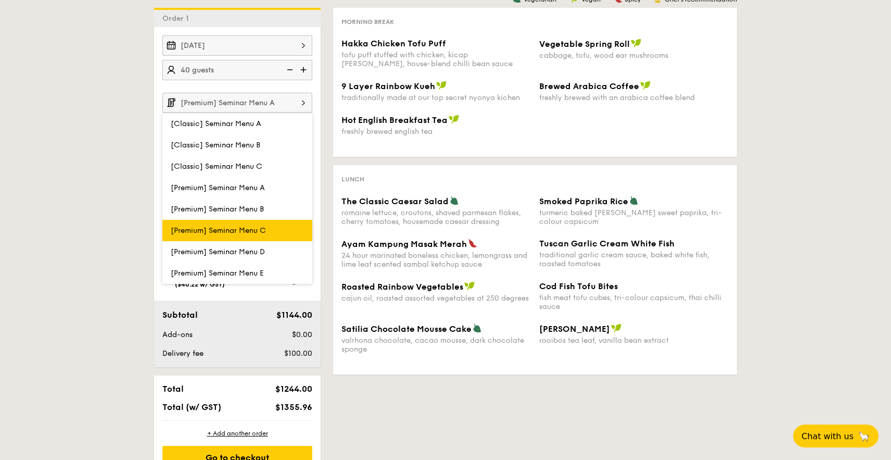
click at [265, 232] on span "[Premium] Seminar Menu C" at bounding box center [218, 230] width 95 height 9
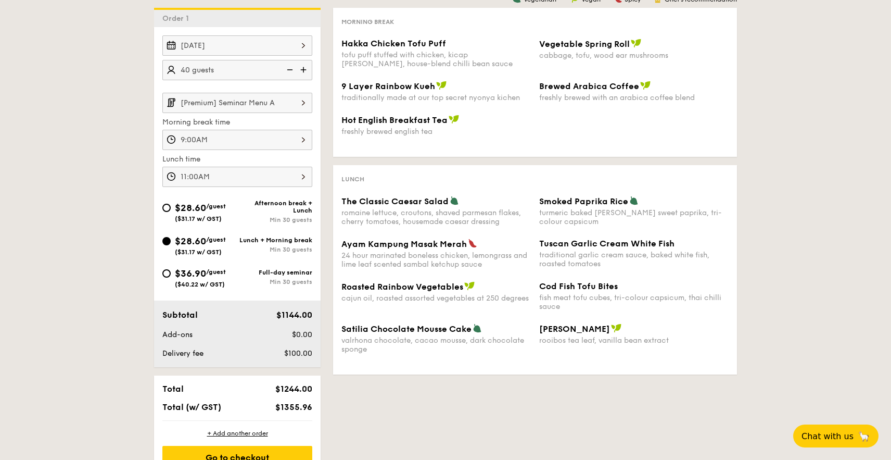
click at [199, 212] on span "$28.60" at bounding box center [190, 207] width 31 height 11
click at [171, 212] on input "$28.60 /guest ($31.17 w/ GST) Afternoon break + Lunch Min 30 guests" at bounding box center [166, 207] width 8 height 8
radio input "true"
type input "11:00AM"
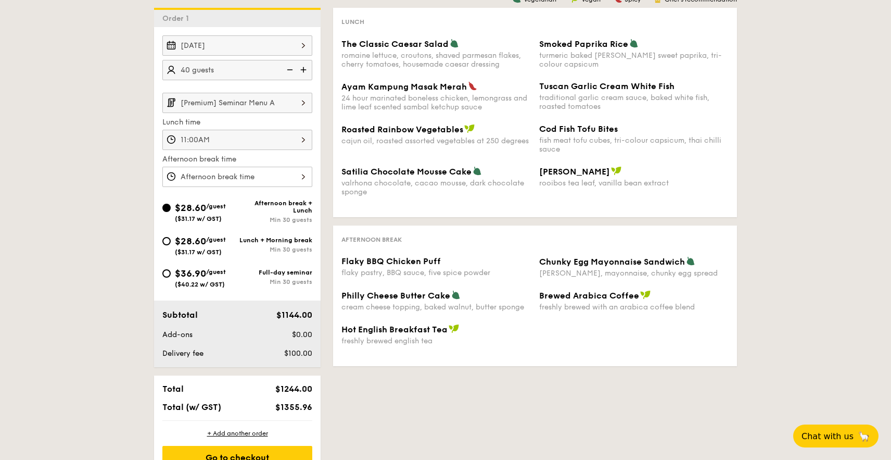
click at [237, 108] on input "[Premium] Seminar Menu A" at bounding box center [237, 103] width 150 height 20
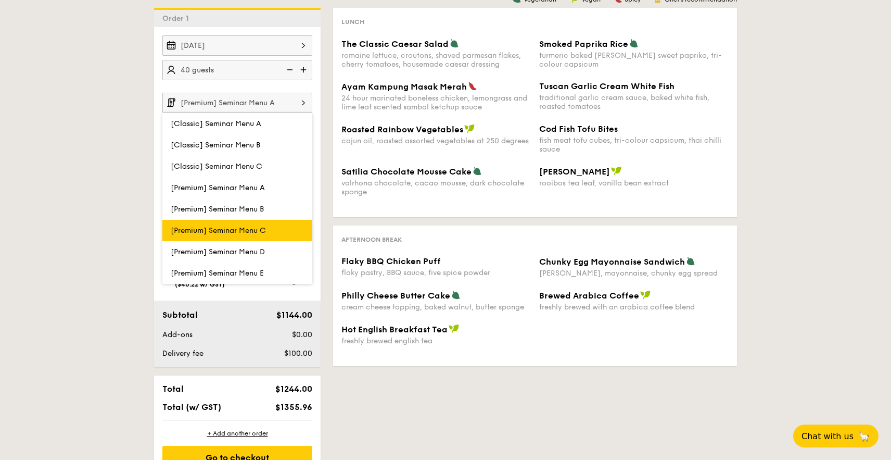
click at [255, 226] on span "[Premium] Seminar Menu C" at bounding box center [218, 230] width 95 height 9
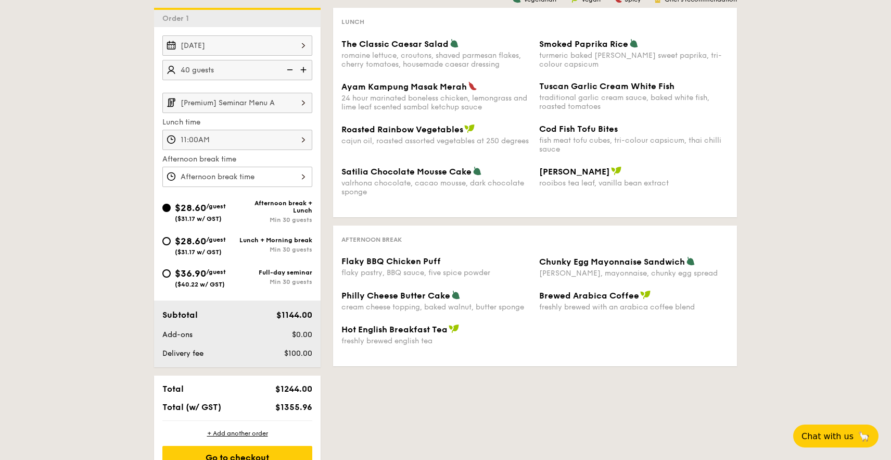
click at [252, 95] on input "[Premium] Seminar Menu A" at bounding box center [237, 103] width 150 height 20
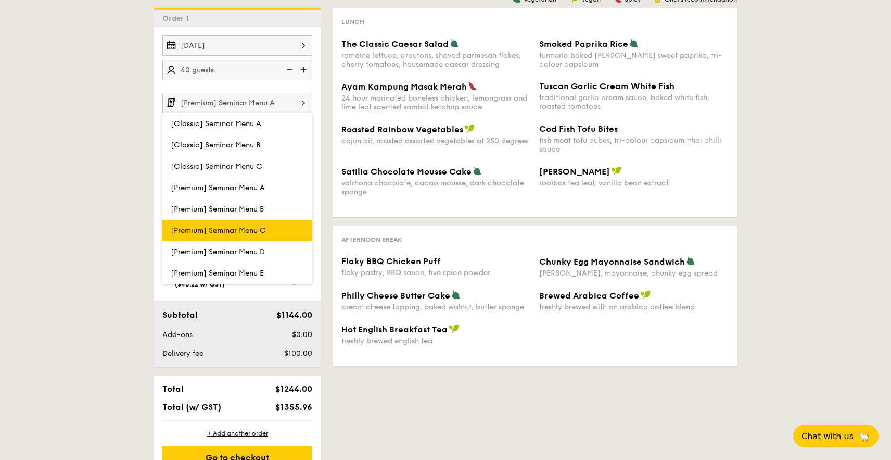
click at [242, 220] on label "[Premium] Seminar Menu C" at bounding box center [237, 230] width 150 height 21
click at [0, 0] on input "[Premium] Seminar Menu C" at bounding box center [0, 0] width 0 height 0
type input "[Premium] Seminar Menu C"
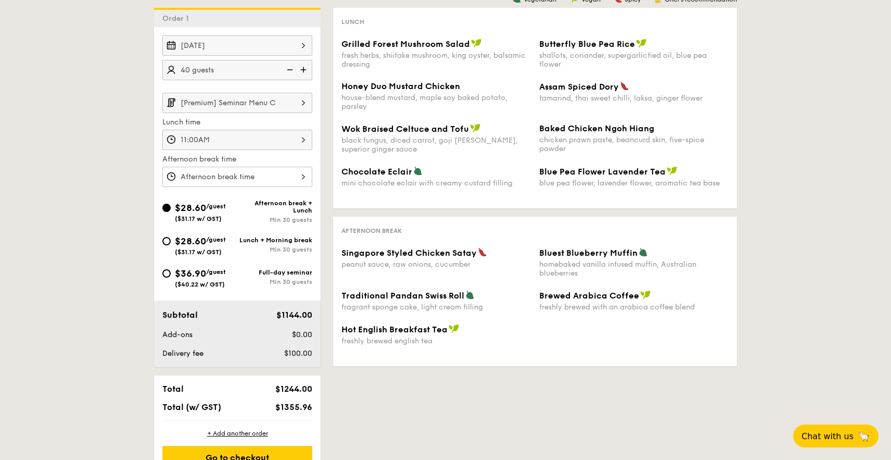
click at [198, 248] on div "$28.60 /guest ($31.17 w/ GST)" at bounding box center [200, 245] width 51 height 22
click at [171, 245] on input "$28.60 /guest ($31.17 w/ GST) Lunch + Morning break Min 30 guests" at bounding box center [166, 241] width 8 height 8
radio input "true"
type input "9:00AM"
type input "11:00AM"
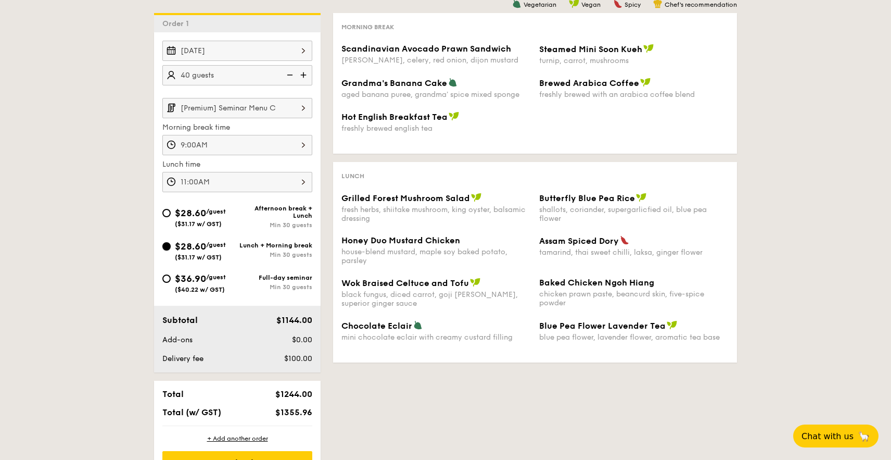
scroll to position [312, 0]
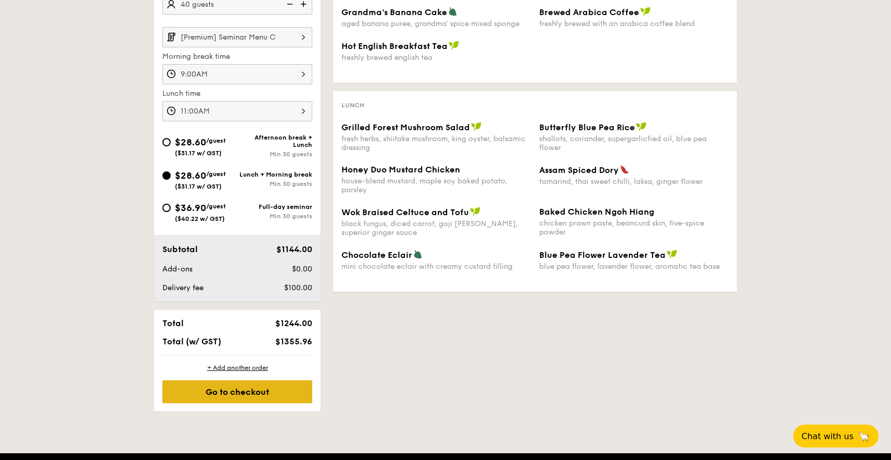
click at [279, 397] on div "Go to checkout" at bounding box center [237, 391] width 150 height 23
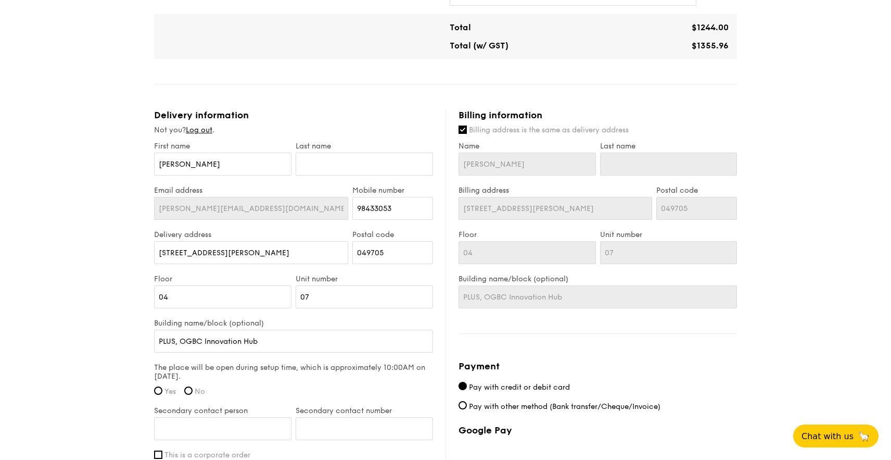
scroll to position [542, 0]
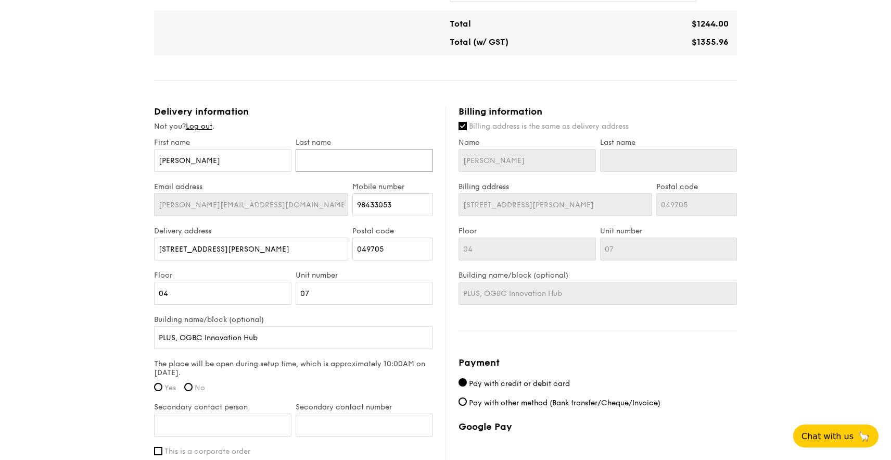
click at [330, 159] on input "text" at bounding box center [364, 160] width 137 height 23
type input "Y"
type input "Ye"
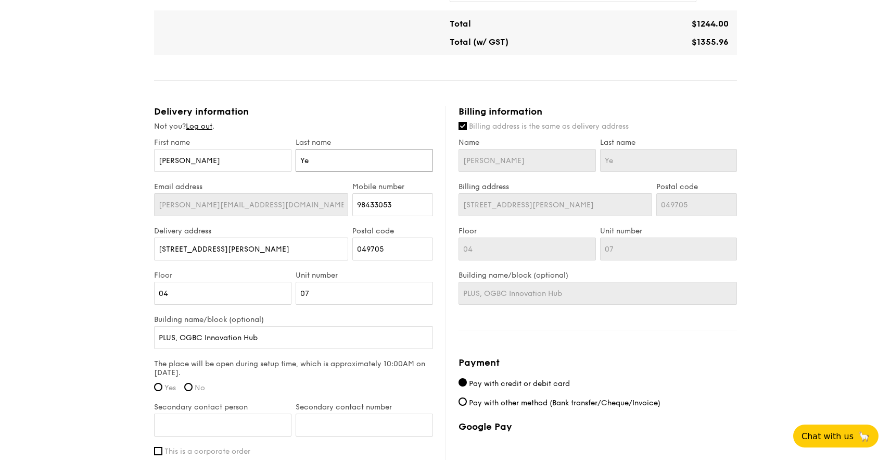
type input "Yeo"
click at [122, 216] on div "1 - Select menu 2 - Select items 3 - Check out [Premium] Seminar Menu C $28.60 …" at bounding box center [445, 45] width 891 height 1174
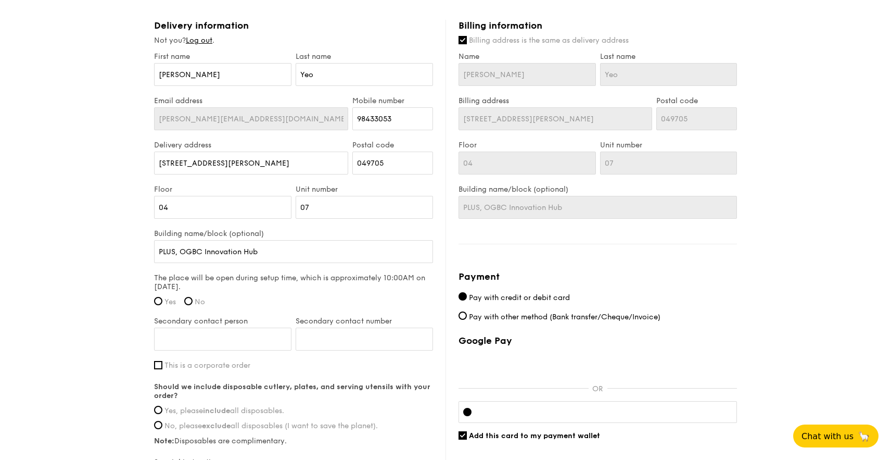
scroll to position [697, 0]
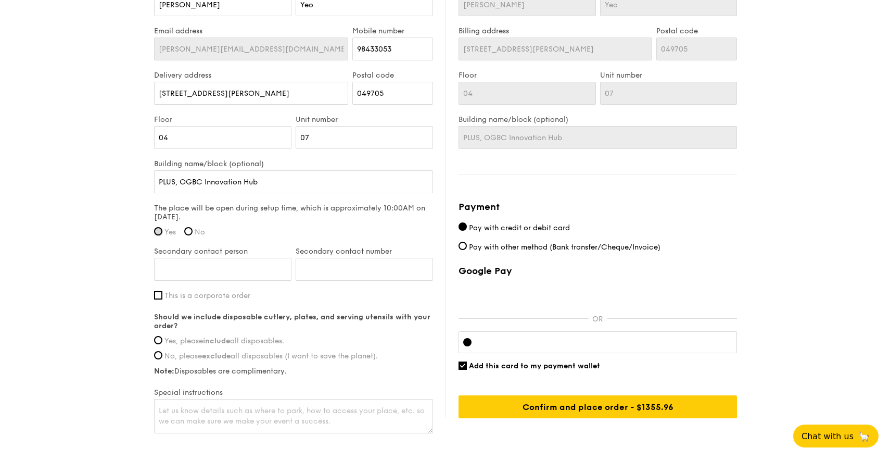
click at [158, 234] on input "Yes" at bounding box center [158, 231] width 8 height 8
radio input "true"
click at [229, 269] on input "Secondary contact person" at bounding box center [222, 269] width 137 height 23
type input "Wah"
paste input "93834240"
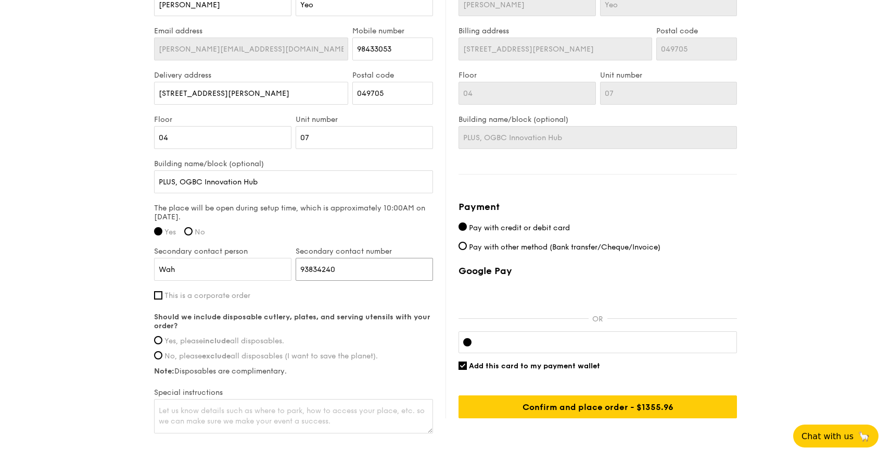
type input "93834240"
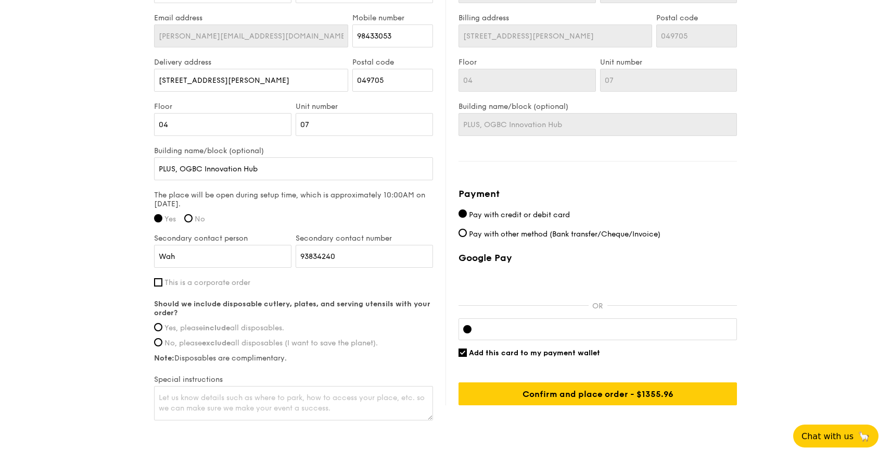
scroll to position [714, 0]
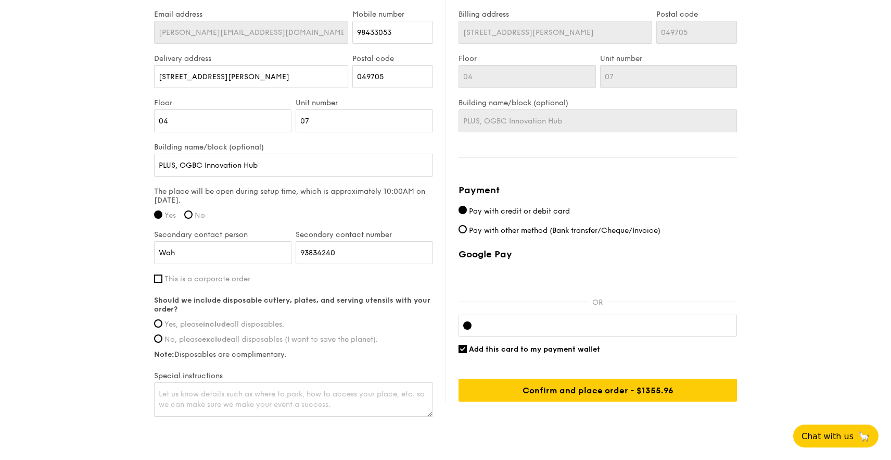
click at [184, 325] on span "Yes, please include all disposables." at bounding box center [224, 324] width 120 height 9
click at [162, 325] on input "Yes, please include all disposables." at bounding box center [158, 323] width 8 height 8
radio input "true"
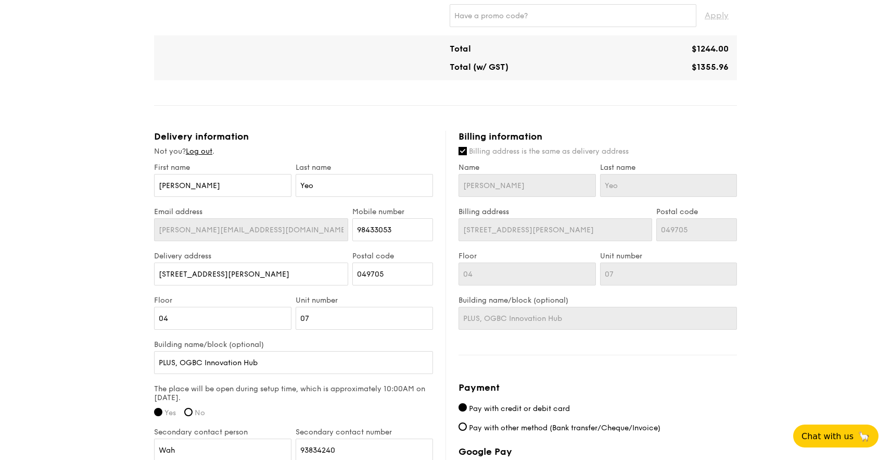
scroll to position [514, 0]
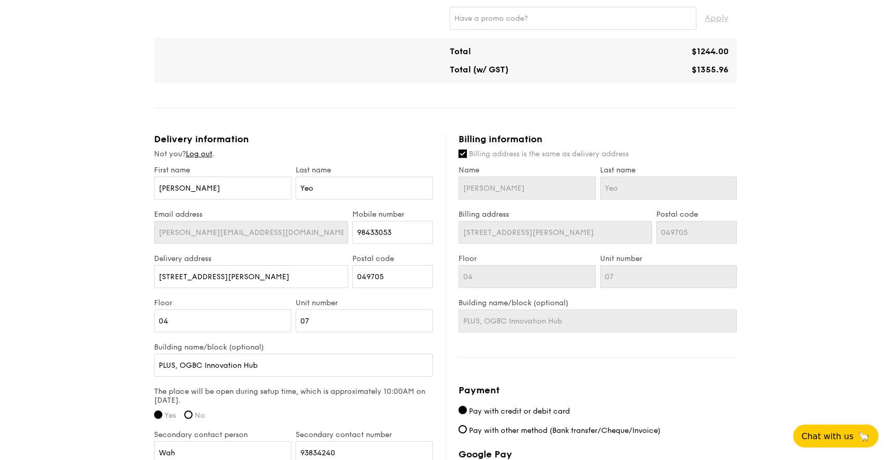
click at [464, 154] on input "Billing address is the same as delivery address" at bounding box center [462, 153] width 8 height 8
checkbox input "false"
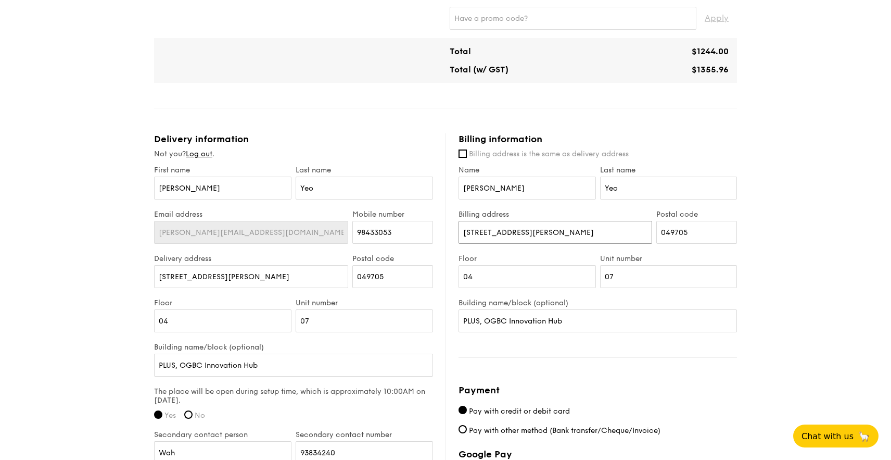
click at [514, 239] on input "20 Cecil Street" at bounding box center [555, 232] width 194 height 23
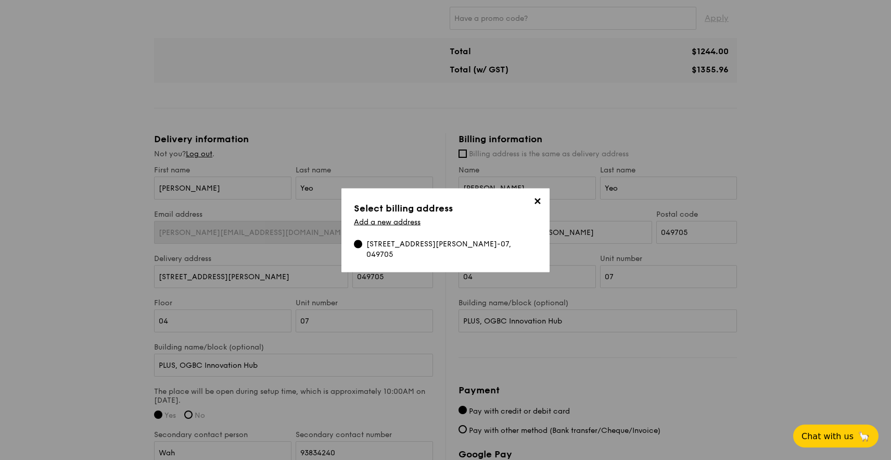
click at [513, 239] on div "20 Cecil Street, PLUS, OGBC Innovation Hub, #04-07, 049705" at bounding box center [451, 248] width 171 height 21
click at [362, 239] on input "20 Cecil Street, PLUS, OGBC Innovation Hub, #04-07, 049705" at bounding box center [358, 243] width 8 height 8
click at [513, 239] on input "20 Cecil Street" at bounding box center [555, 232] width 194 height 23
click at [541, 197] on span "✕" at bounding box center [537, 202] width 15 height 15
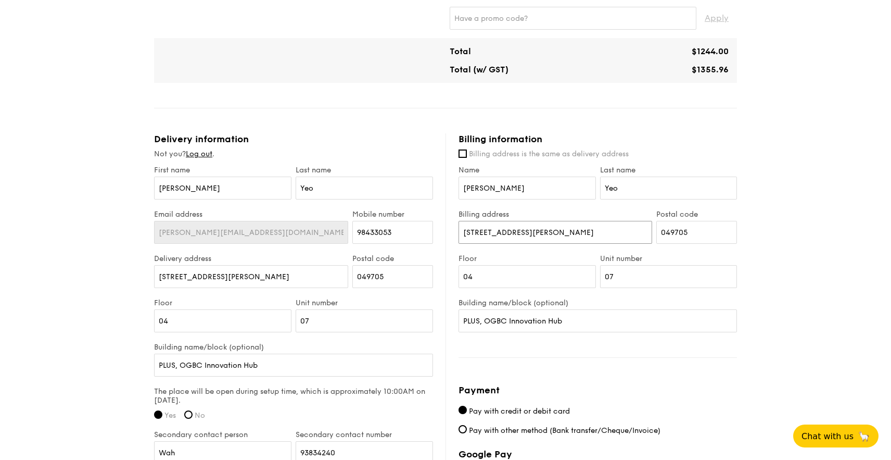
click at [523, 228] on input "20 Cecil Street" at bounding box center [555, 232] width 194 height 23
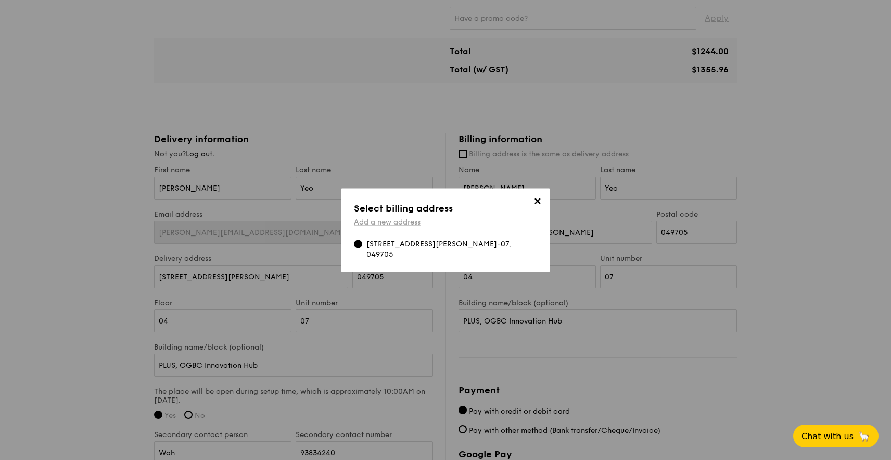
click at [401, 224] on link "Add a new address" at bounding box center [387, 221] width 67 height 9
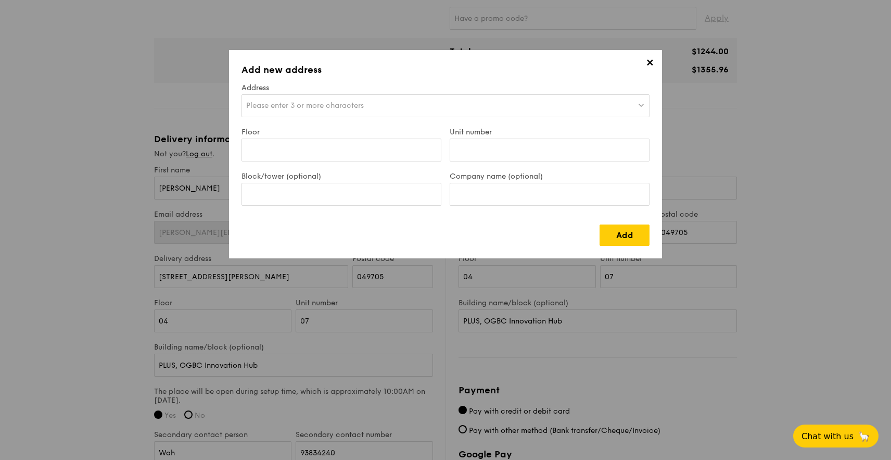
click at [302, 103] on span "Please enter 3 or more characters" at bounding box center [305, 105] width 118 height 9
type input "9 forum lane"
type input "cayman"
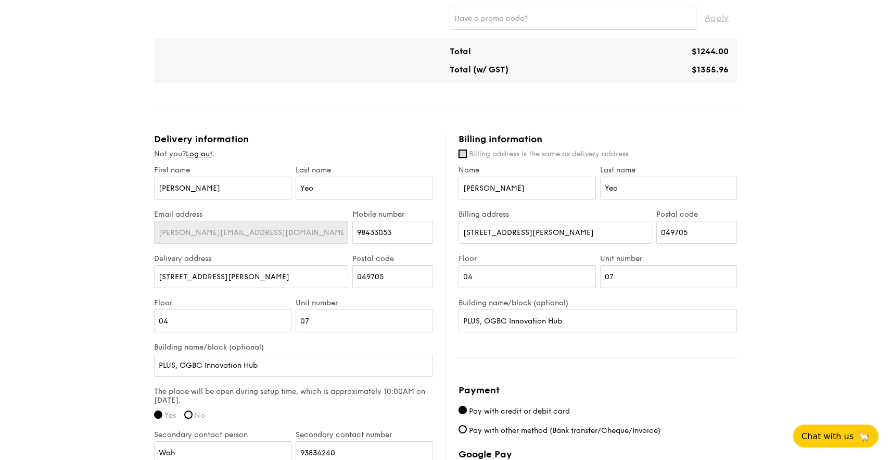
click at [464, 157] on input "Billing address is the same as delivery address" at bounding box center [462, 153] width 8 height 8
checkbox input "true"
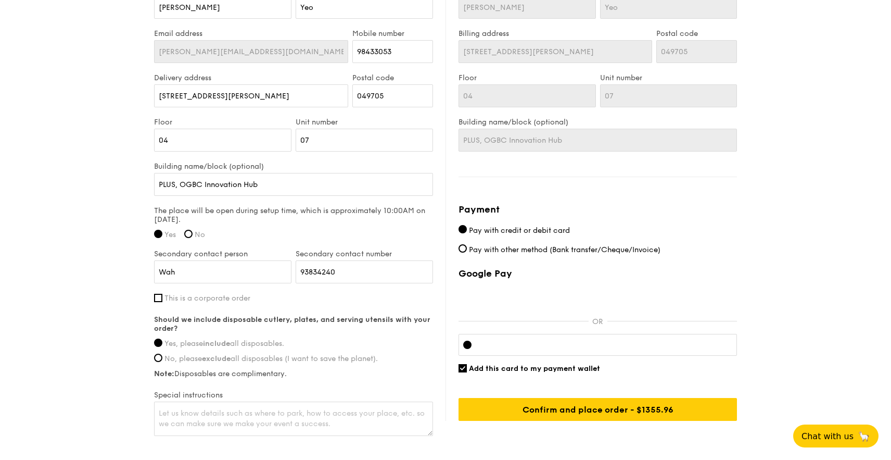
scroll to position [708, 0]
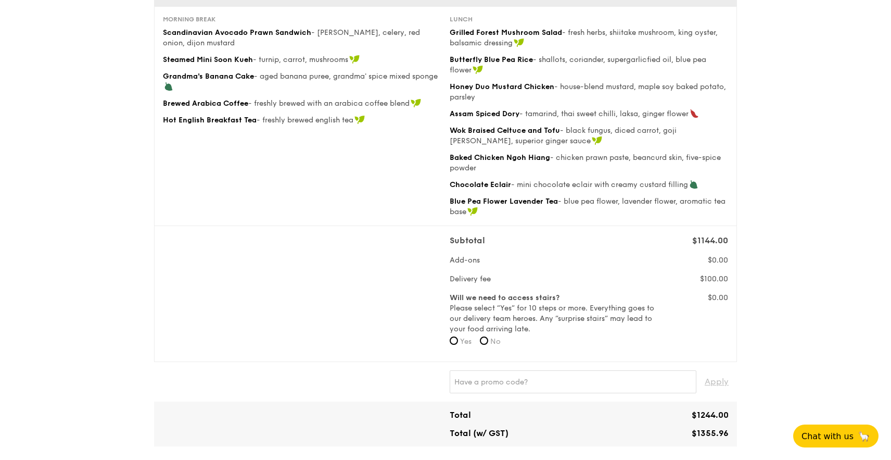
scroll to position [148, 0]
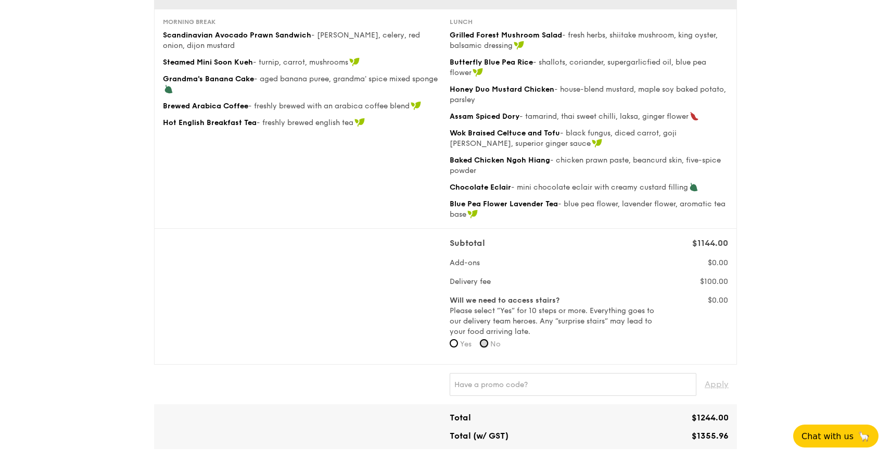
click at [486, 343] on input "No" at bounding box center [484, 343] width 8 height 8
radio input "true"
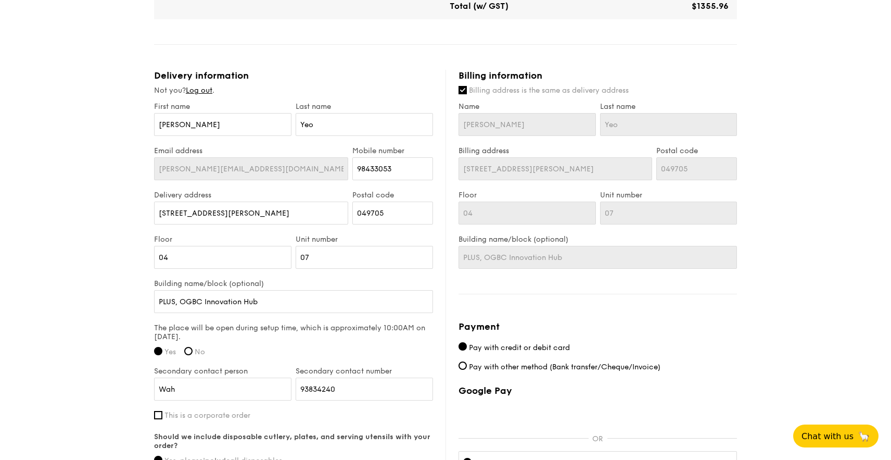
scroll to position [756, 0]
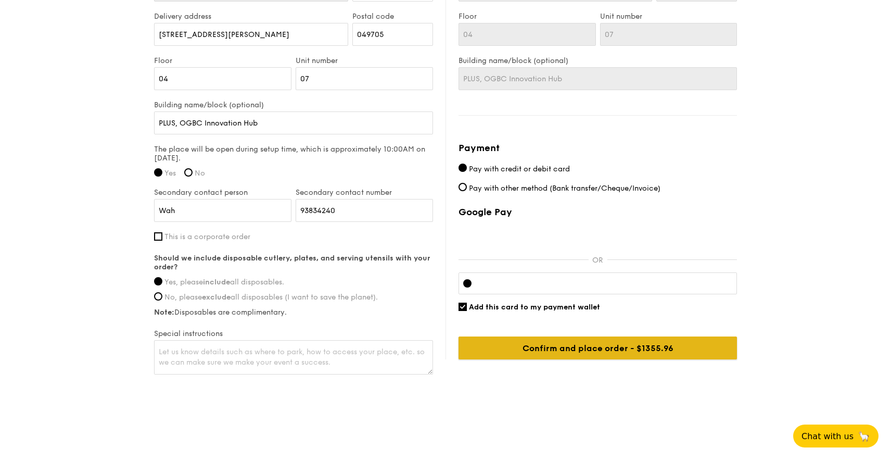
click at [610, 353] on input "Confirm and place order - $1355.96" at bounding box center [597, 347] width 278 height 23
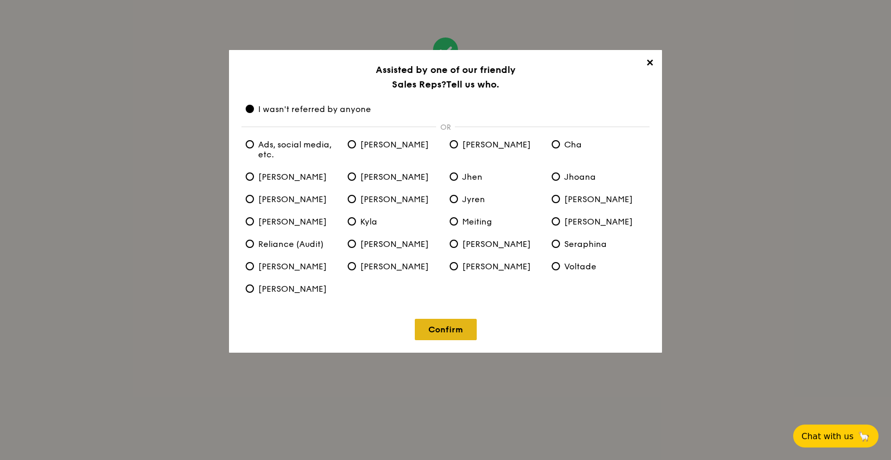
click at [443, 326] on link "Confirm" at bounding box center [446, 328] width 62 height 21
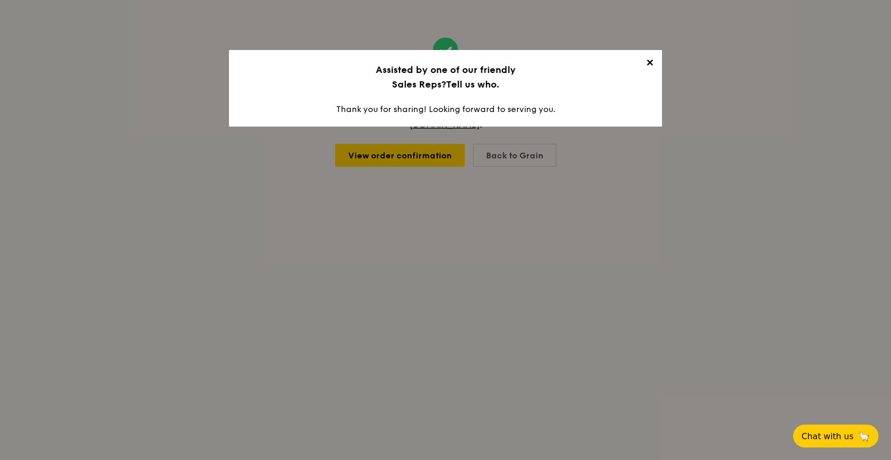
click at [653, 59] on span "✕" at bounding box center [649, 64] width 15 height 15
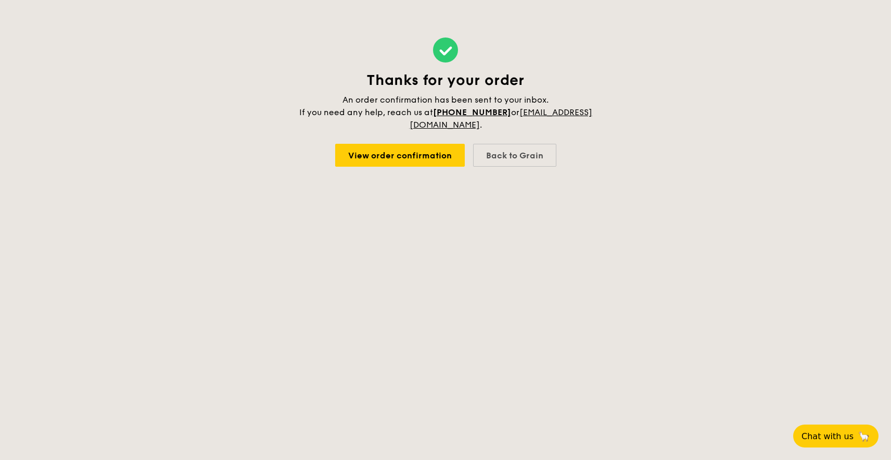
click at [600, 96] on div "Thanks for your order An order confirmation has been sent to your inbox. If you…" at bounding box center [445, 102] width 312 height 204
click at [705, 100] on div "Thanks for your order An order confirmation has been sent to your inbox. If you…" at bounding box center [445, 102] width 891 height 204
click at [406, 165] on link "View order confirmation" at bounding box center [400, 155] width 130 height 23
